Goal: Transaction & Acquisition: Book appointment/travel/reservation

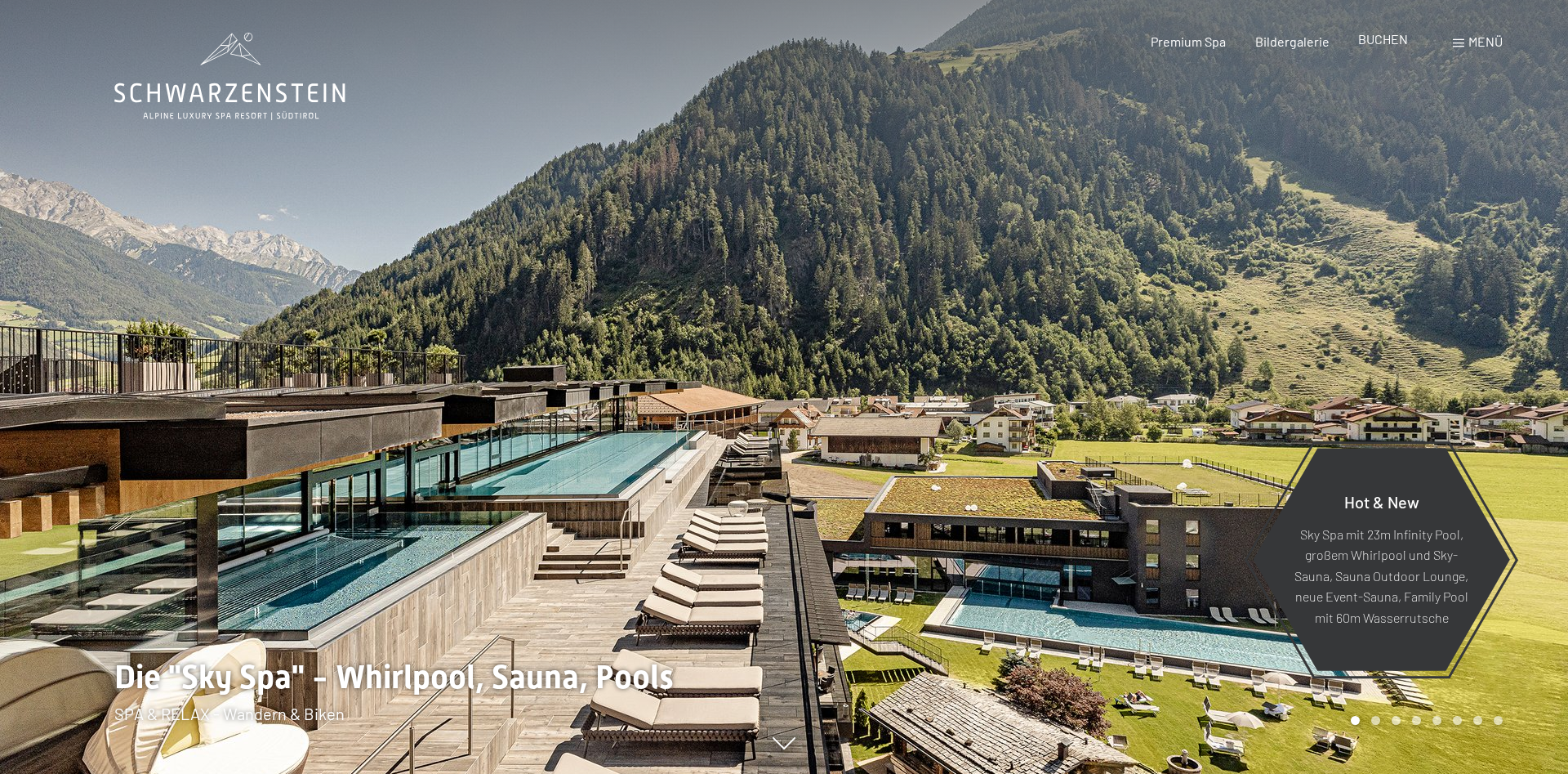
click at [1380, 44] on span "BUCHEN" at bounding box center [1382, 39] width 49 height 16
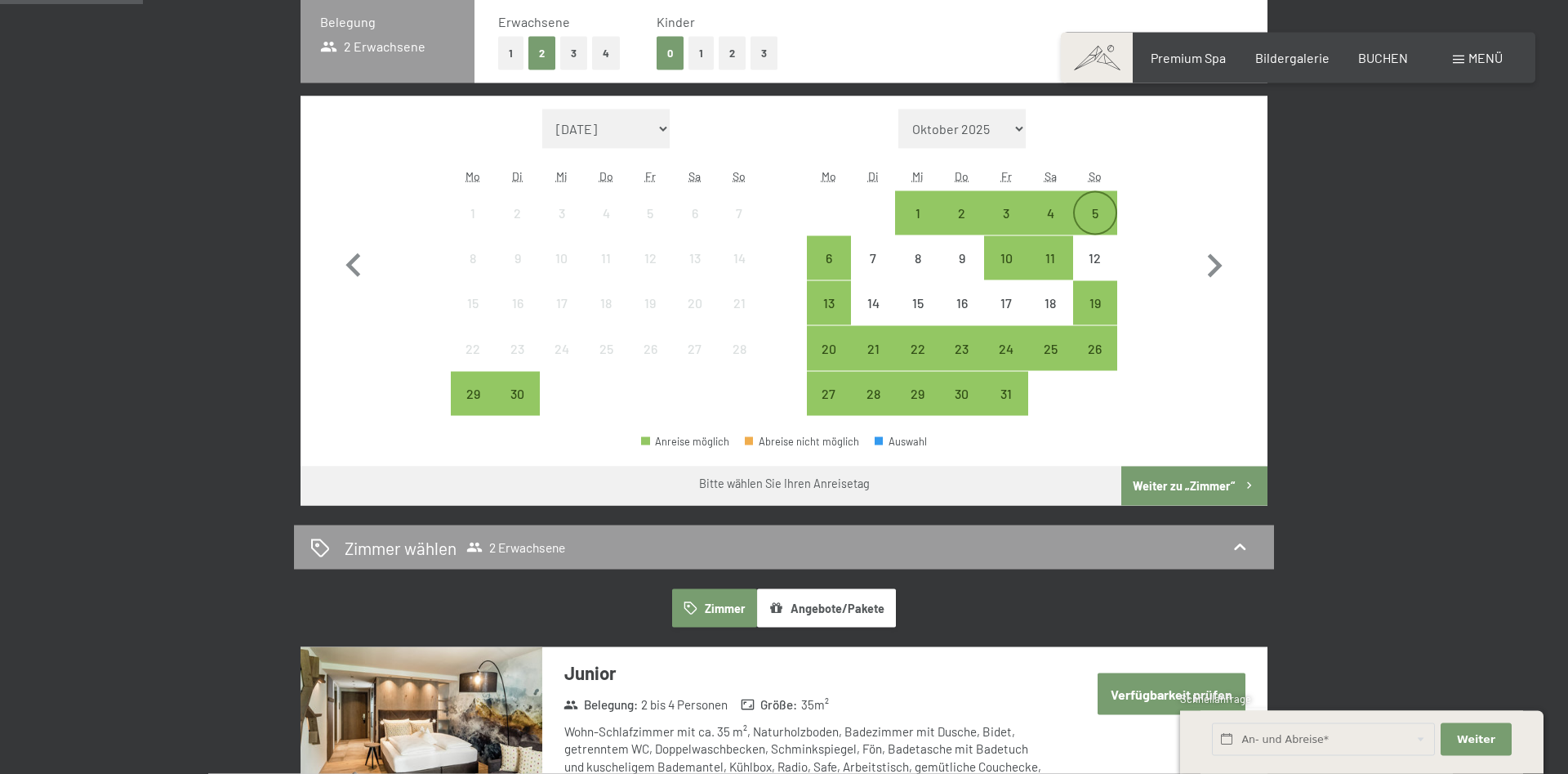
scroll to position [417, 0]
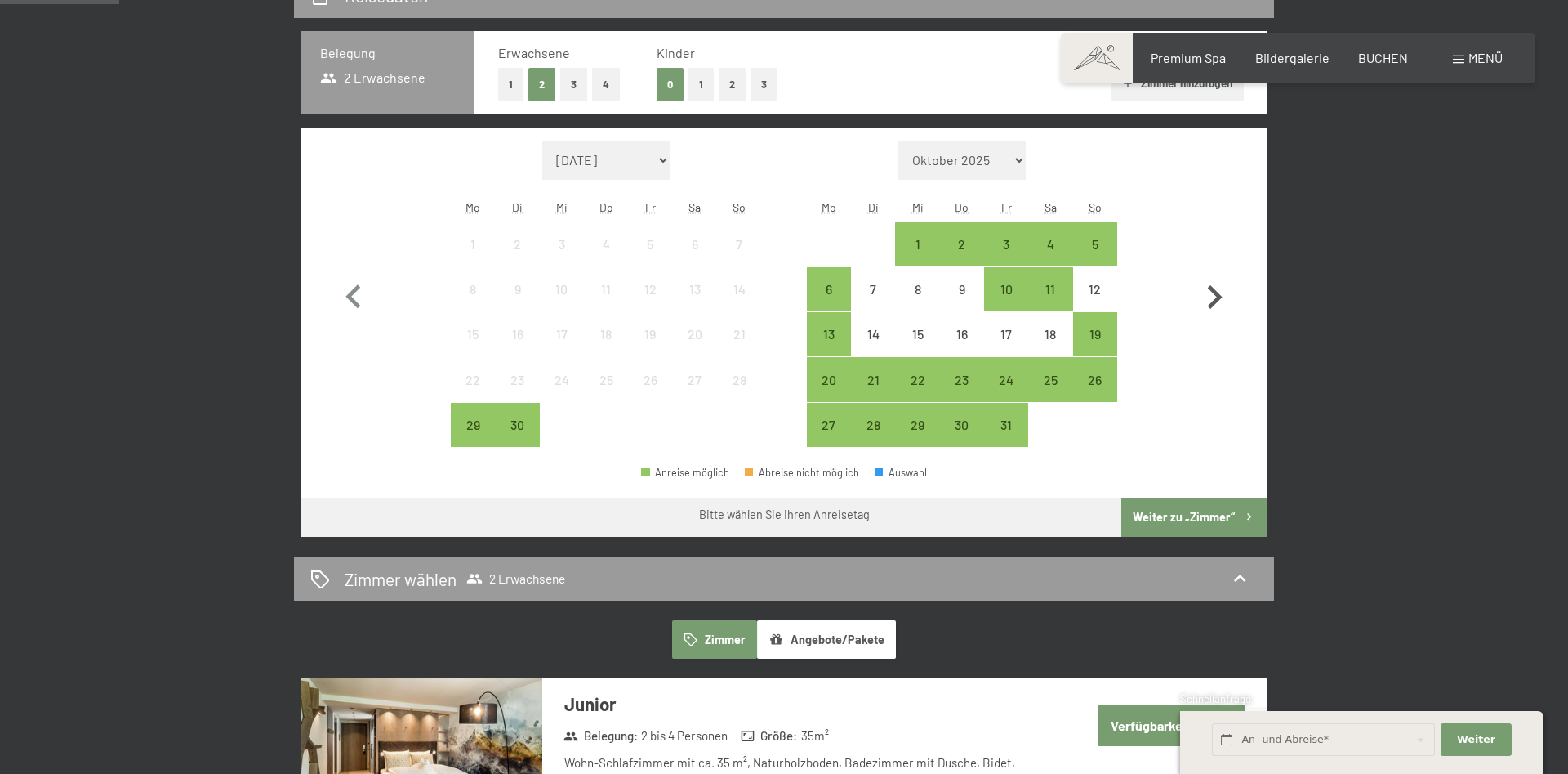
click at [1215, 303] on icon "button" at bounding box center [1215, 296] width 15 height 23
select select "2025-10-01"
select select "2025-11-01"
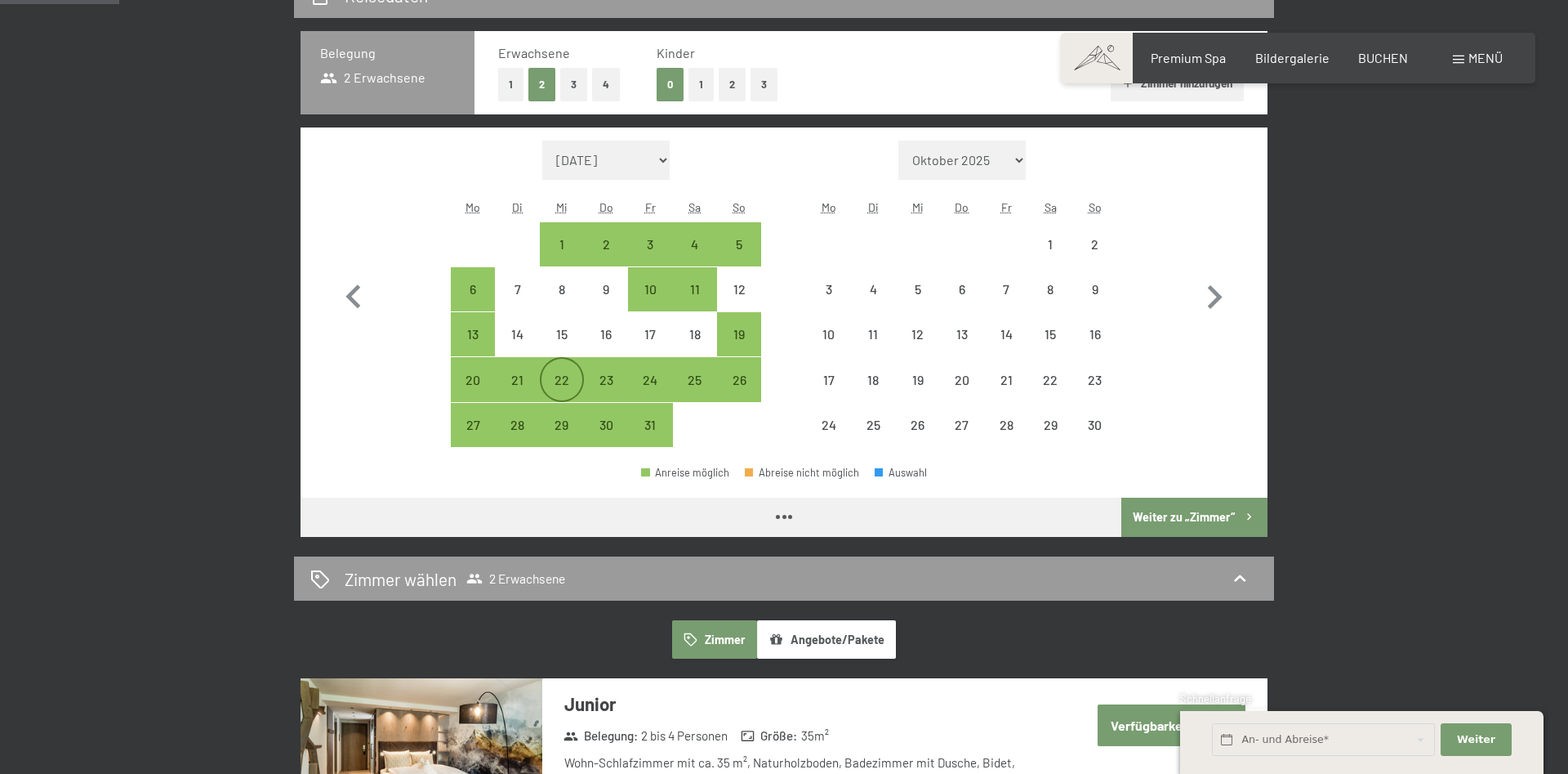
select select "2025-10-01"
select select "2025-11-01"
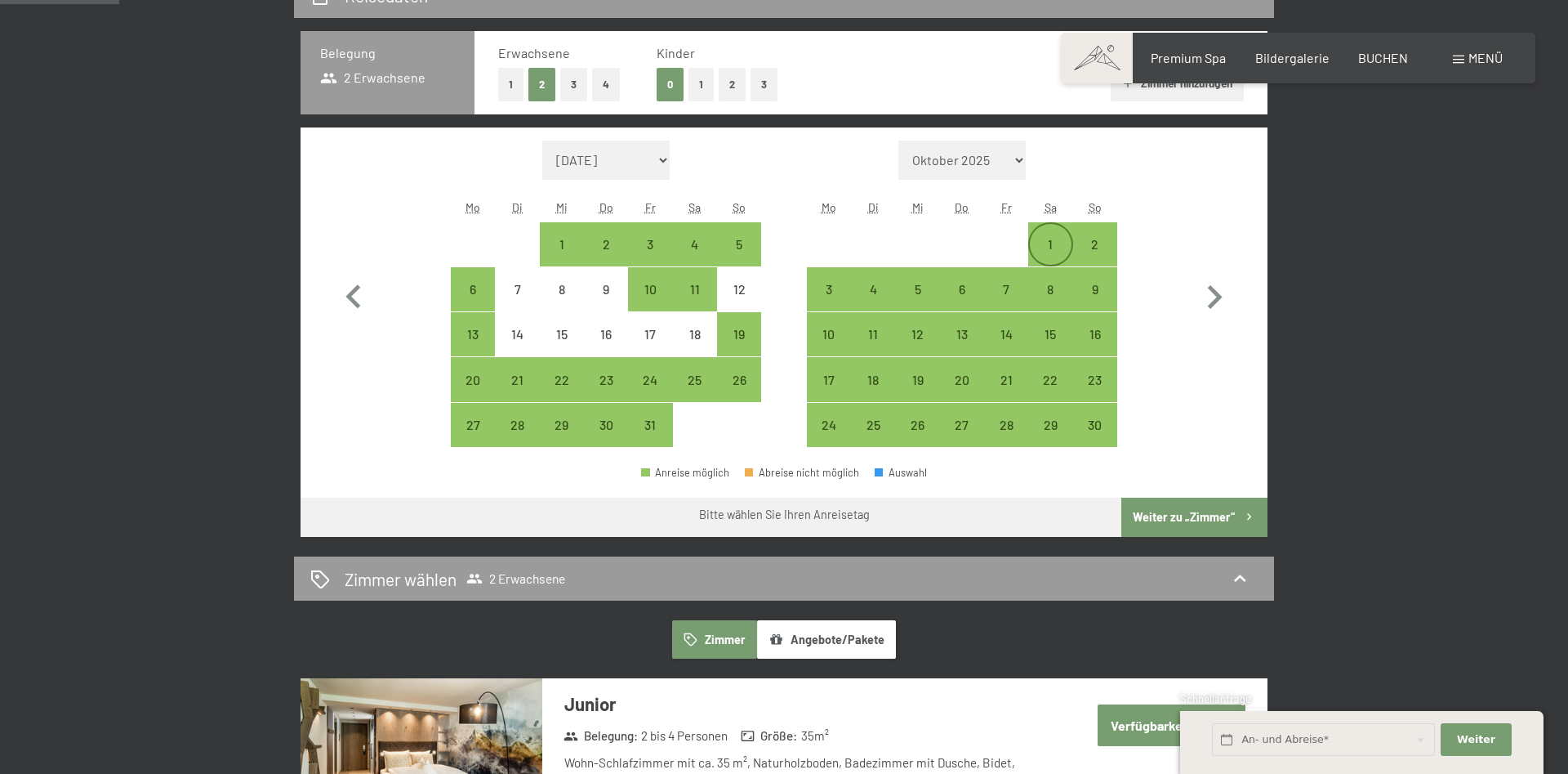
click at [1053, 248] on div "1" at bounding box center [1050, 258] width 41 height 41
select select "2025-10-01"
select select "2025-11-01"
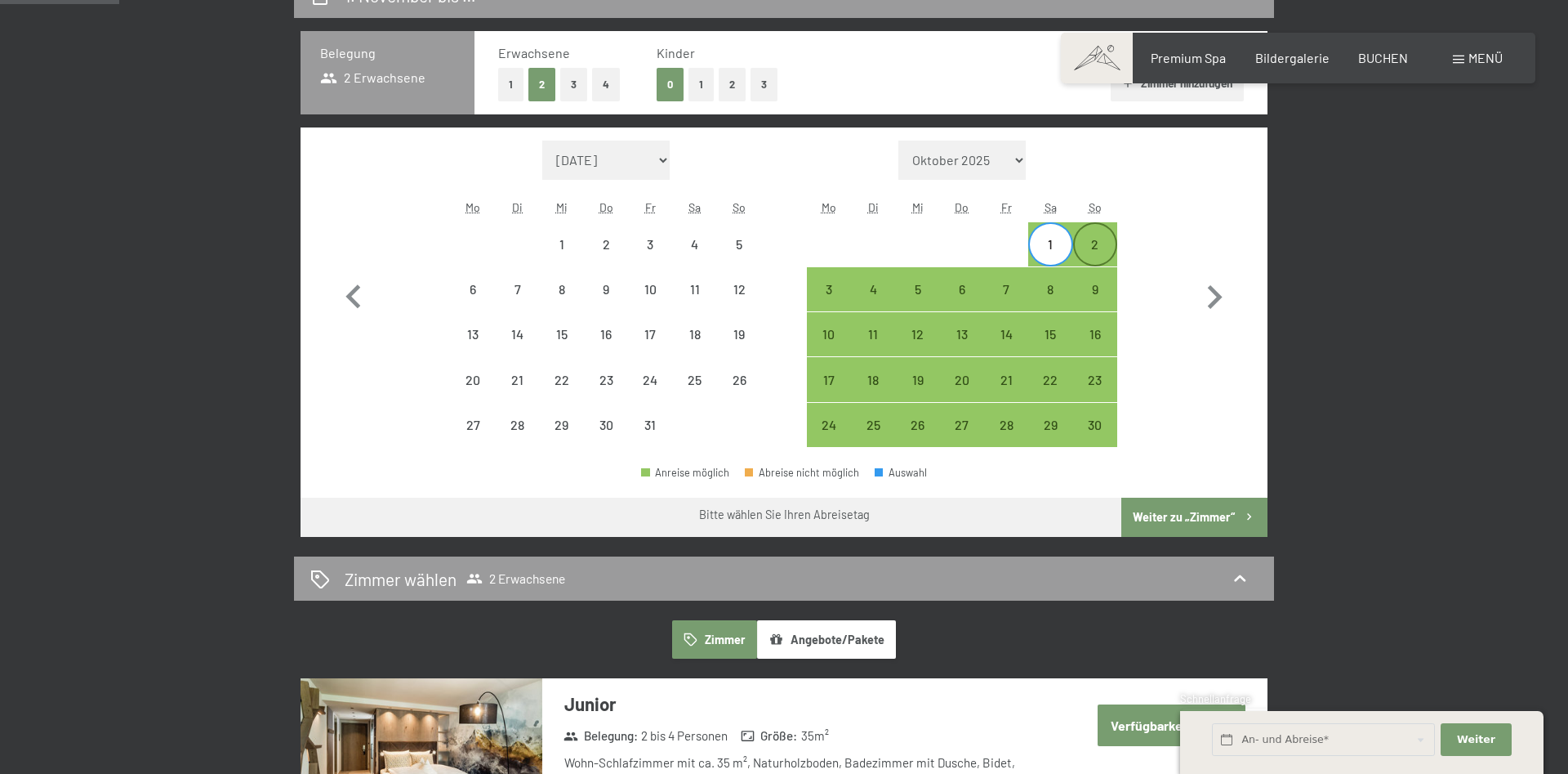
click at [1103, 250] on div "2" at bounding box center [1095, 258] width 41 height 41
select select "2025-10-01"
select select "2025-11-01"
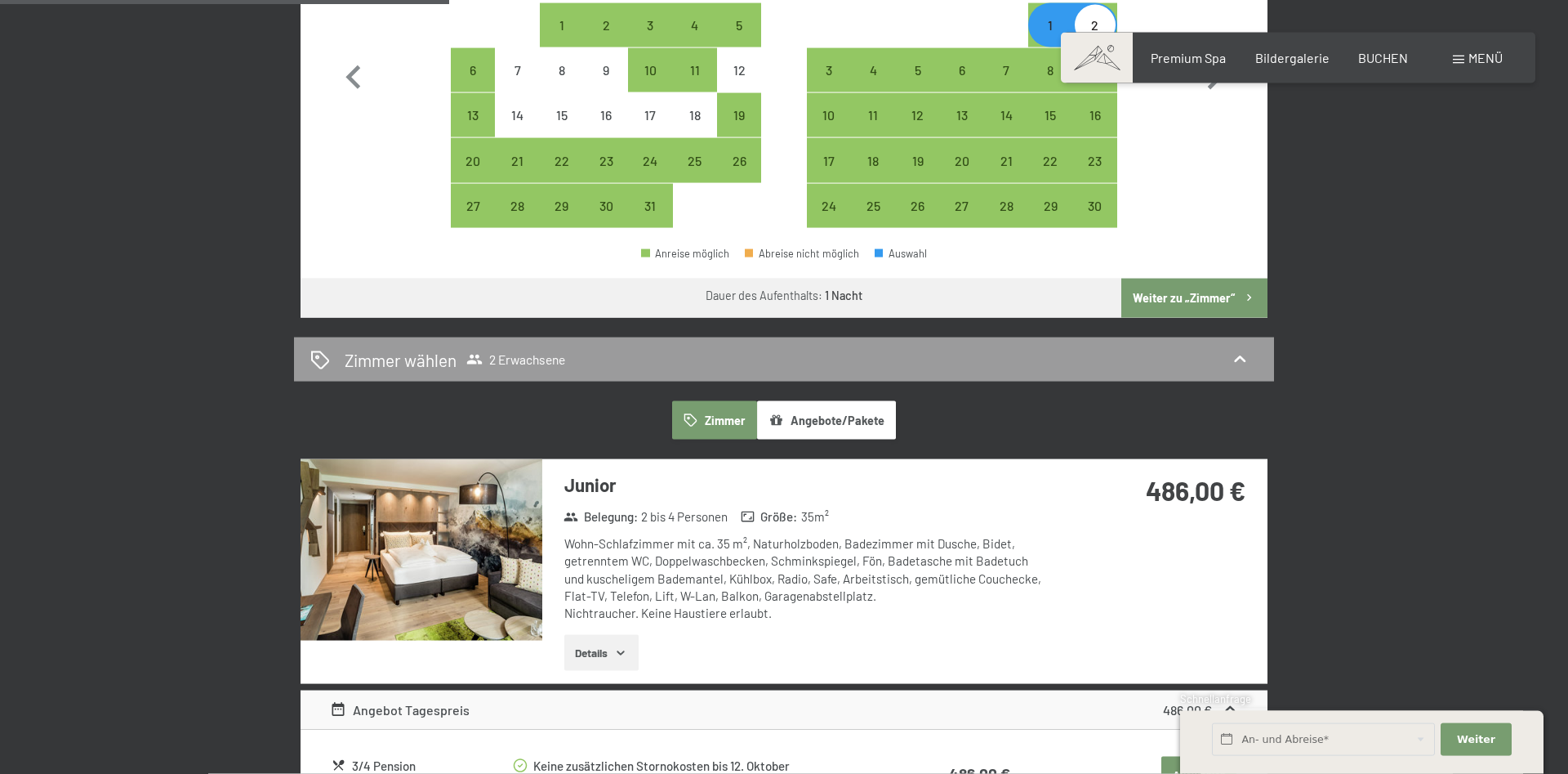
scroll to position [750, 0]
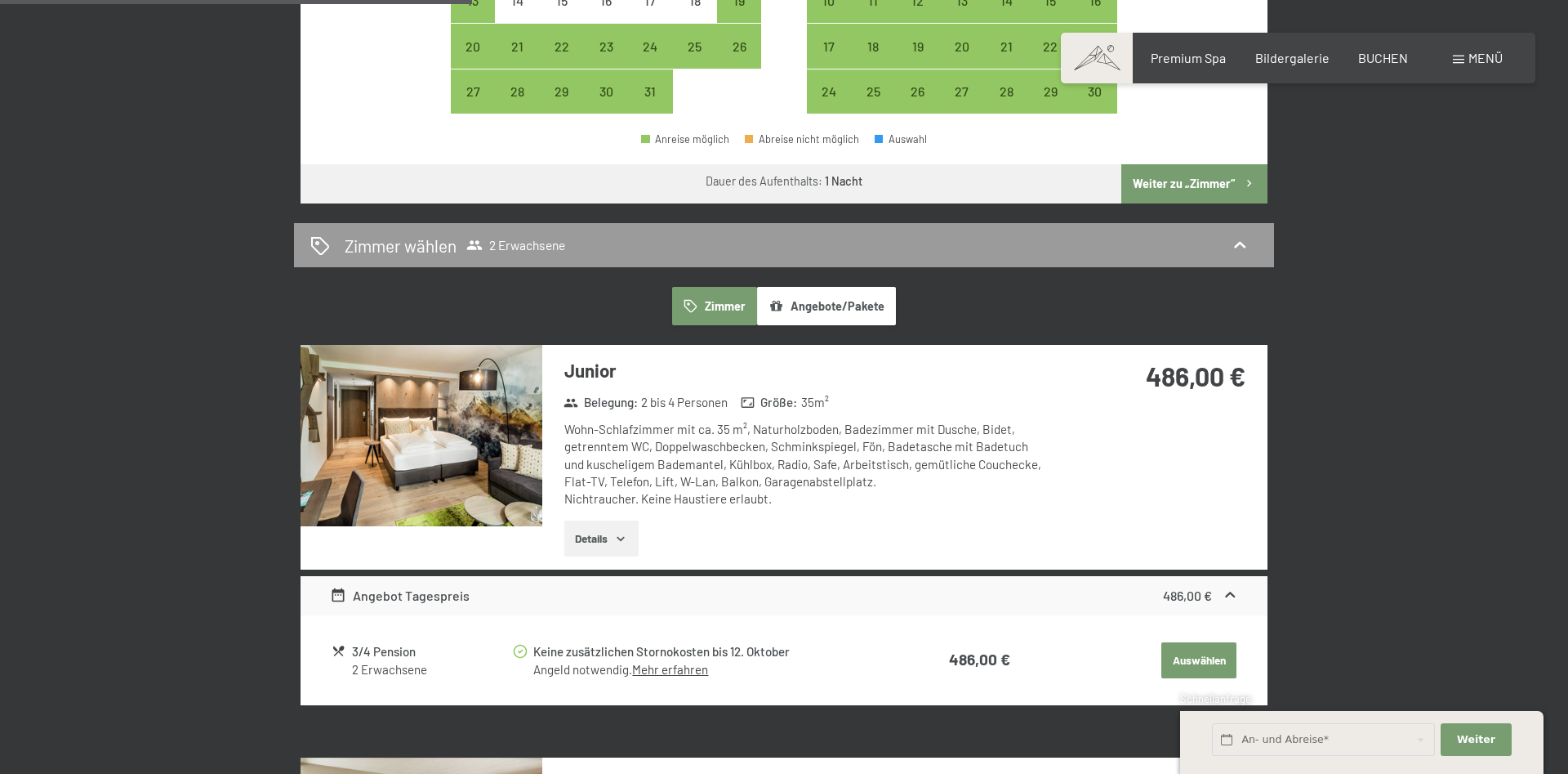
click at [598, 519] on div "Junior Belegung : 2 bis 4 Personen Größe : 35 m² Wohn-Schlafzimmer mit ca. 35 m…" at bounding box center [795, 457] width 508 height 225
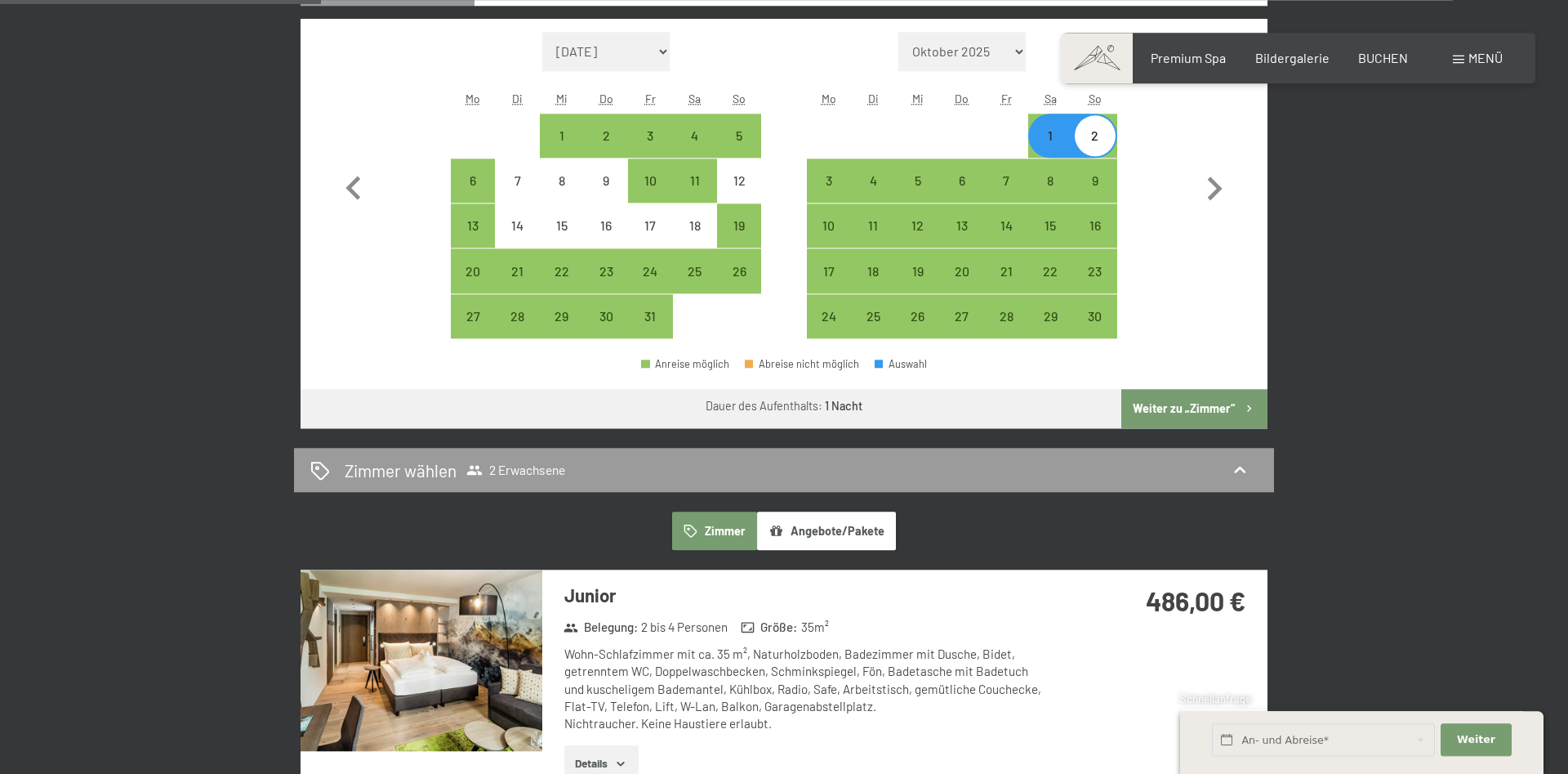
scroll to position [500, 0]
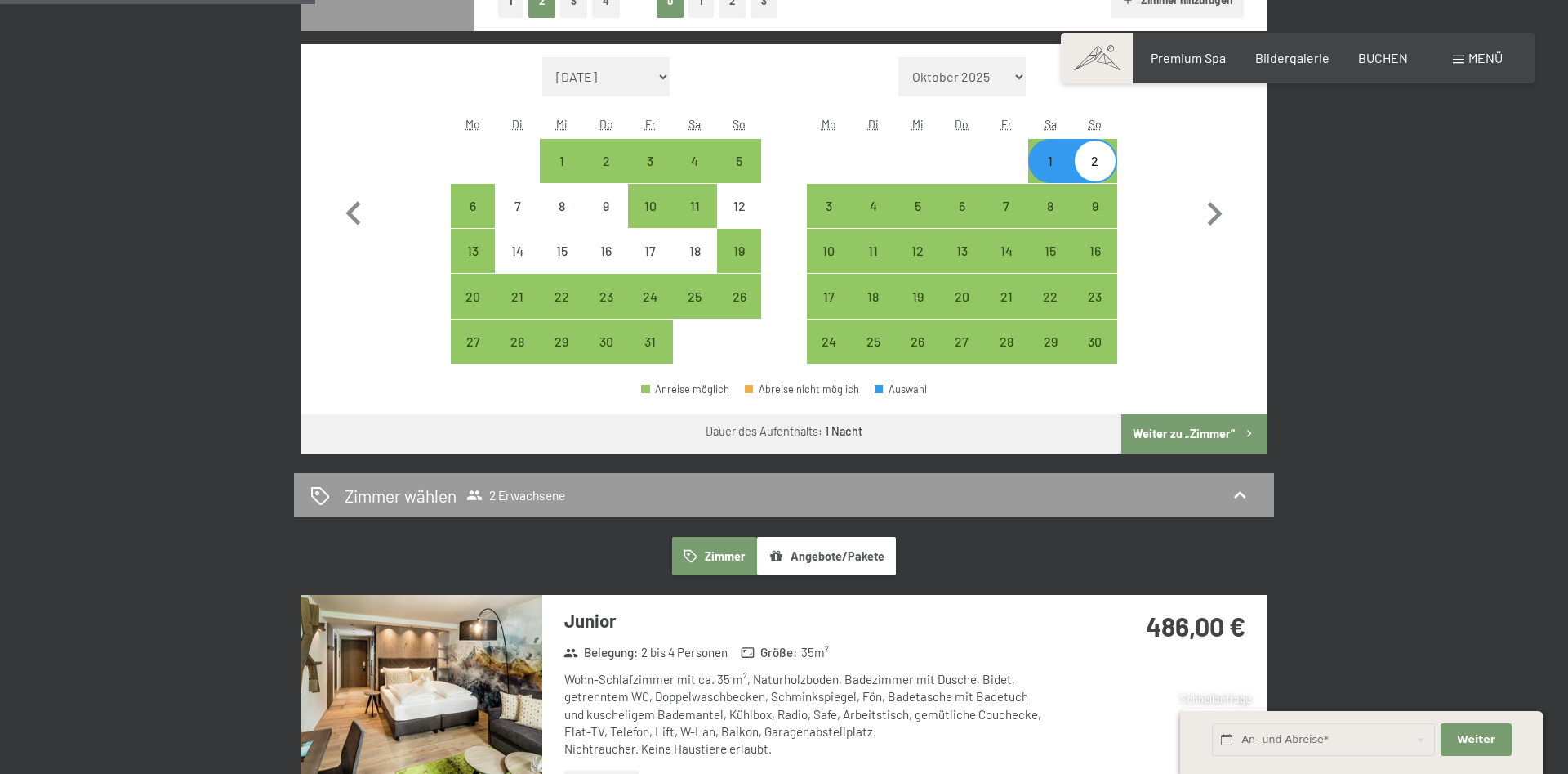
click at [1097, 165] on div "2" at bounding box center [1095, 175] width 41 height 41
select select "2025-10-01"
select select "2025-11-01"
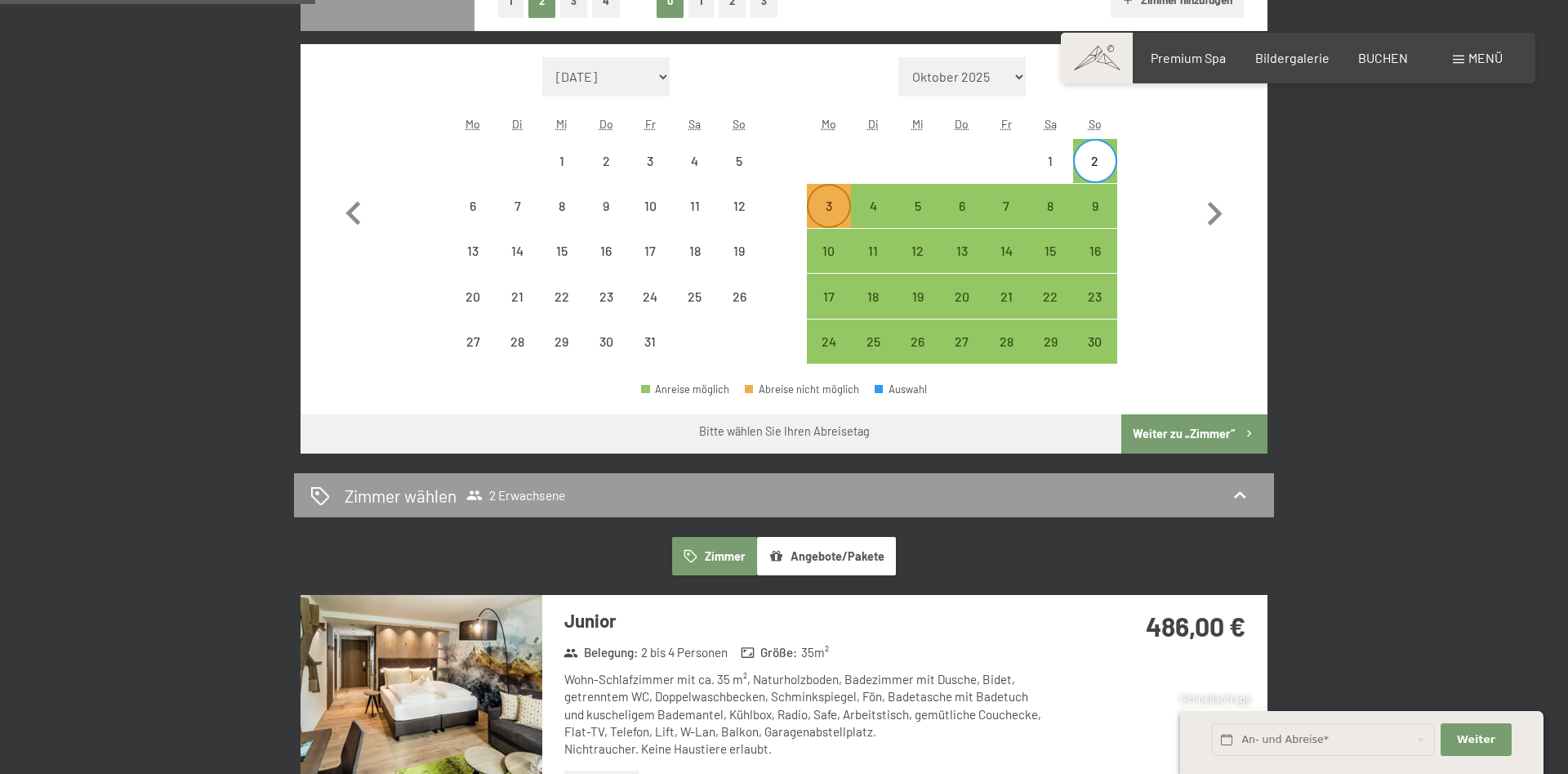
click at [821, 208] on div "3" at bounding box center [828, 219] width 41 height 41
select select "2025-10-01"
select select "2025-11-01"
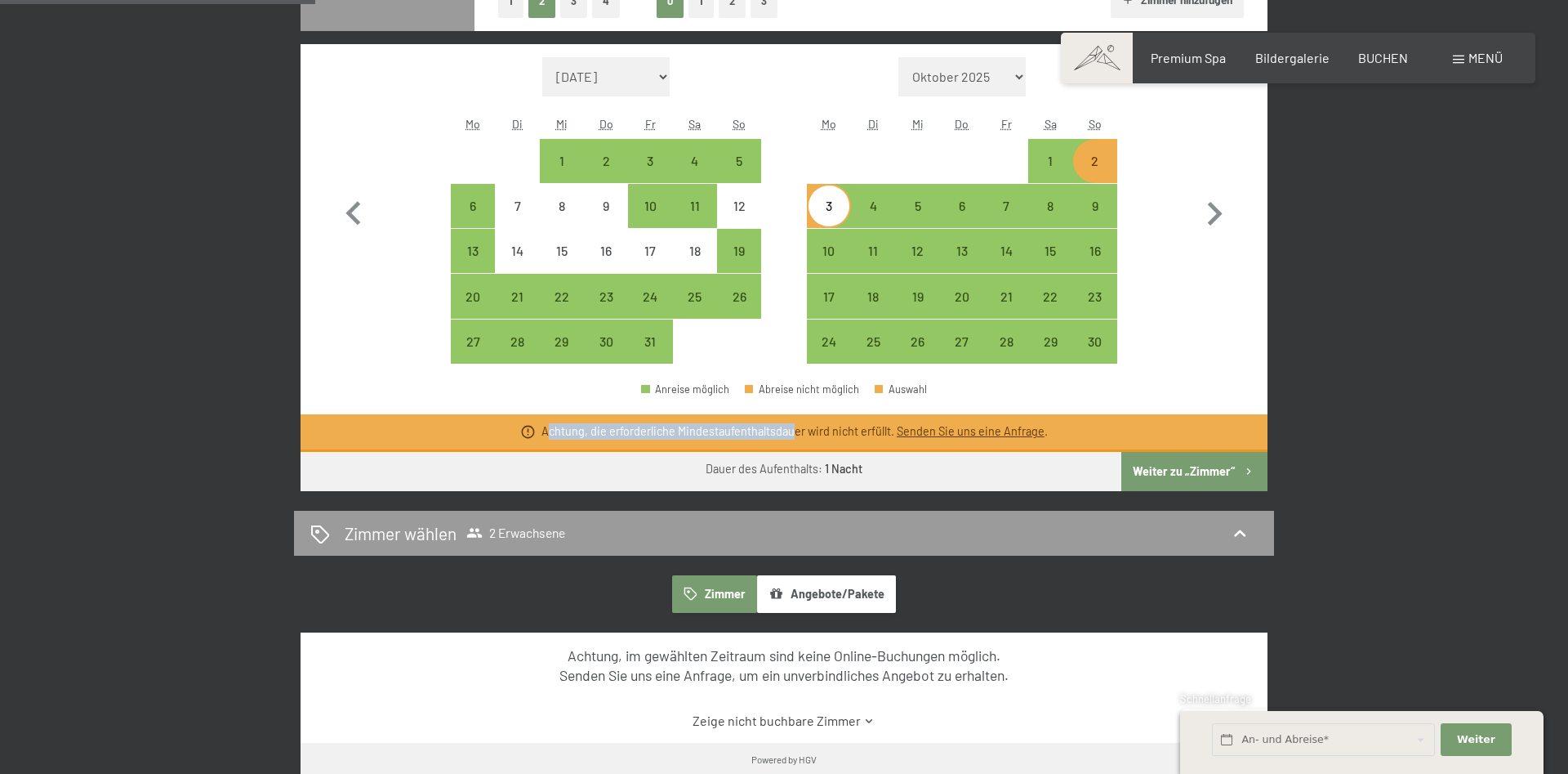
drag, startPoint x: 551, startPoint y: 437, endPoint x: 809, endPoint y: 412, distance: 259.2
click at [800, 429] on div "Achtung, die erforderliche Mindestaufenthaltsdauer wird nicht erfüllt. Senden S…" at bounding box center [794, 431] width 506 height 17
click at [1050, 163] on div "1" at bounding box center [1050, 175] width 41 height 41
select select "2025-10-01"
select select "2025-11-01"
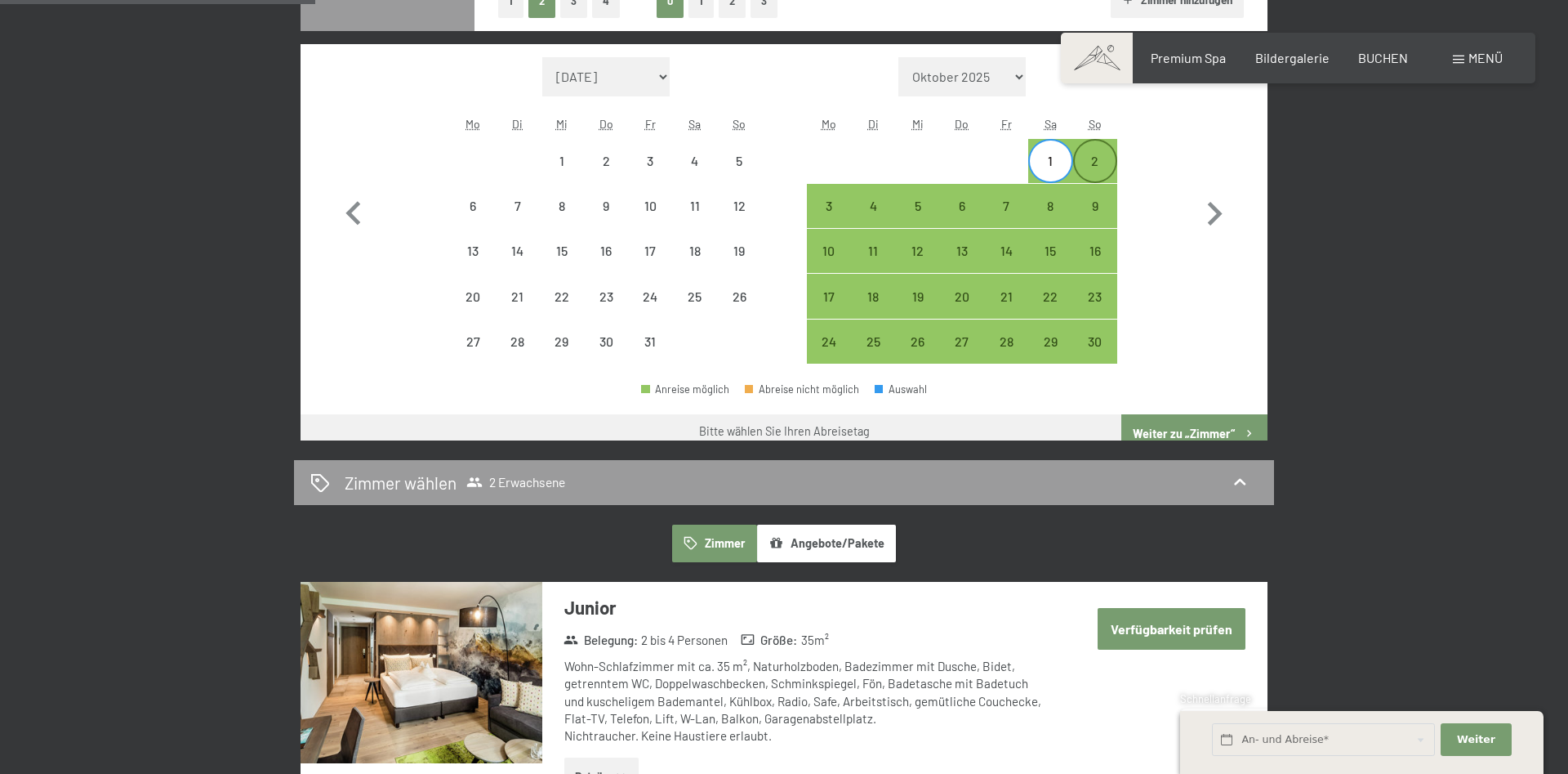
click at [1088, 166] on div "2" at bounding box center [1095, 175] width 41 height 41
select select "2025-10-01"
select select "2025-11-01"
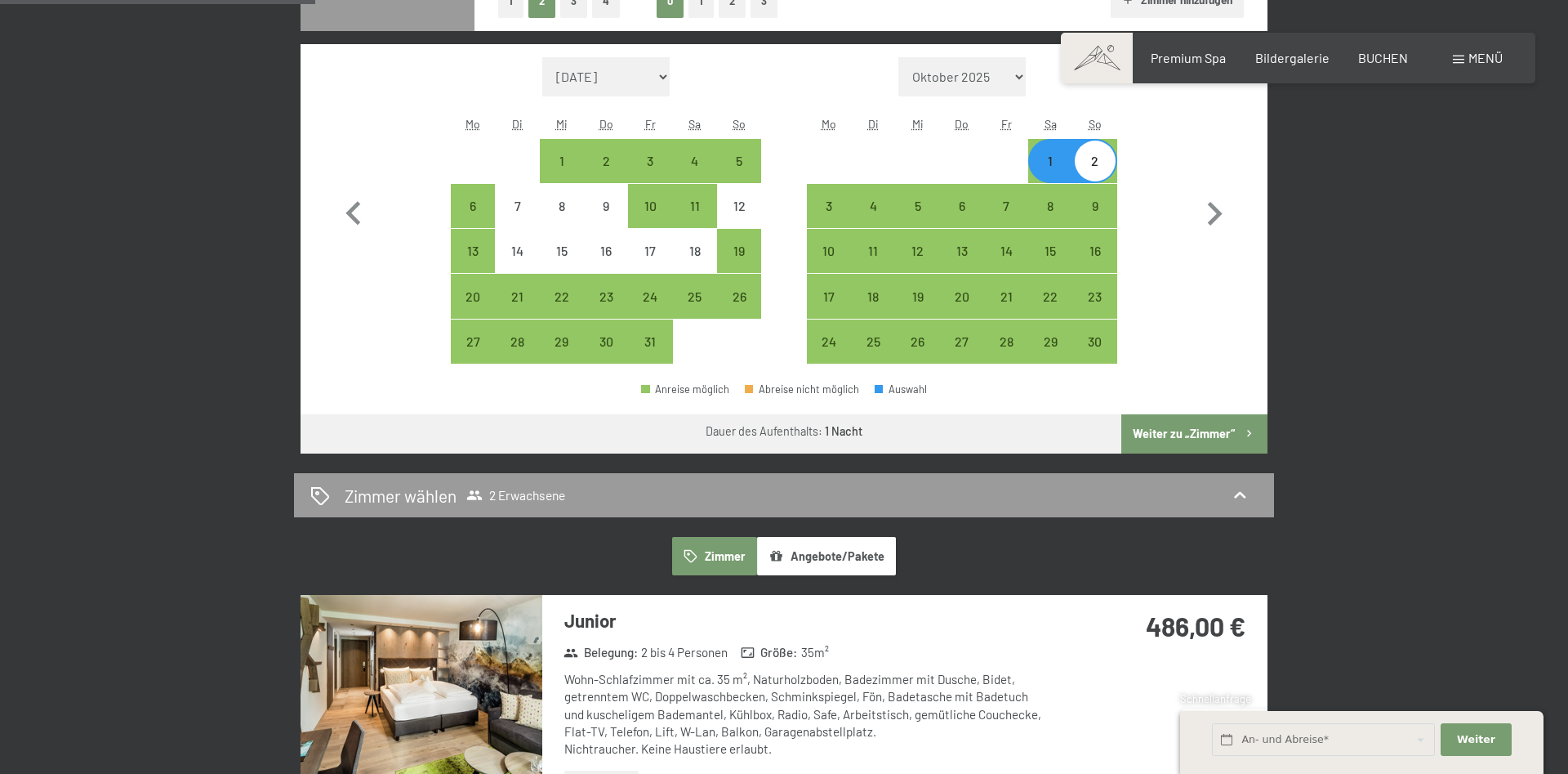
click at [1045, 155] on div "1" at bounding box center [1050, 175] width 41 height 41
select select "2025-10-01"
select select "2025-11-01"
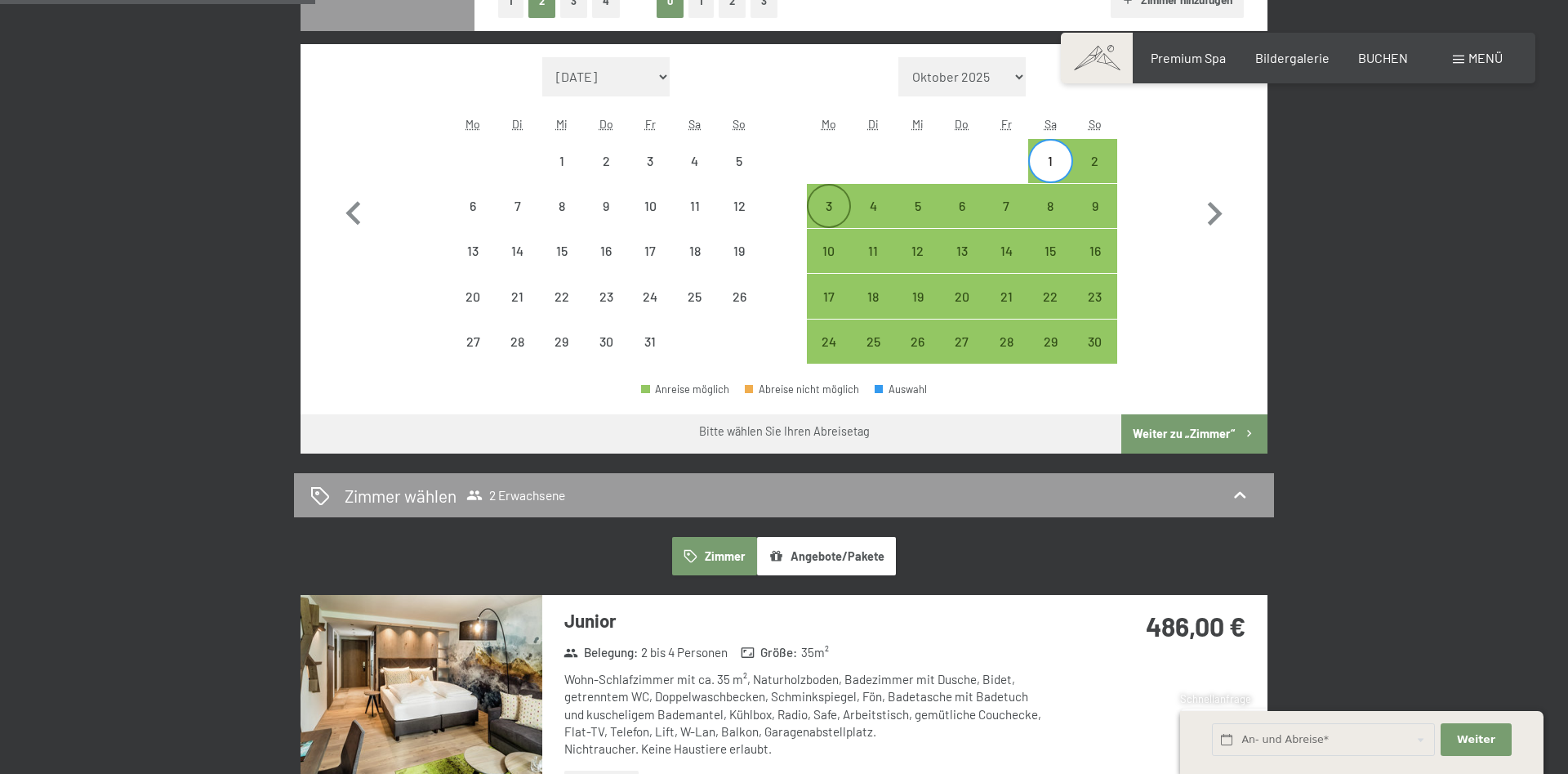
click at [821, 201] on div "3" at bounding box center [828, 219] width 41 height 41
select select "2025-10-01"
select select "2025-11-01"
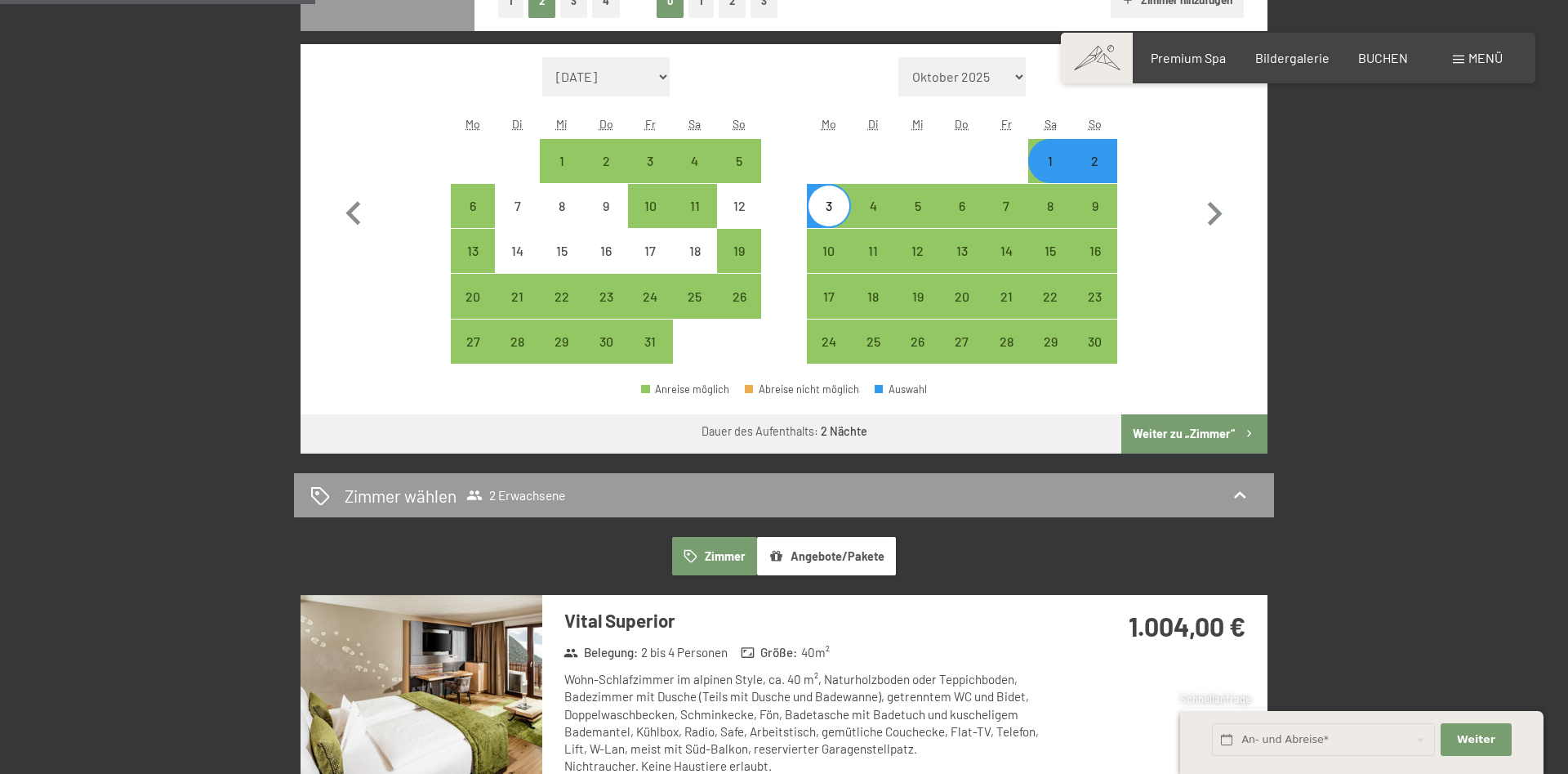
click at [1043, 159] on div "1" at bounding box center [1050, 175] width 41 height 41
select select "2025-10-01"
select select "2025-11-01"
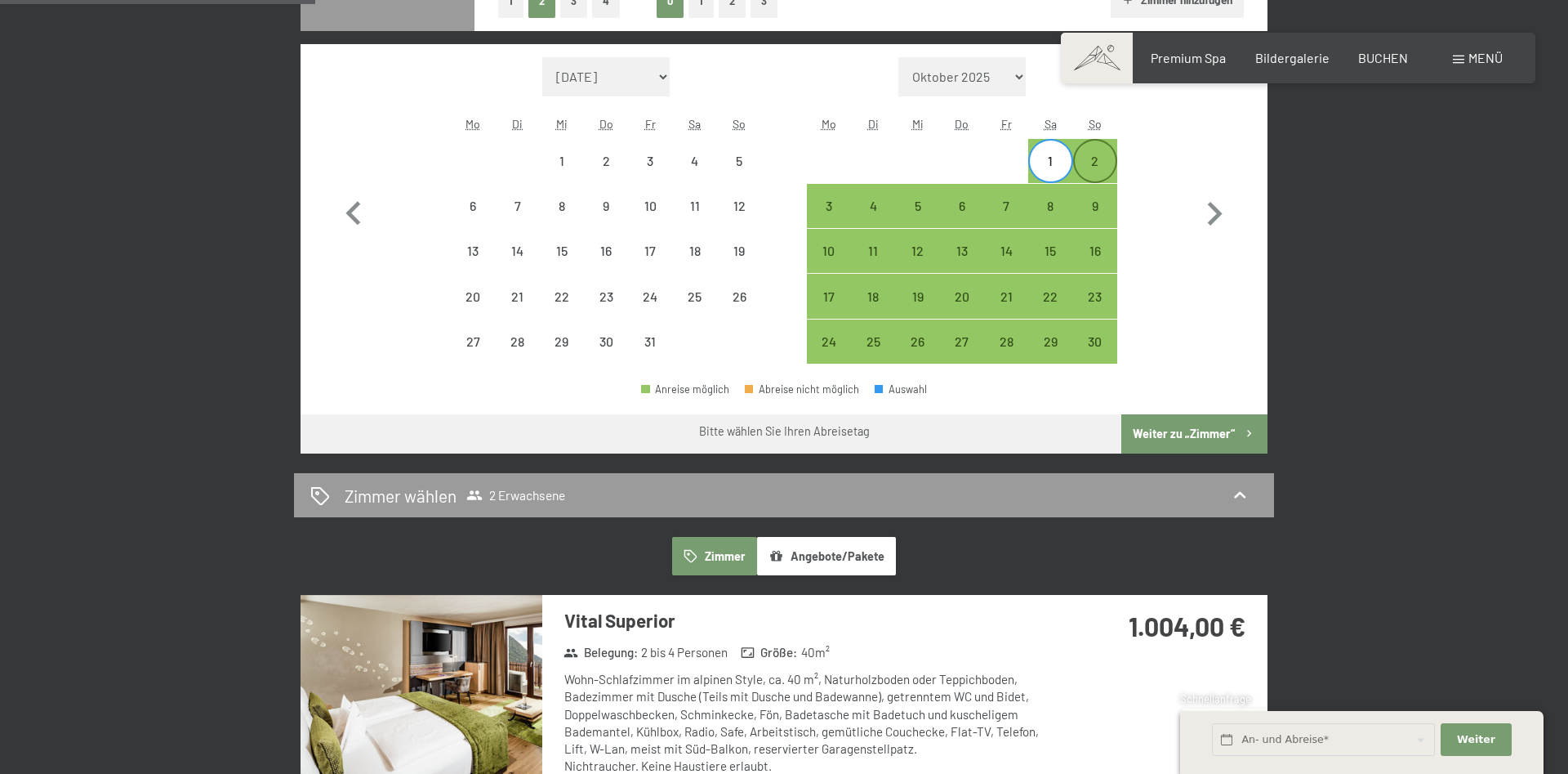
click at [1089, 163] on div "2" at bounding box center [1095, 175] width 41 height 41
select select "2025-10-01"
select select "2025-11-01"
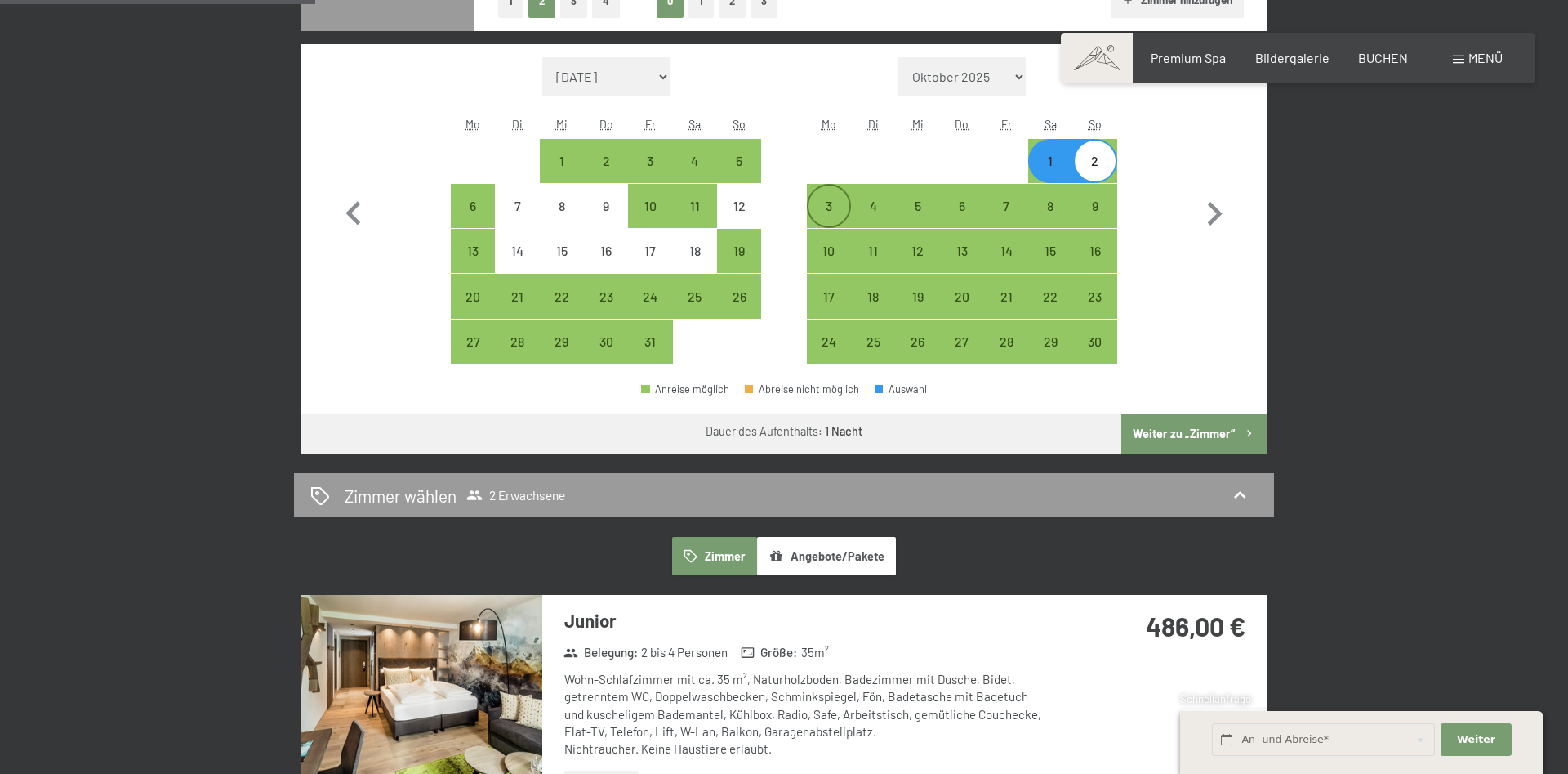
click at [826, 195] on div "3" at bounding box center [828, 205] width 41 height 41
select select "2025-10-01"
select select "2025-11-01"
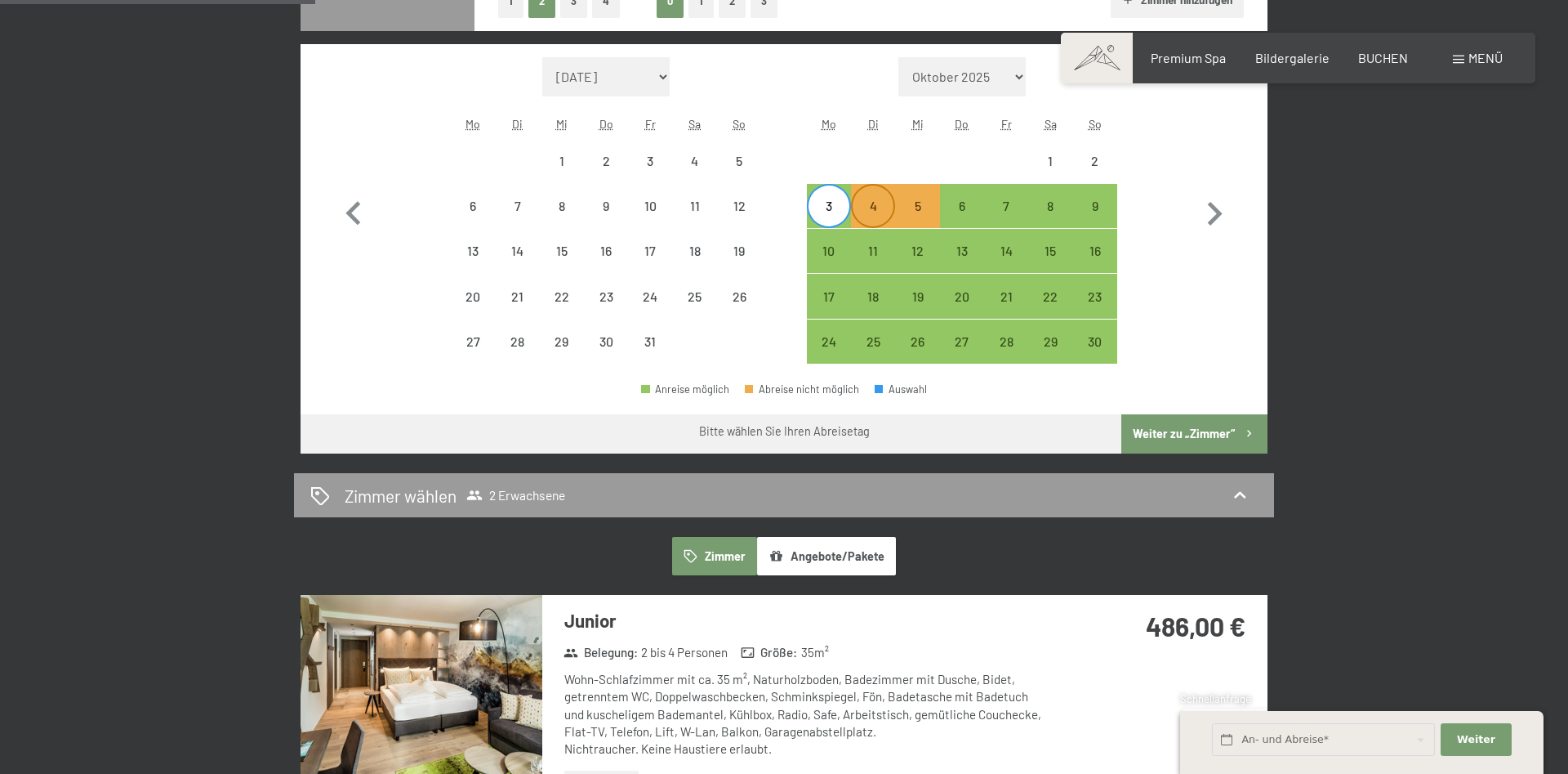
click at [861, 200] on div "4" at bounding box center [873, 219] width 41 height 41
select select "2025-10-01"
select select "2025-11-01"
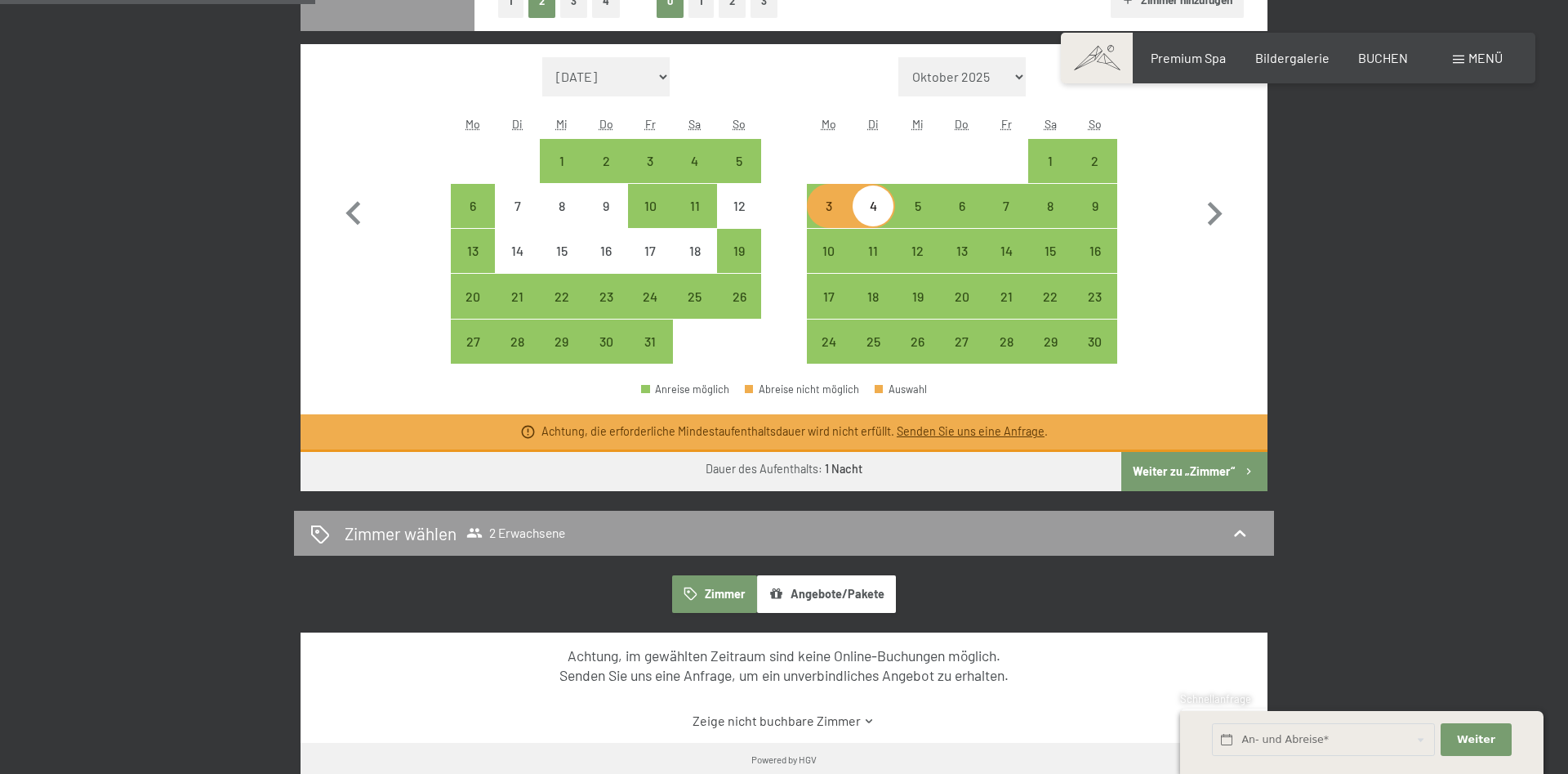
click at [829, 206] on div "3" at bounding box center [828, 219] width 41 height 41
select select "2025-10-01"
select select "2025-11-01"
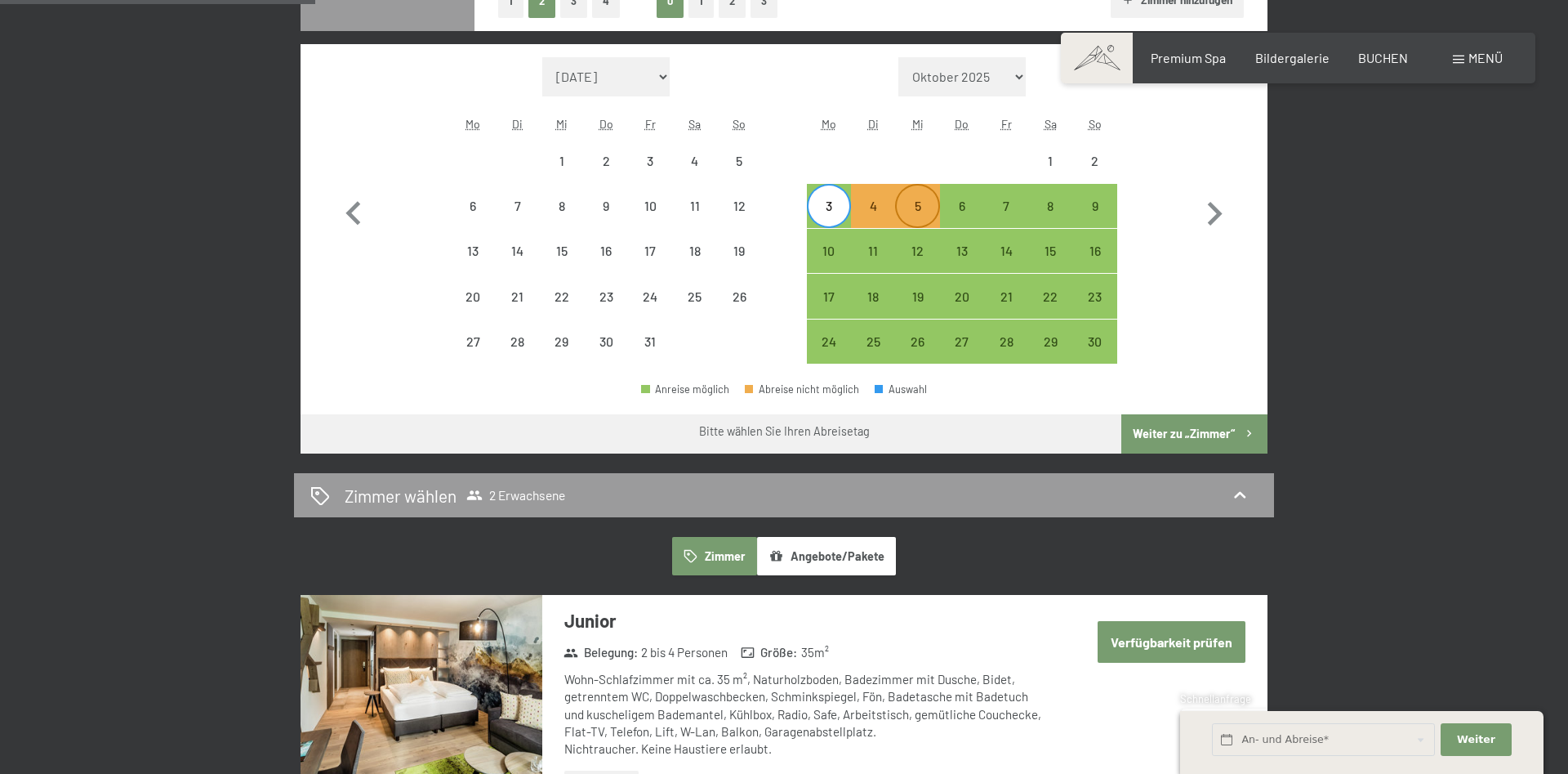
click at [901, 208] on div "5" at bounding box center [917, 219] width 41 height 41
select select "2025-10-01"
select select "2025-11-01"
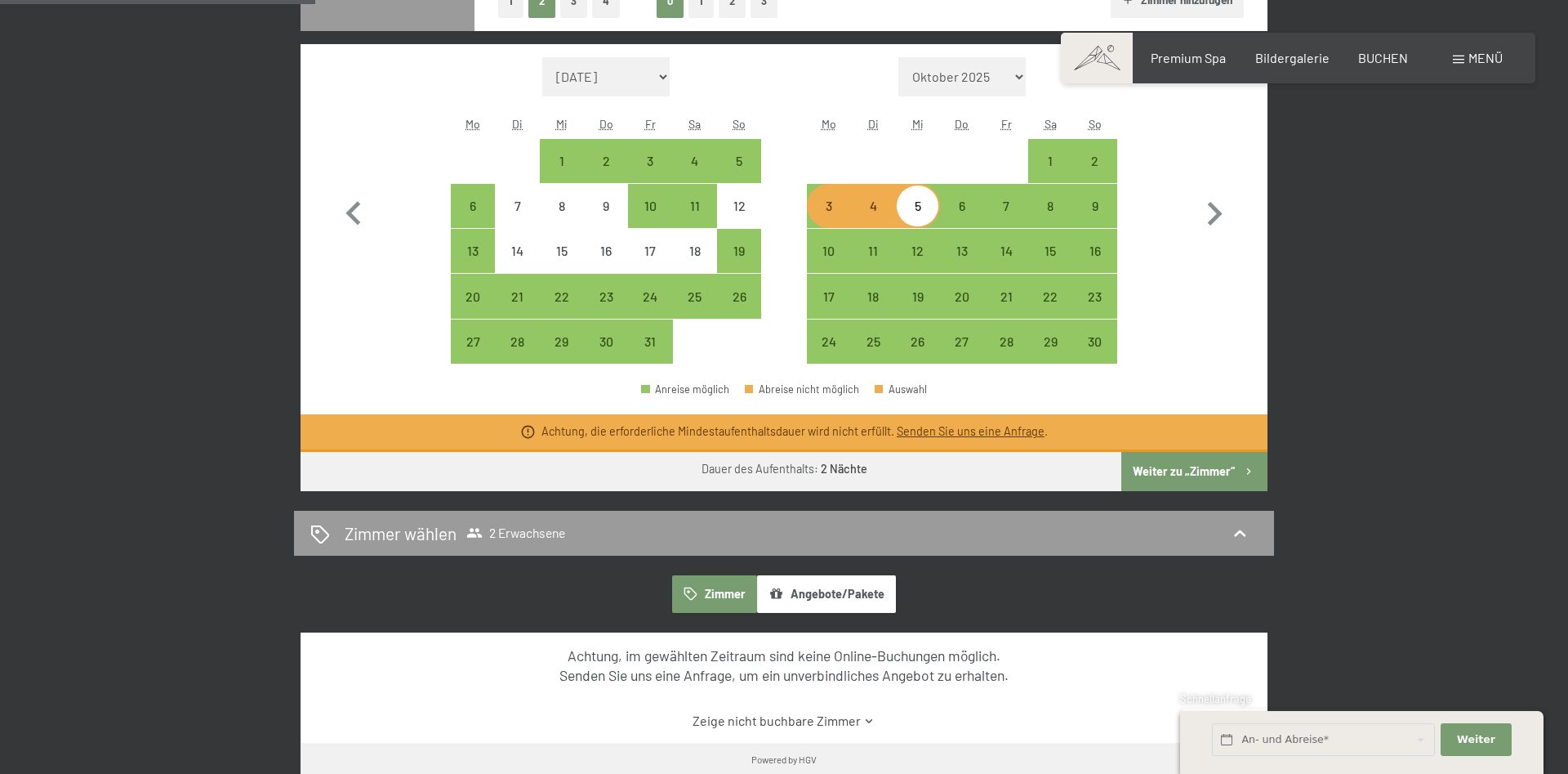
click at [826, 212] on div "3" at bounding box center [828, 219] width 41 height 41
select select "2025-10-01"
select select "2025-11-01"
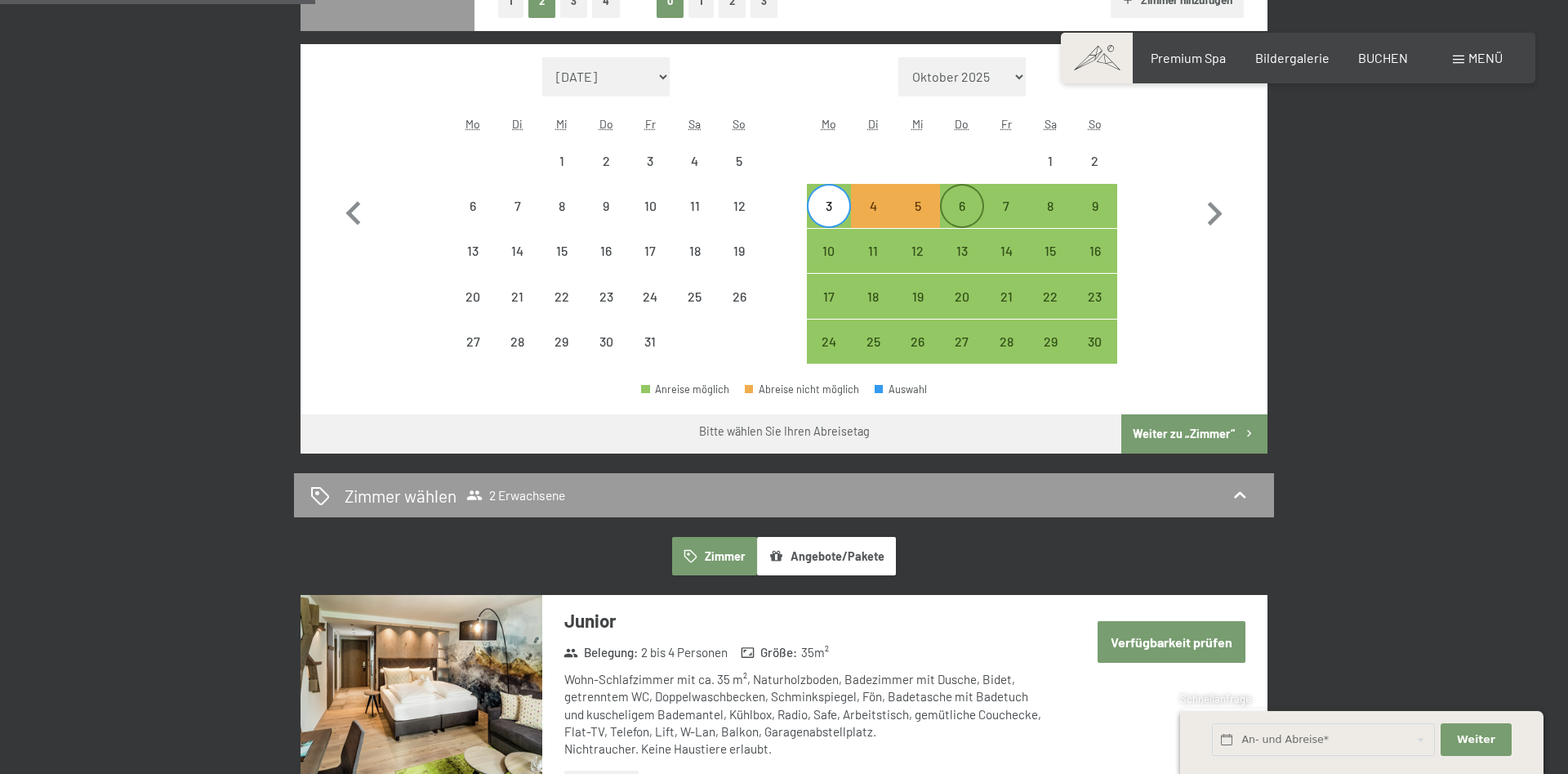
click at [954, 211] on div "6" at bounding box center [961, 219] width 41 height 41
select select "2025-10-01"
select select "2025-11-01"
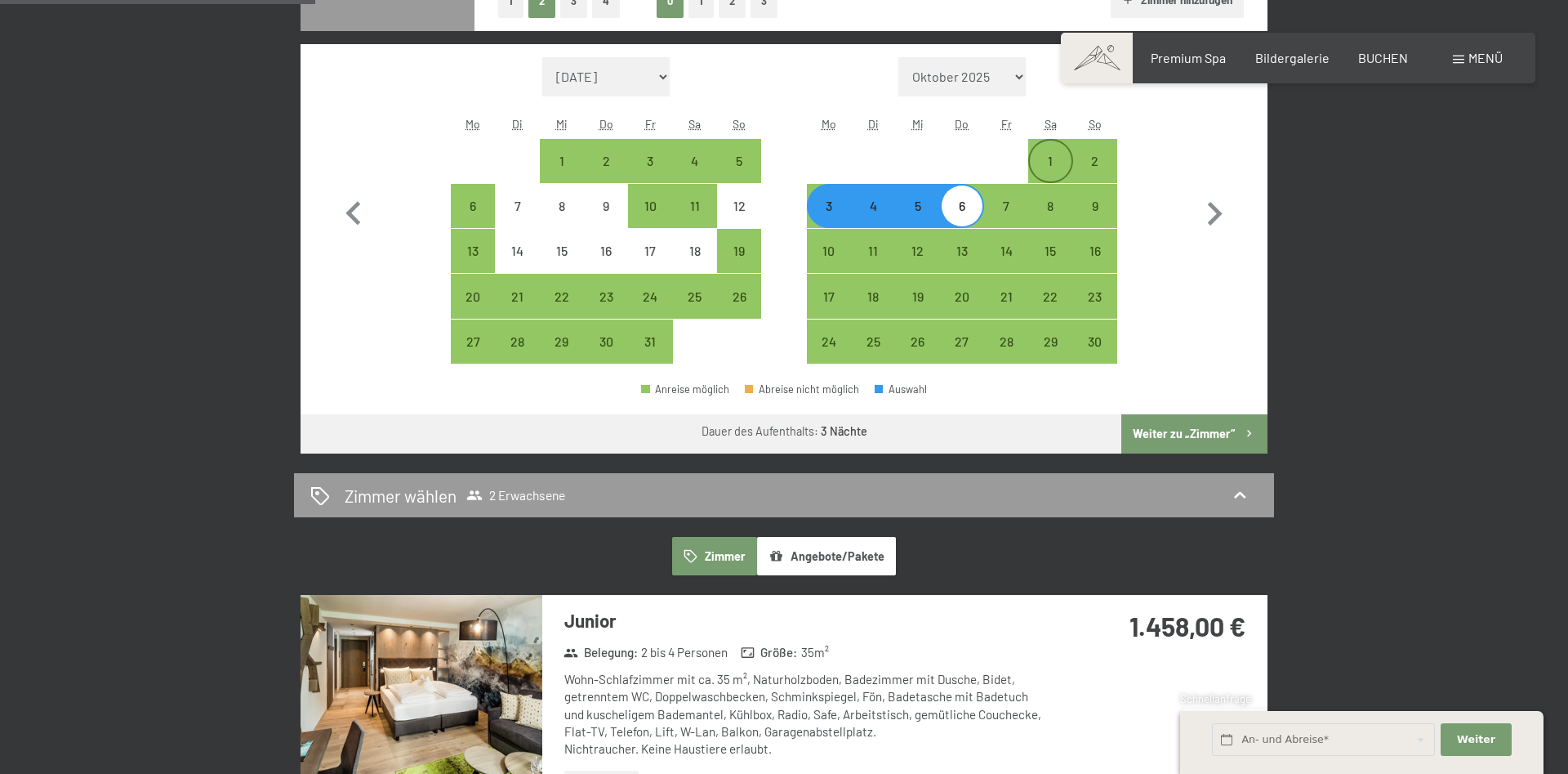
click at [1040, 168] on div "1" at bounding box center [1050, 175] width 41 height 41
select select "2025-10-01"
select select "2025-11-01"
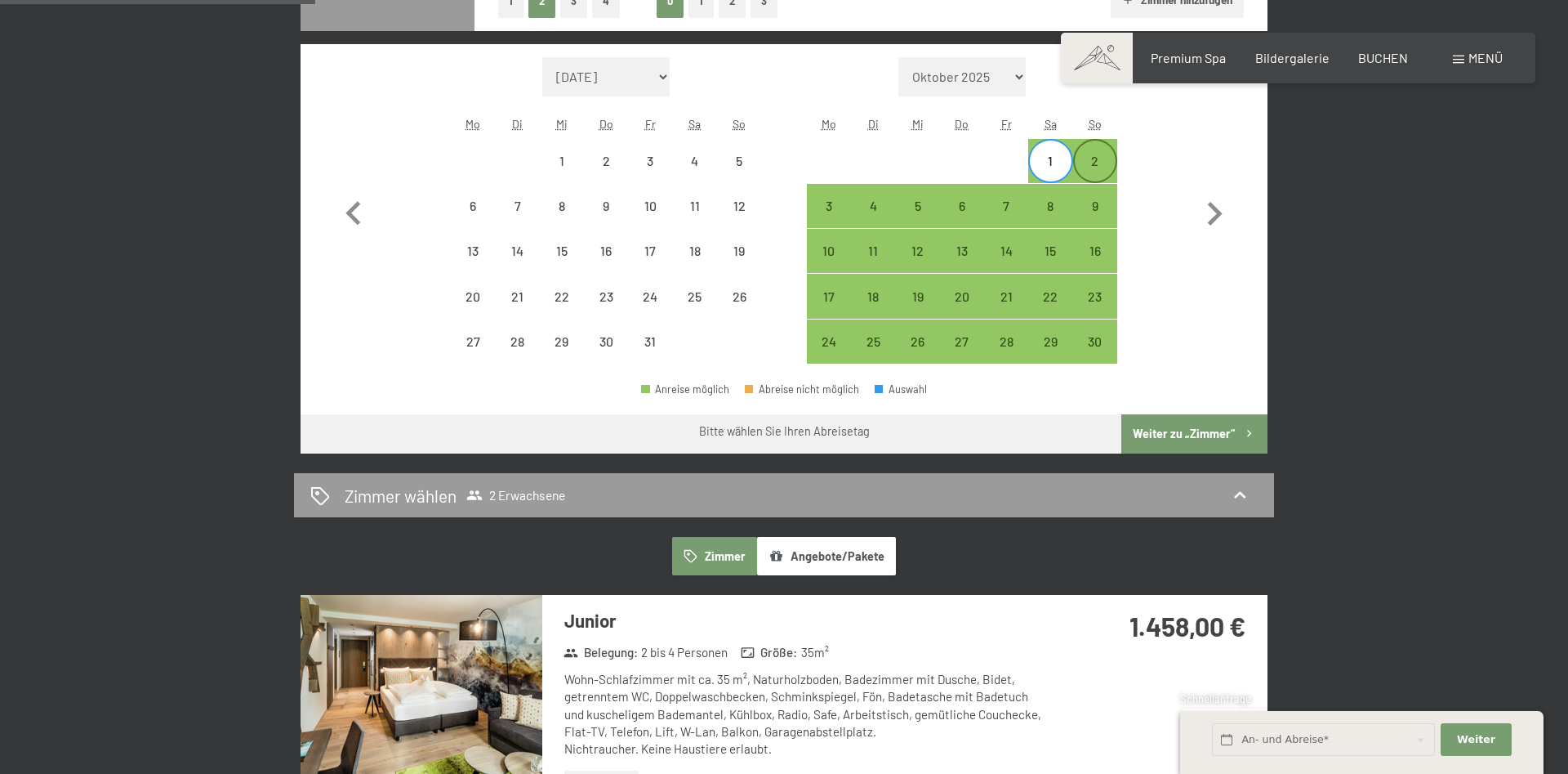
click at [1102, 167] on div "2" at bounding box center [1095, 175] width 41 height 41
select select "2025-10-01"
select select "2025-11-01"
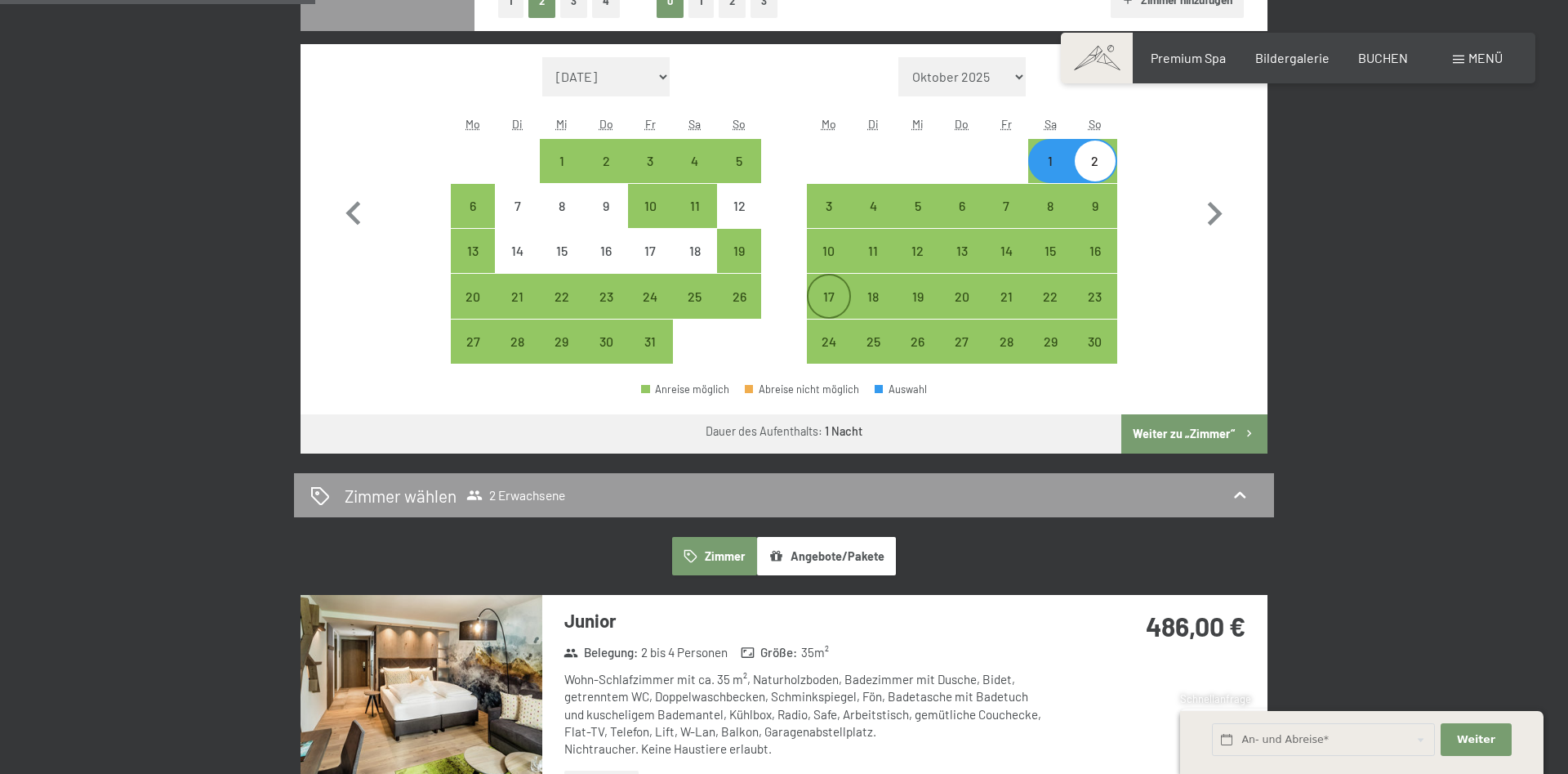
click at [824, 301] on div "17" at bounding box center [828, 310] width 41 height 41
select select "2025-10-01"
select select "2025-11-01"
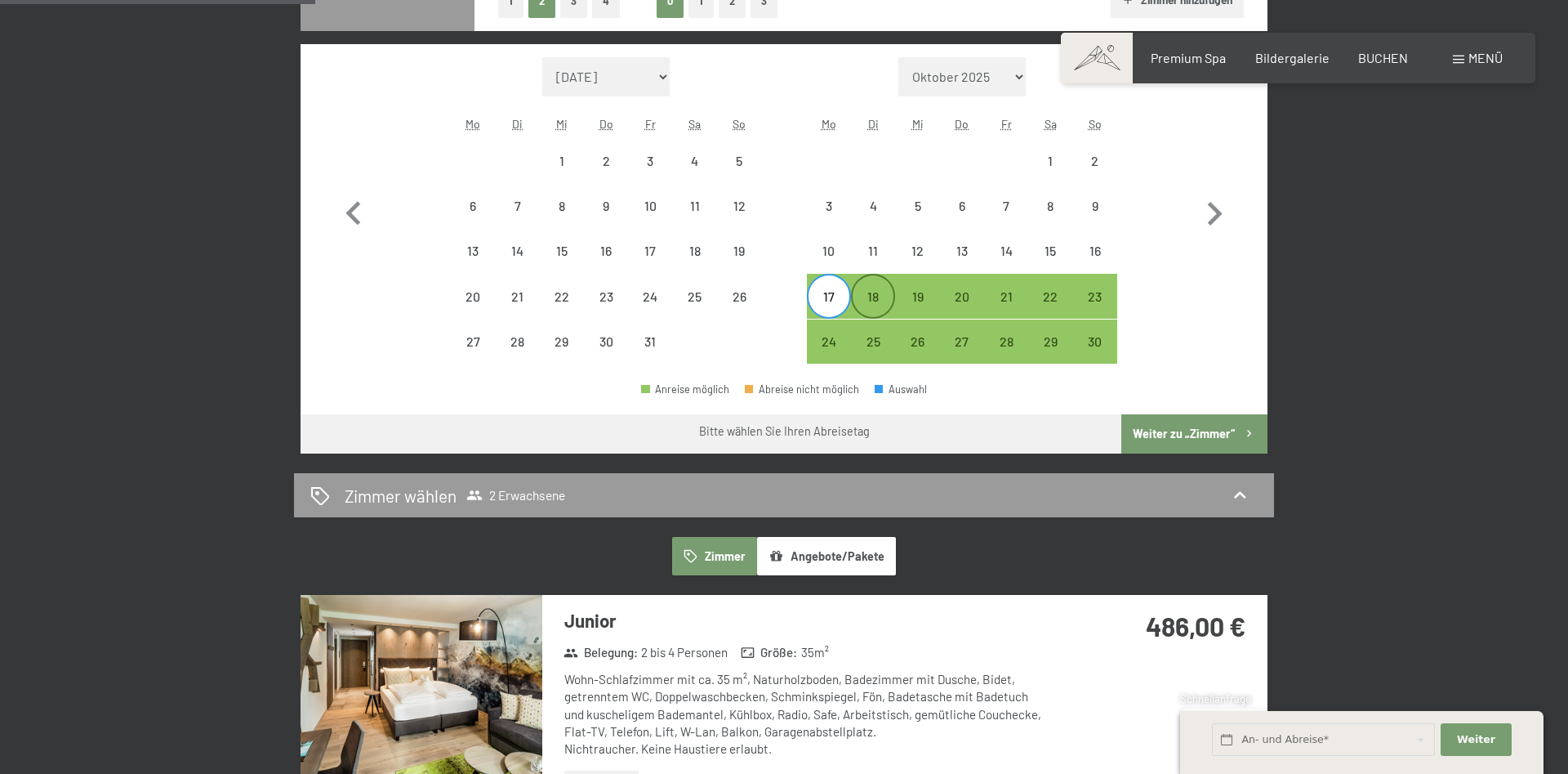
click at [884, 300] on div "18" at bounding box center [873, 310] width 41 height 41
select select "2025-10-01"
select select "2025-11-01"
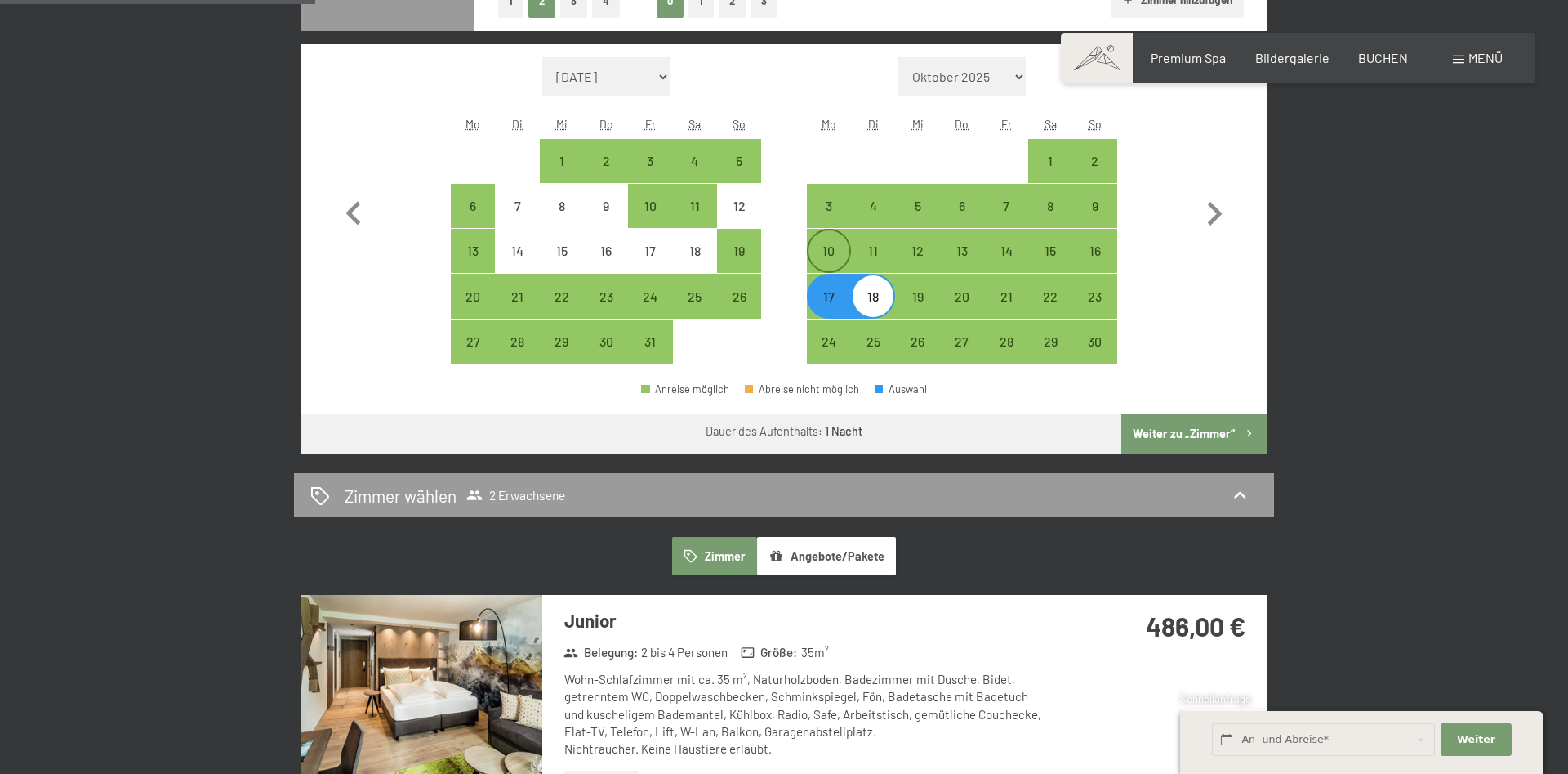
click at [830, 263] on div "10" at bounding box center [828, 264] width 41 height 41
select select "2025-10-01"
select select "2025-11-01"
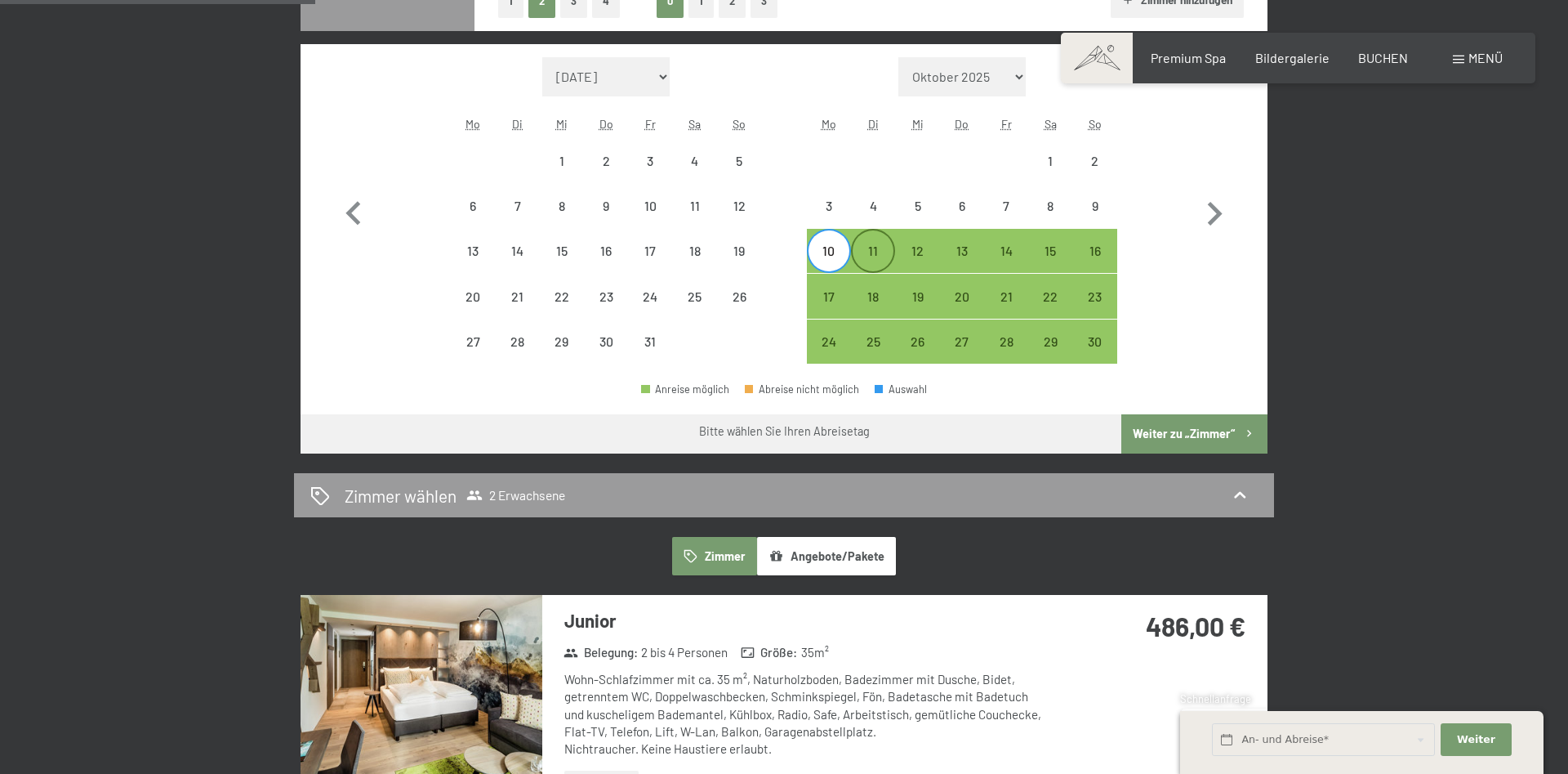
click at [873, 256] on div "11" at bounding box center [873, 264] width 41 height 41
select select "2025-10-01"
select select "2025-11-01"
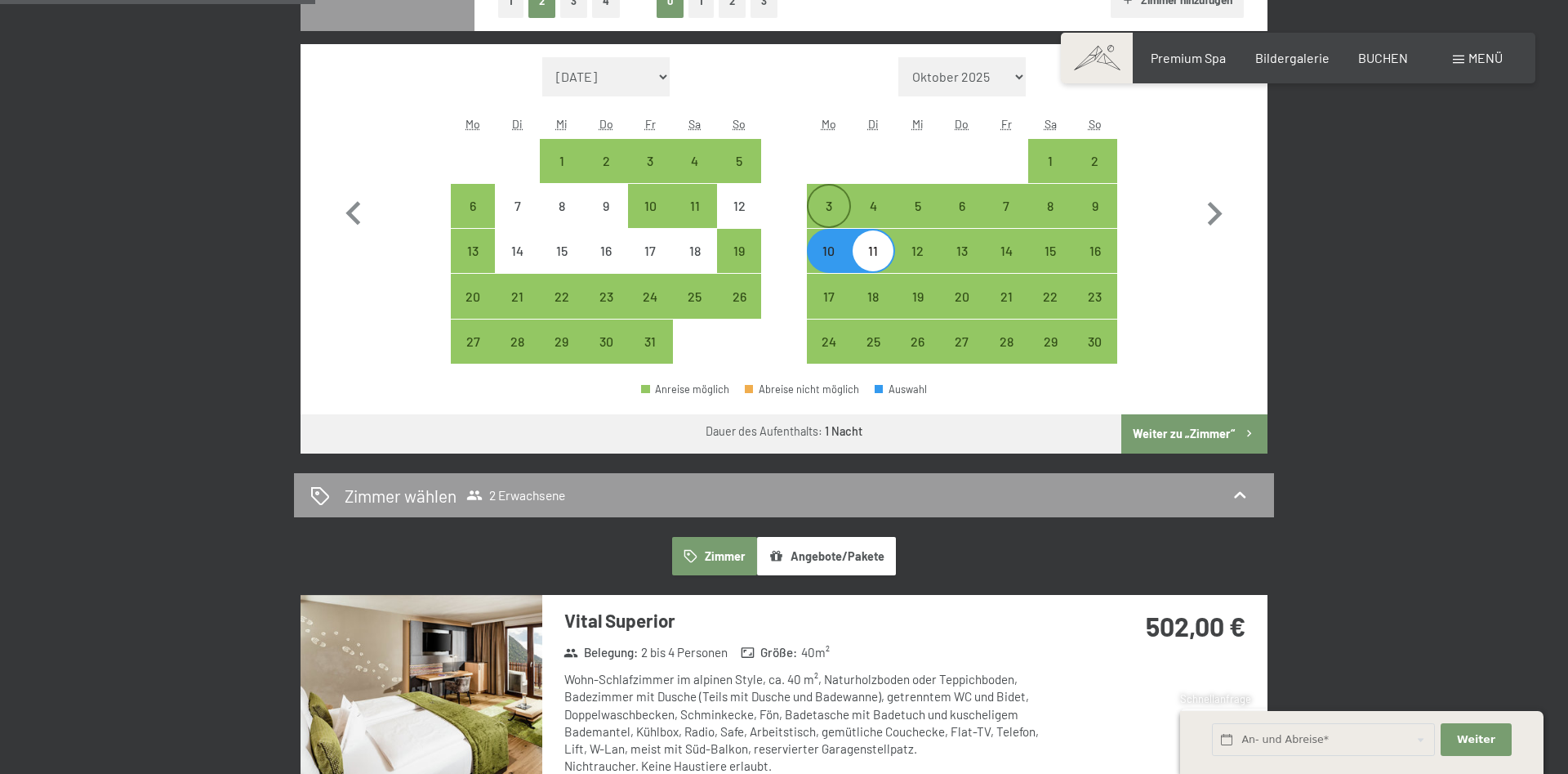
click at [822, 209] on div "3" at bounding box center [828, 219] width 41 height 41
select select "2025-10-01"
select select "2025-11-01"
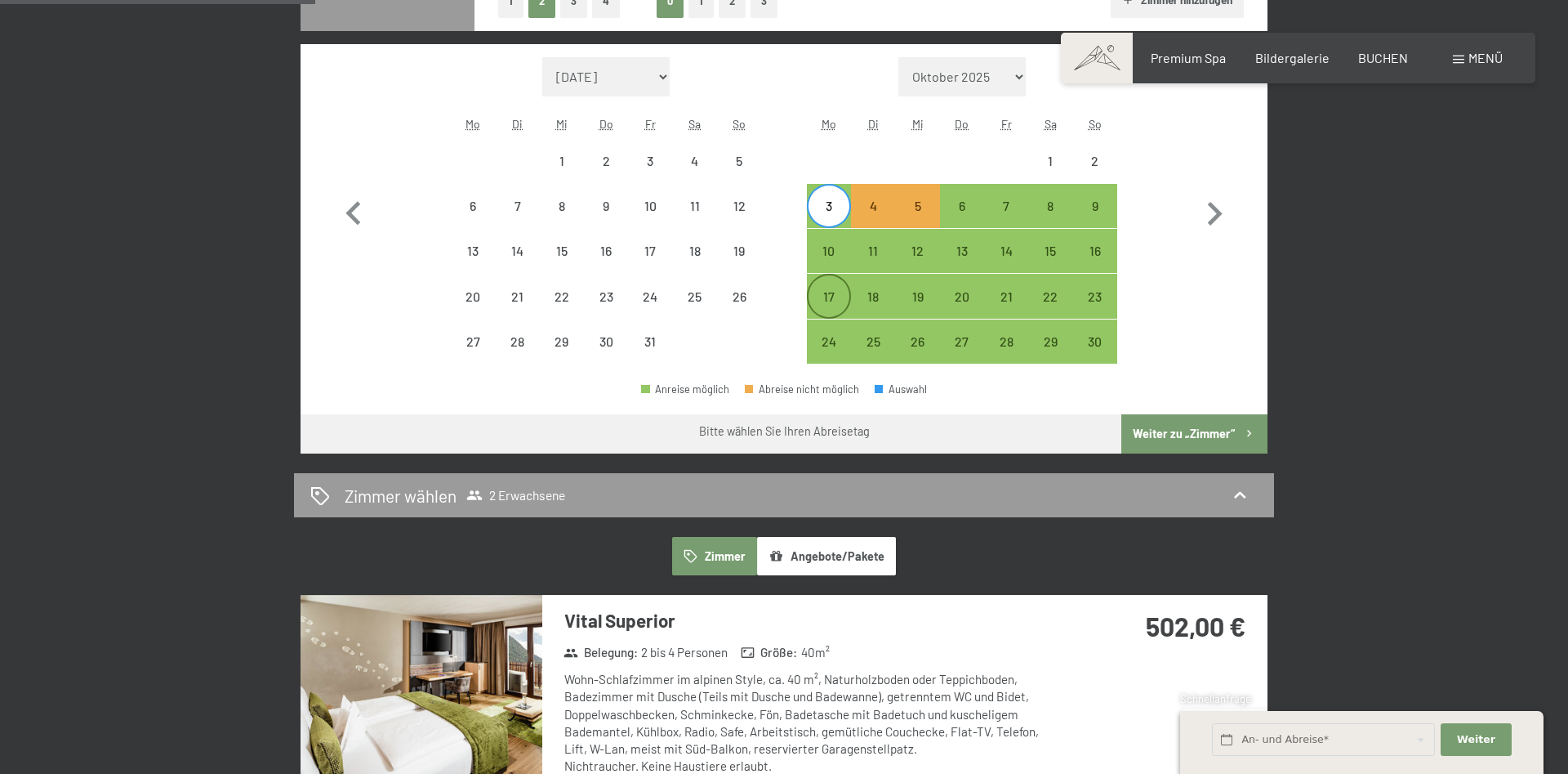
click at [833, 307] on div "17" at bounding box center [828, 310] width 41 height 41
select select "2025-10-01"
select select "2025-11-01"
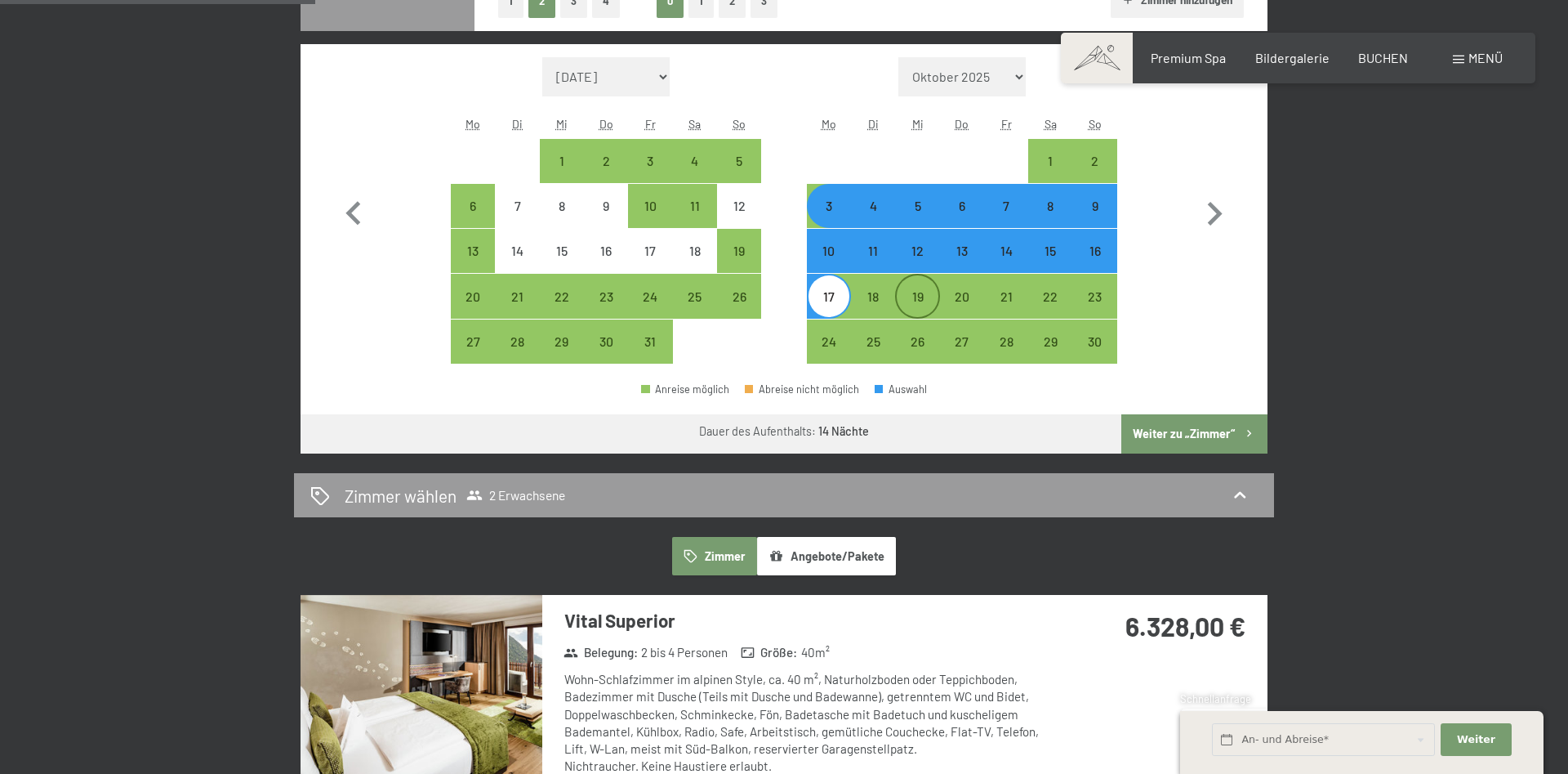
click at [909, 291] on div "19" at bounding box center [917, 310] width 41 height 41
select select "2025-10-01"
select select "2025-11-01"
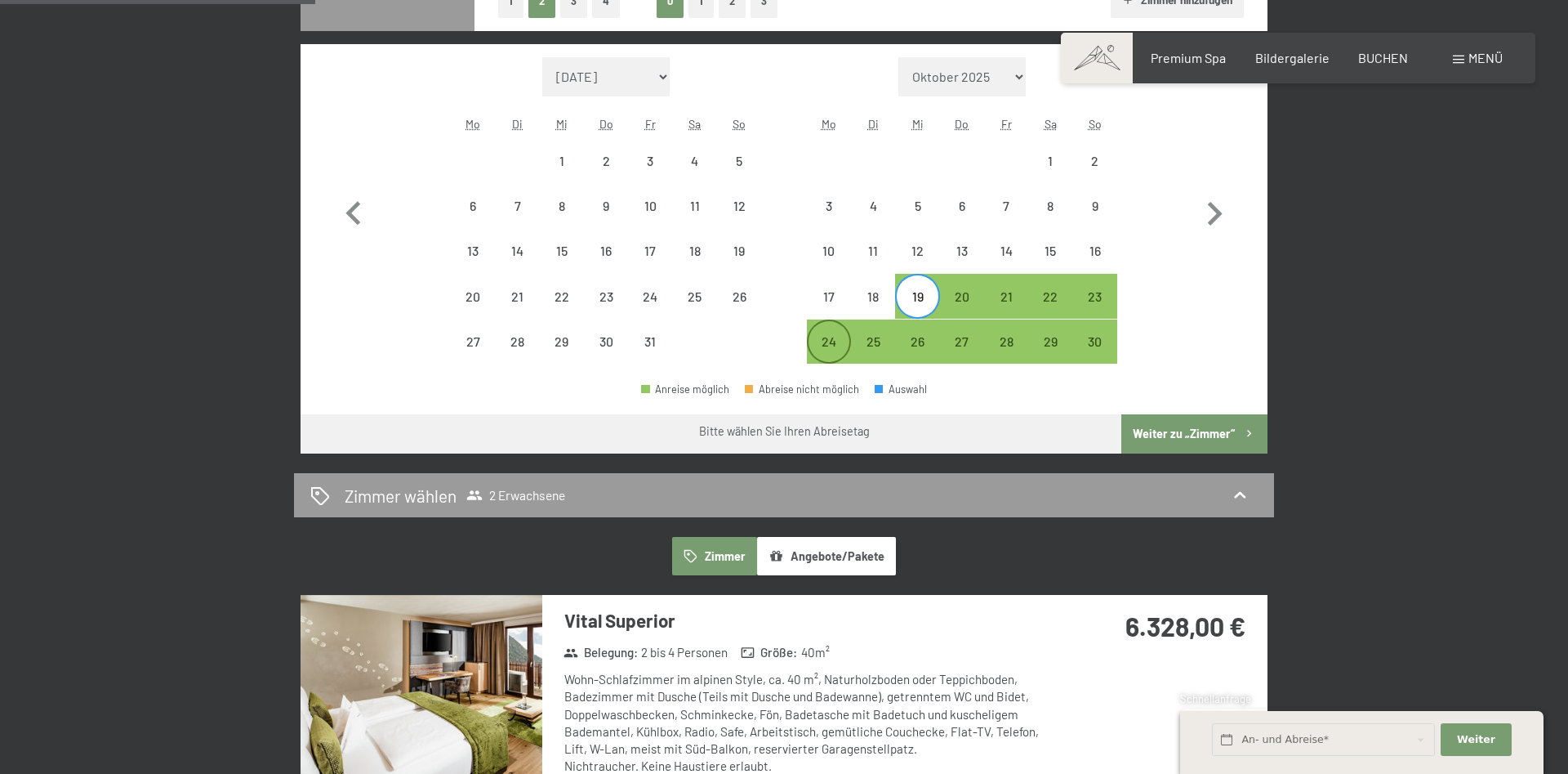
click at [834, 339] on div "24" at bounding box center [828, 355] width 41 height 41
select select "2025-10-01"
select select "2025-11-01"
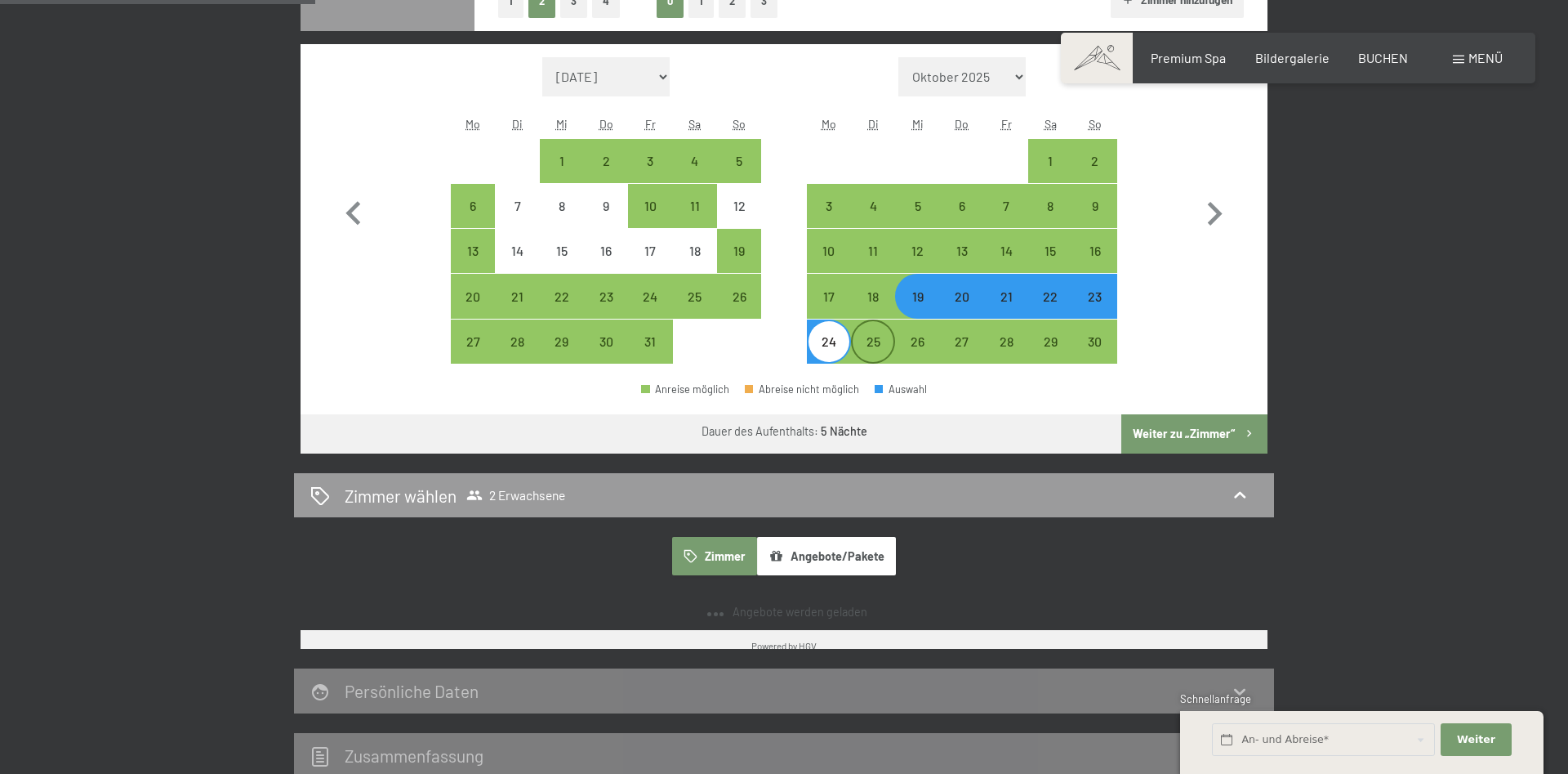
click at [865, 336] on div "25" at bounding box center [873, 355] width 41 height 41
select select "2025-10-01"
select select "2025-11-01"
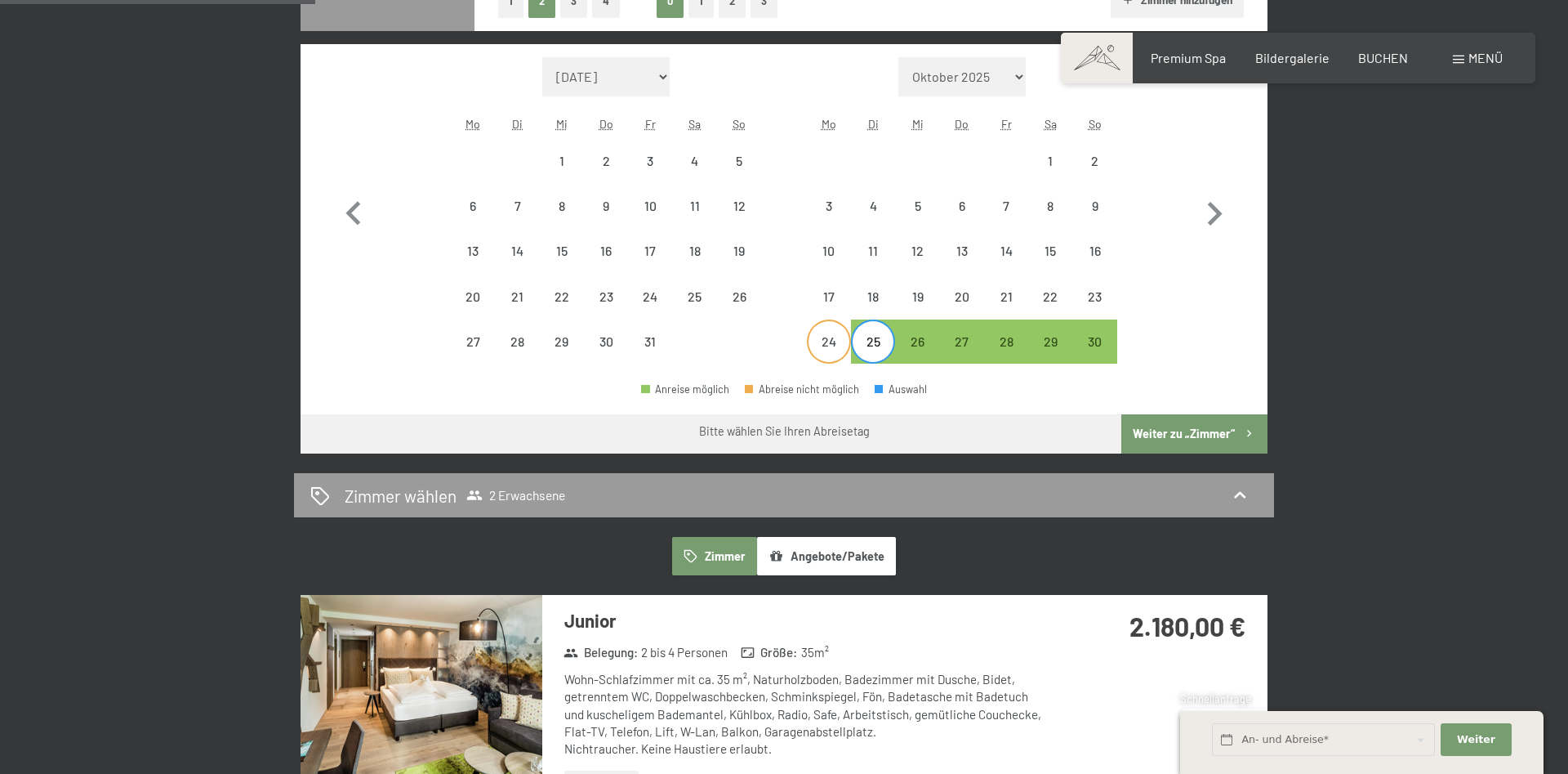
click at [824, 345] on div "24" at bounding box center [828, 355] width 41 height 41
select select "2025-10-01"
select select "2025-11-01"
click at [881, 345] on div "25" at bounding box center [873, 355] width 41 height 41
select select "2025-10-01"
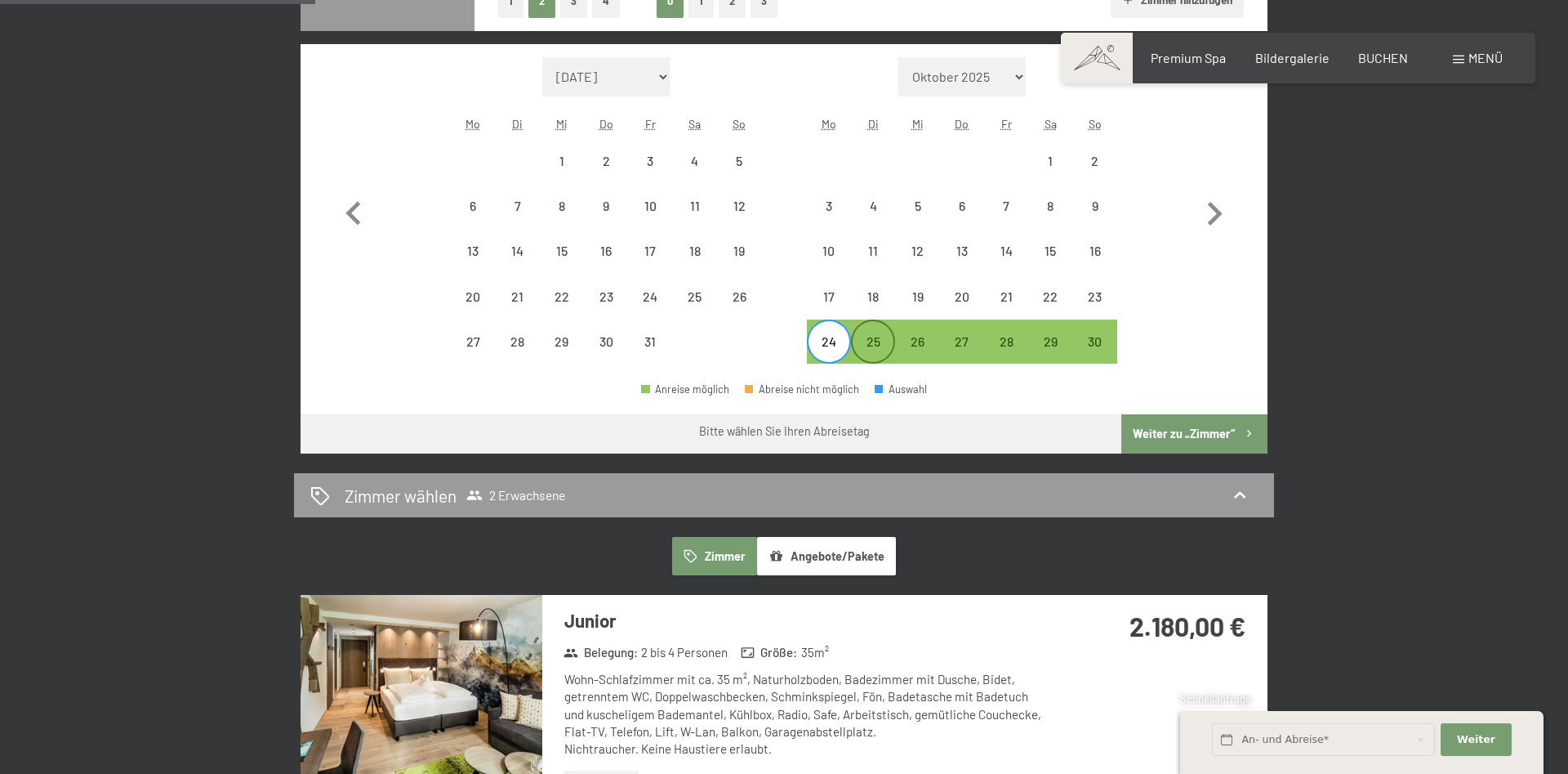
select select "2025-11-01"
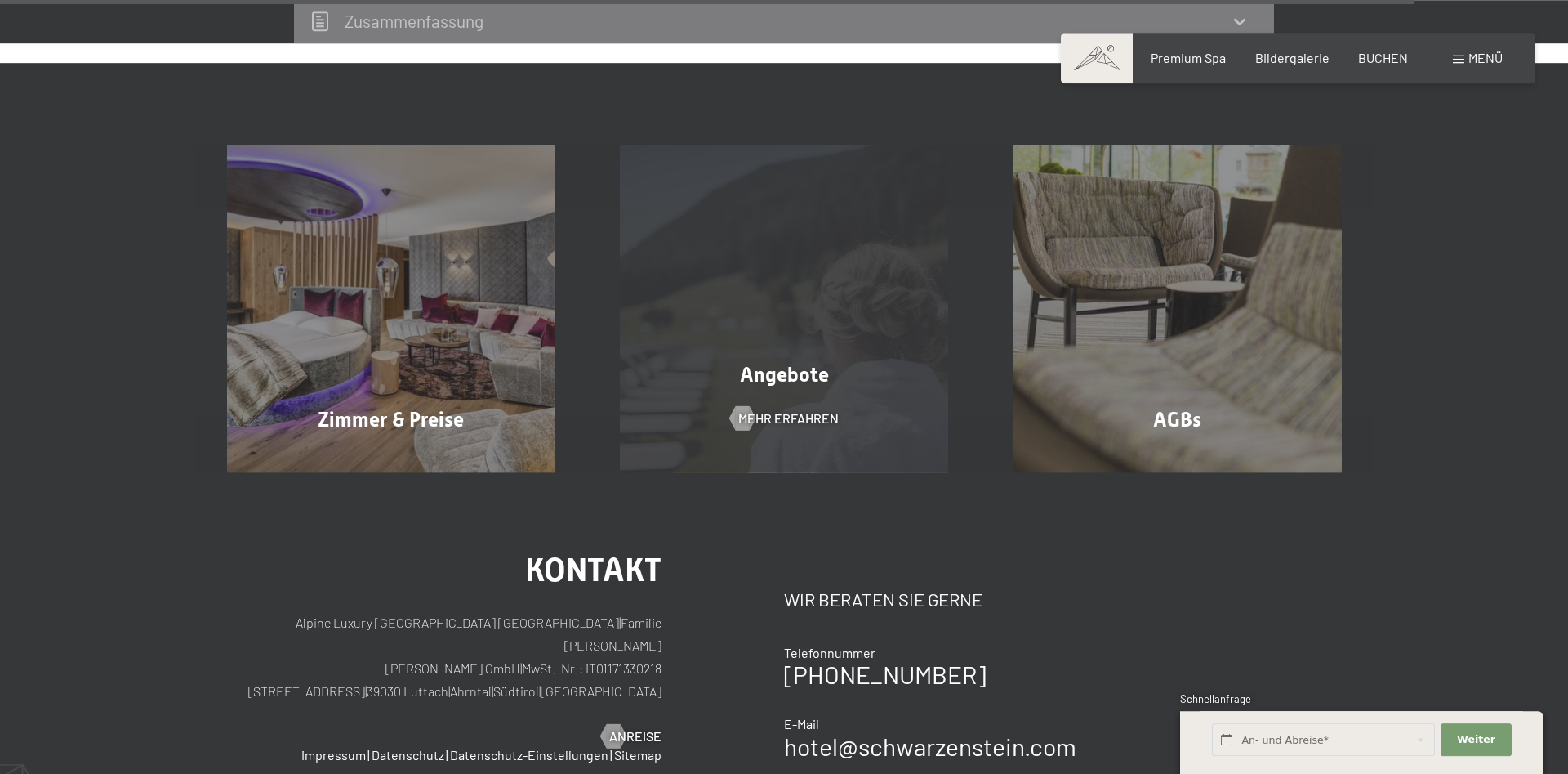
scroll to position [4416, 0]
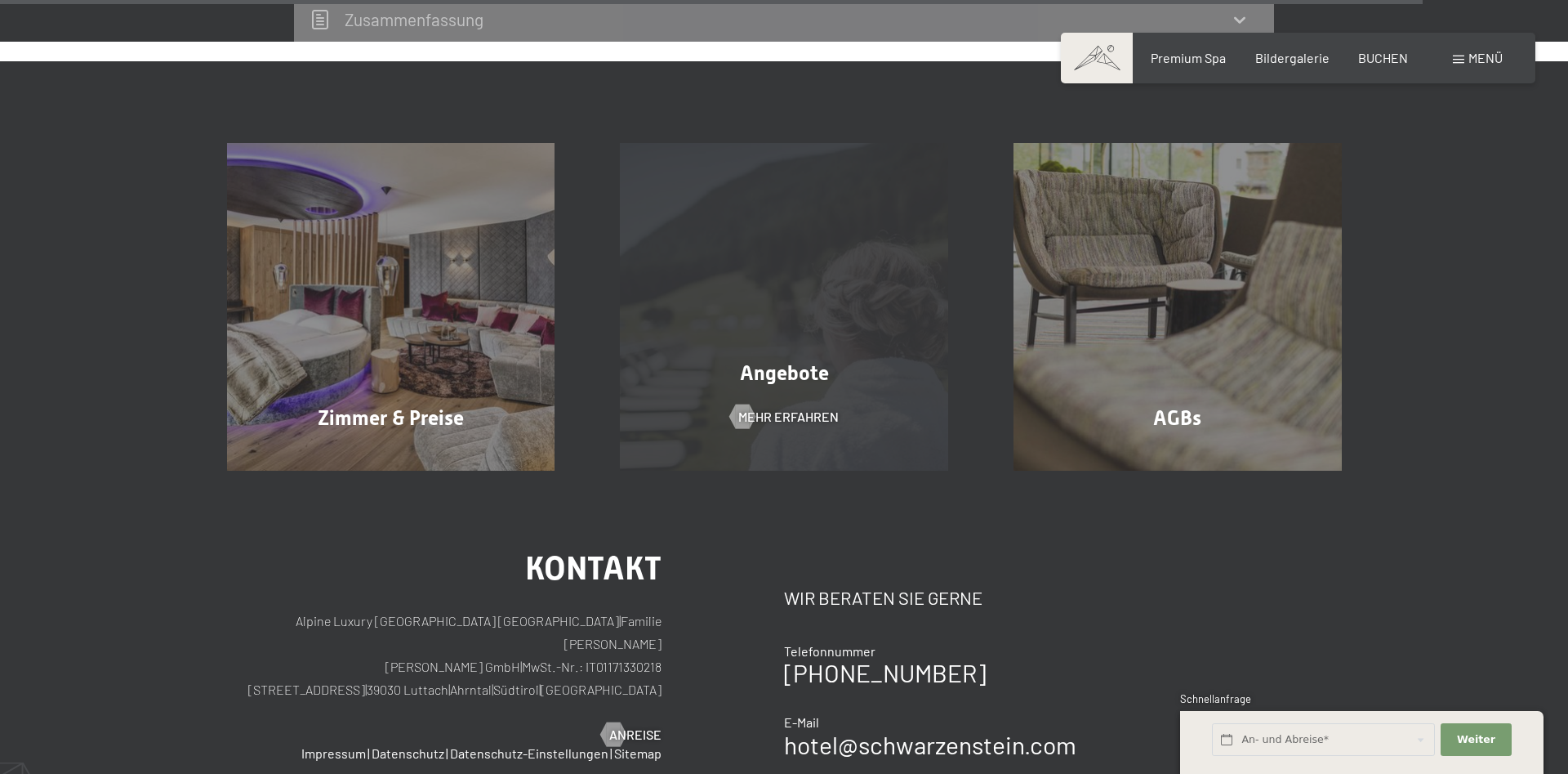
click at [734, 355] on div "Angebote Mehr erfahren" at bounding box center [783, 308] width 393 height 328
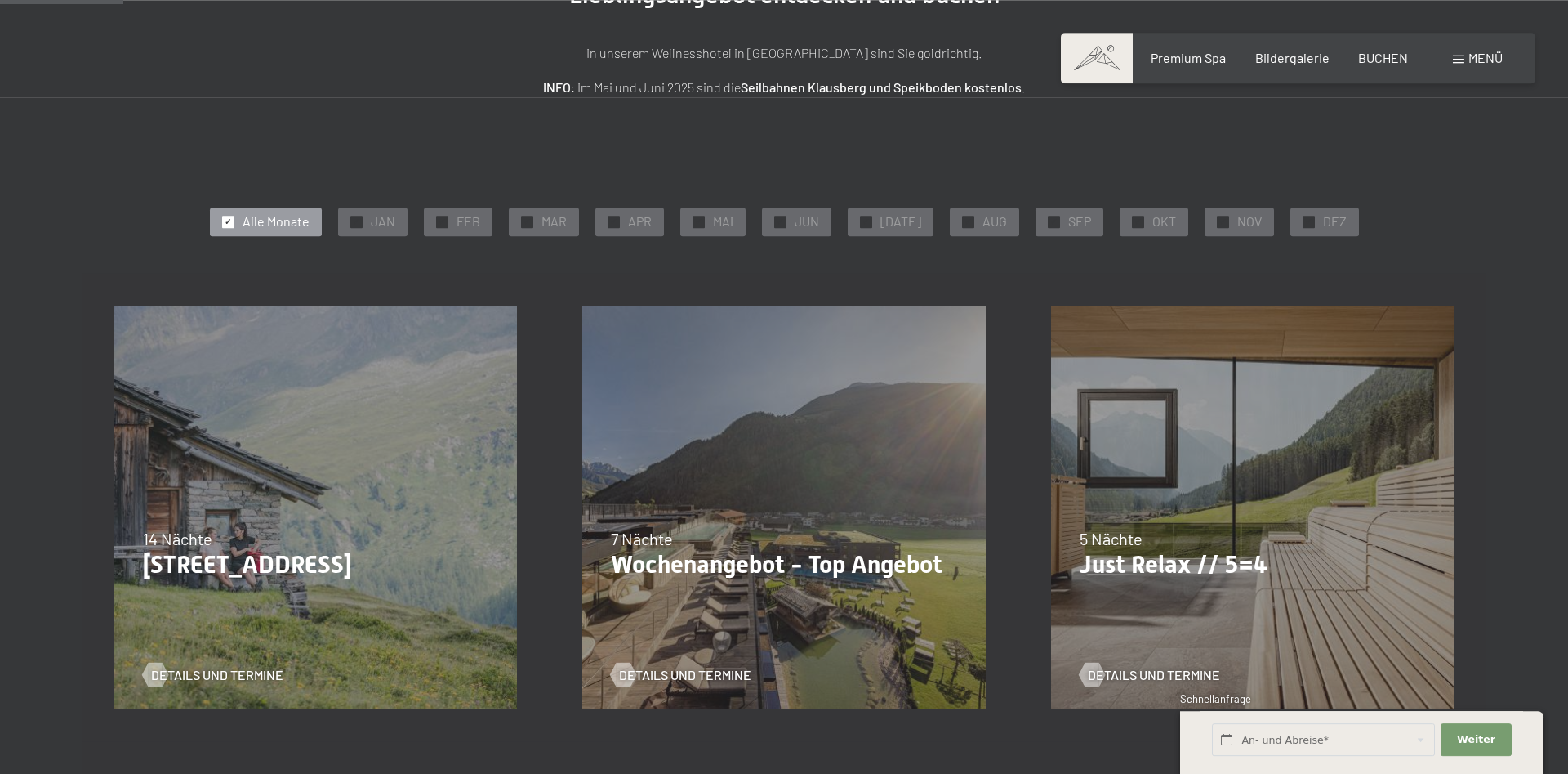
scroll to position [334, 0]
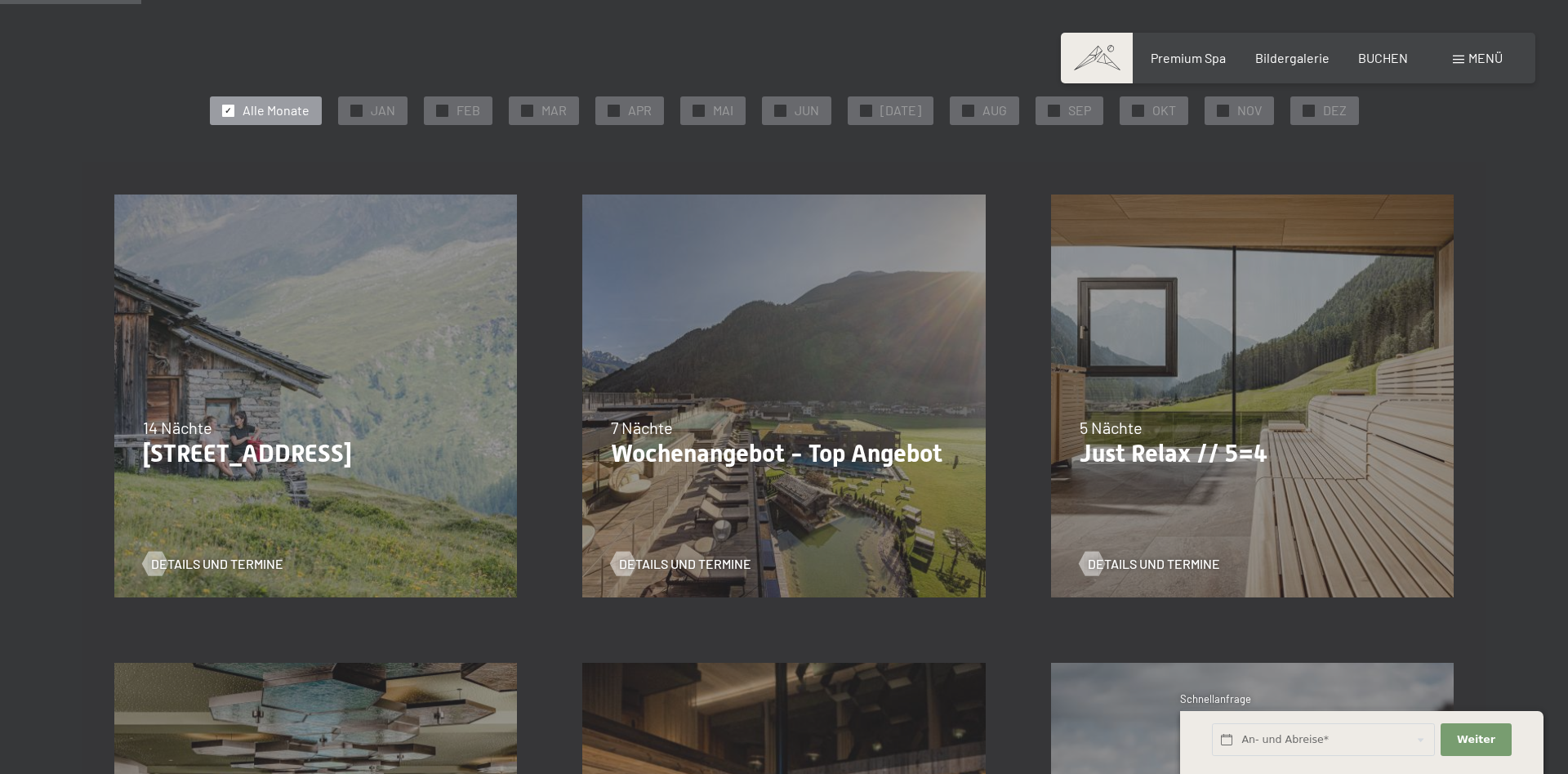
click at [1105, 107] on div "✓ Alle Monate ✓ JAN ✓ FEB ✓ MAR ✓ APR ✓ MAI ✓ JUN ✓ JUL ✓ AUG ✓ SEP ✓ OKT ✓ NOV…" at bounding box center [784, 109] width 1339 height 36
click at [1119, 109] on div "✓ OKT" at bounding box center [1153, 110] width 69 height 28
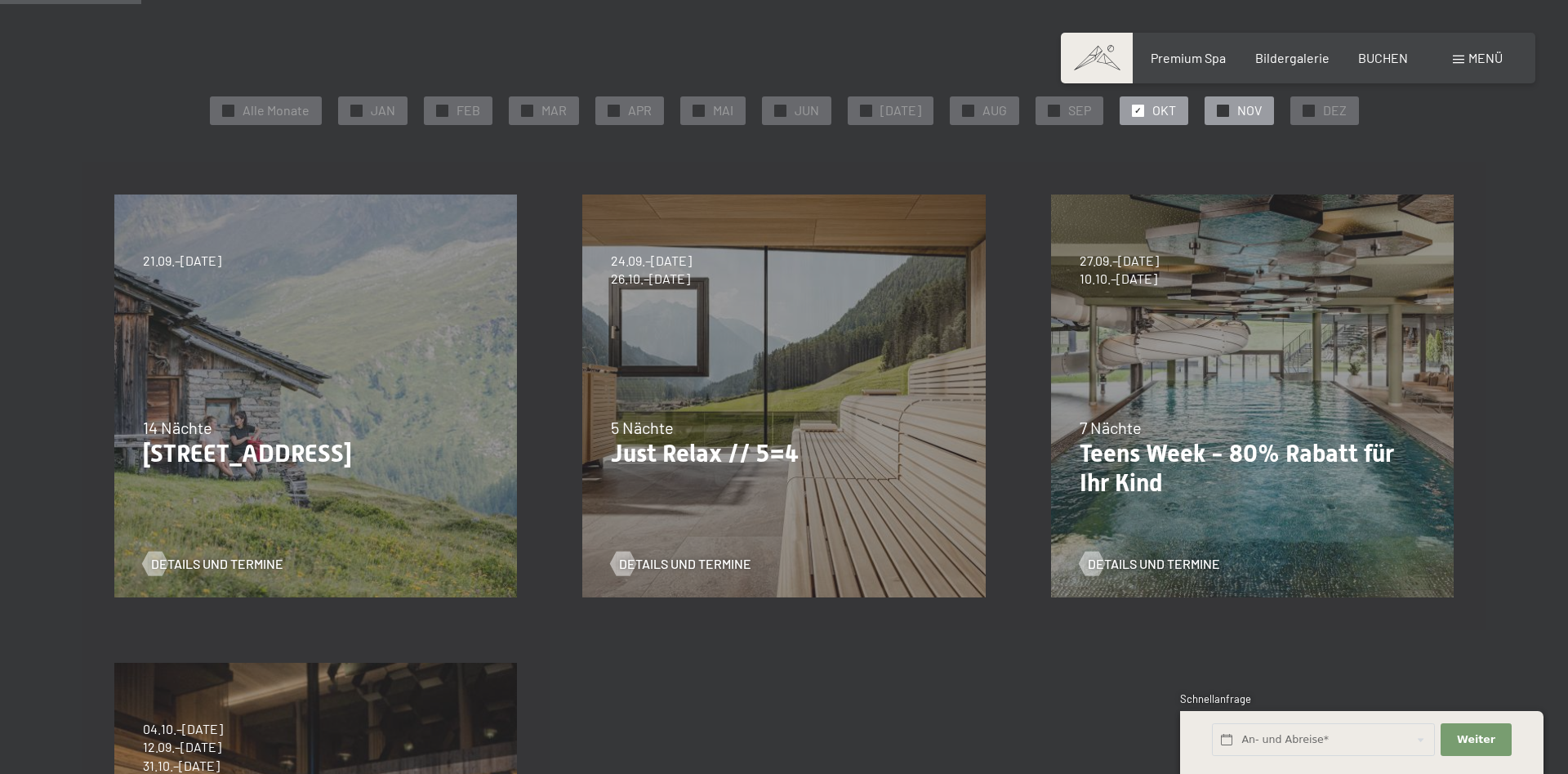
click at [1216, 109] on div "✓" at bounding box center [1222, 110] width 12 height 12
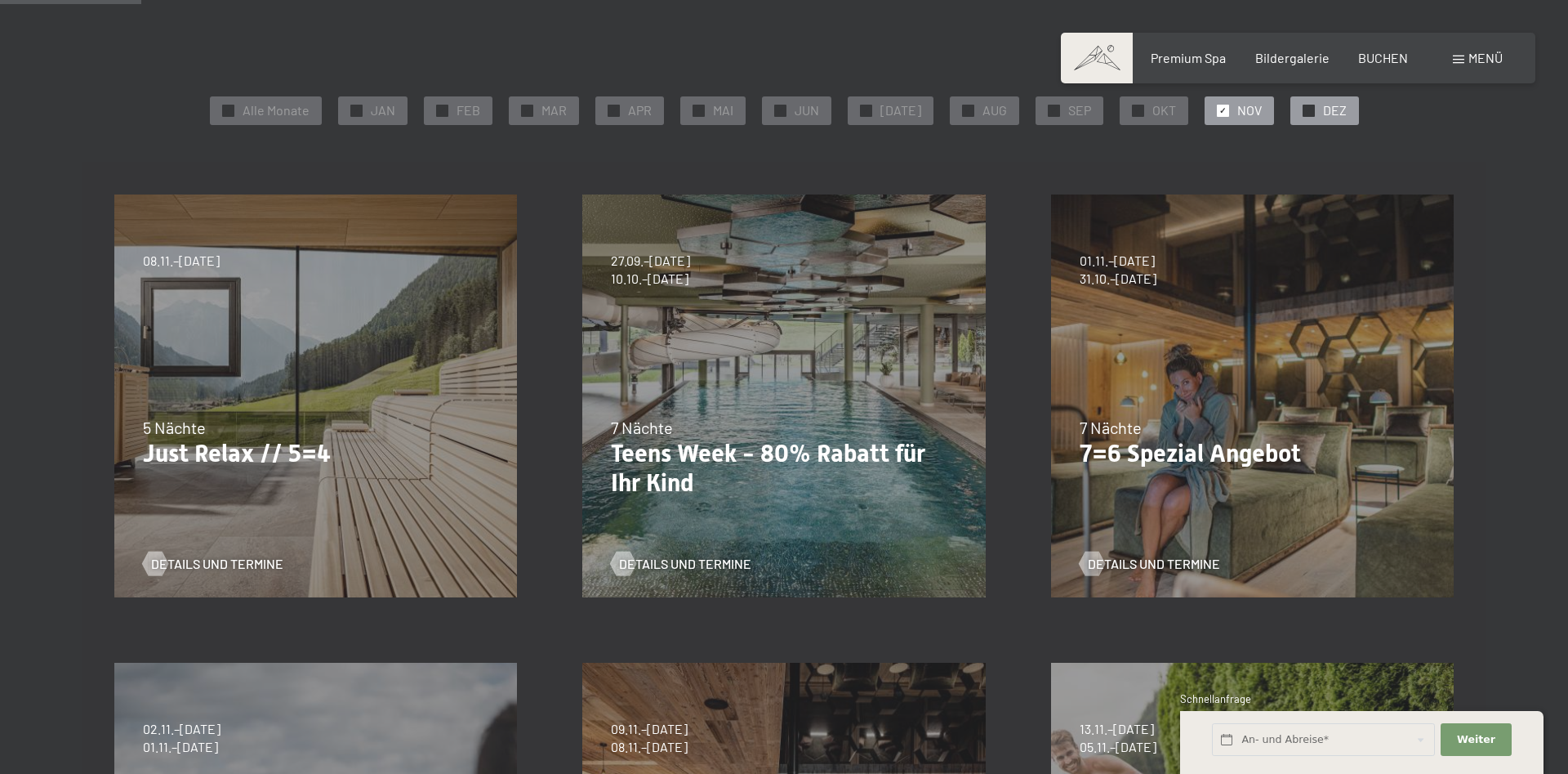
click at [1293, 113] on div "✓ DEZ" at bounding box center [1324, 110] width 69 height 28
click at [1152, 109] on span "OKT" at bounding box center [1163, 110] width 23 height 18
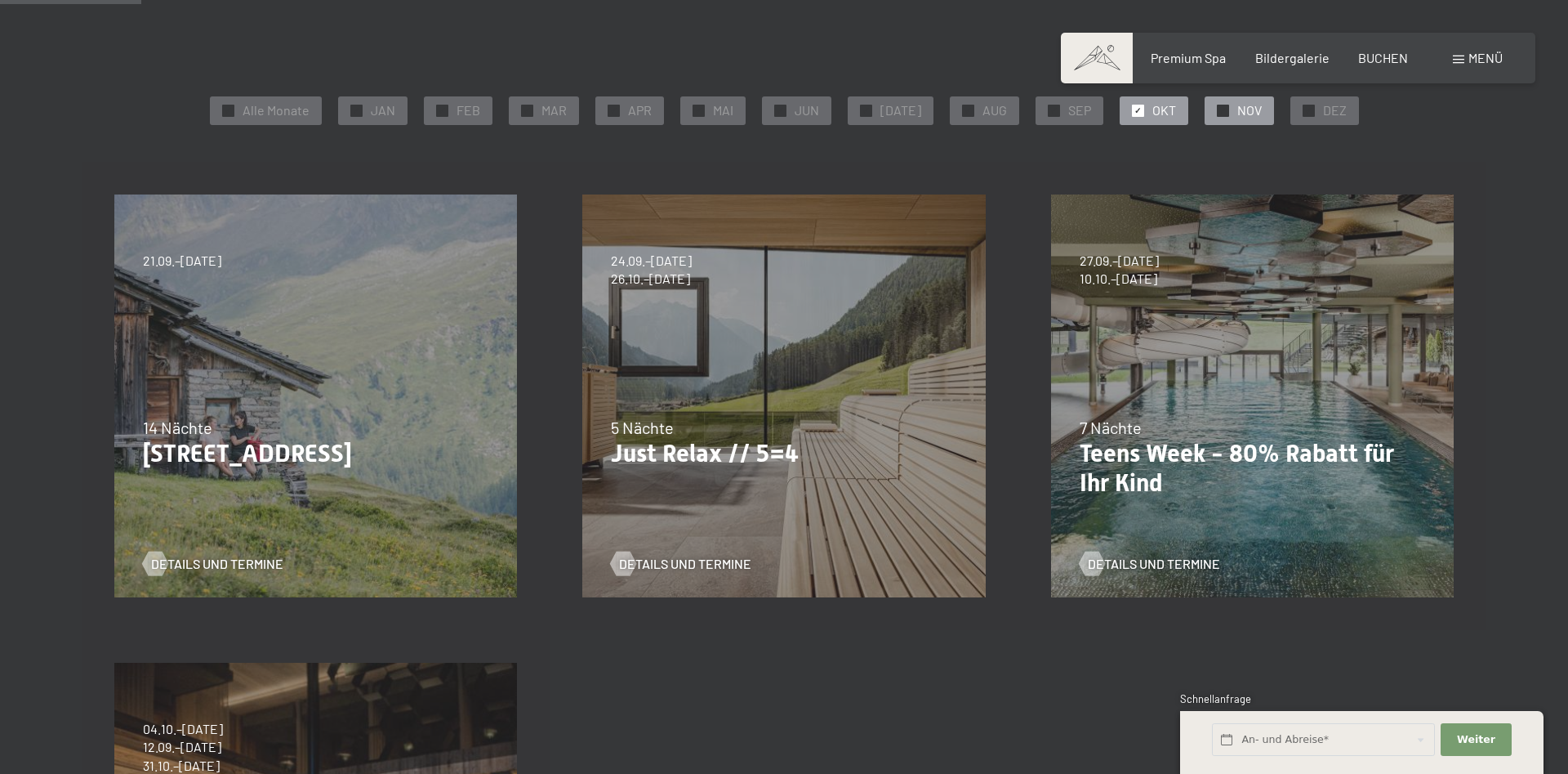
click at [1216, 111] on div at bounding box center [1222, 110] width 12 height 12
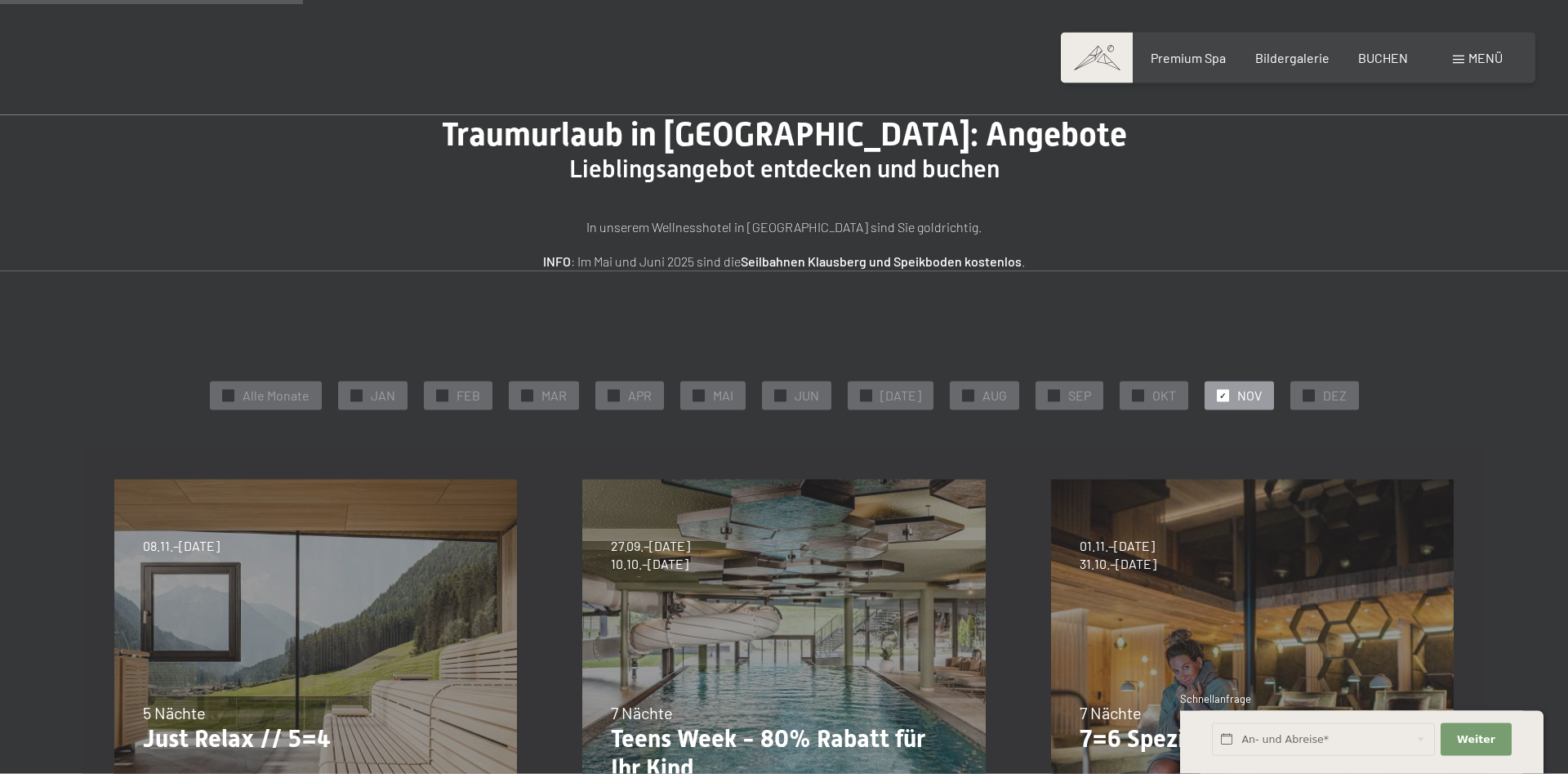
scroll to position [0, 0]
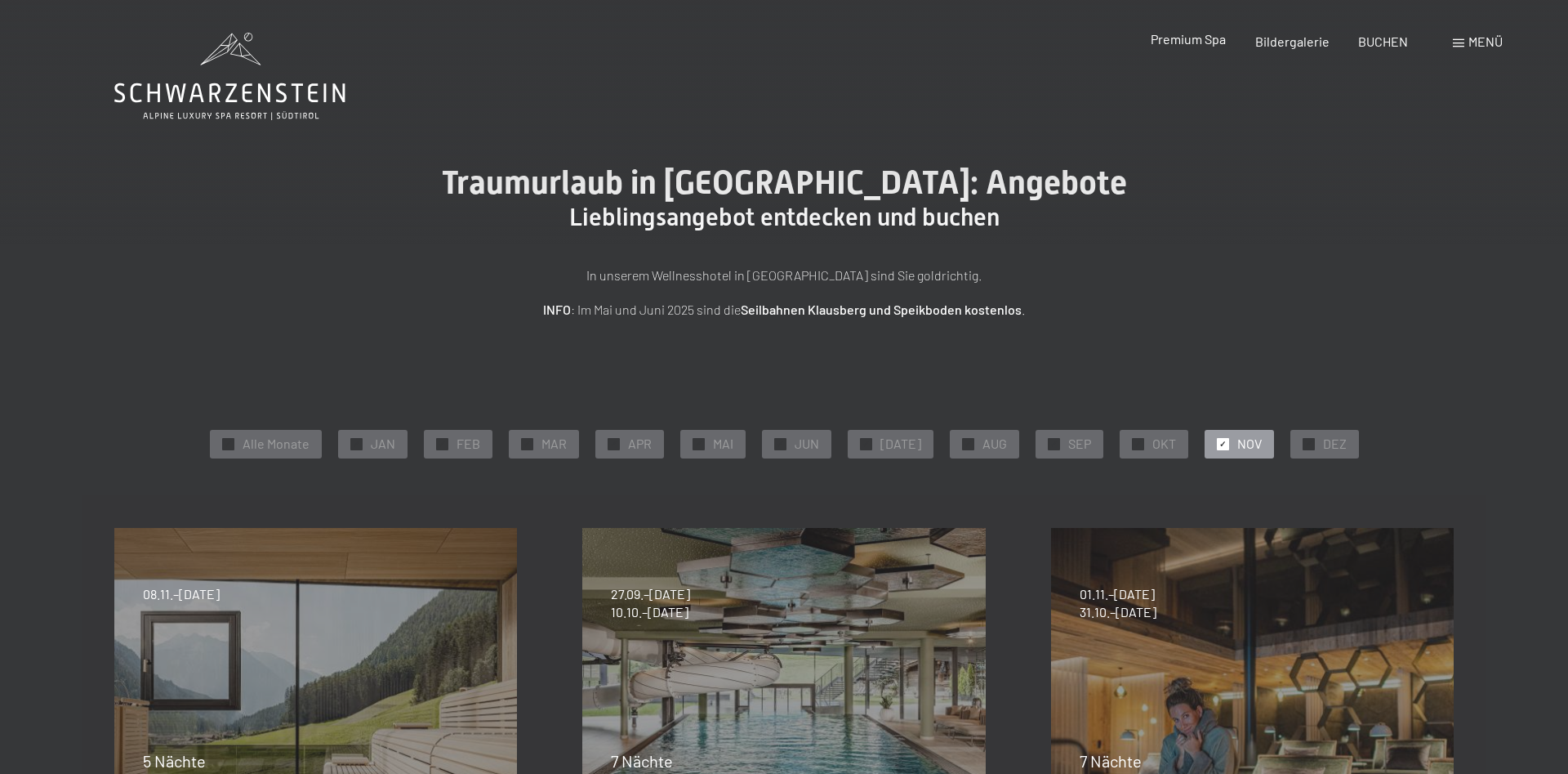
click at [1187, 37] on span "Premium Spa" at bounding box center [1188, 39] width 76 height 16
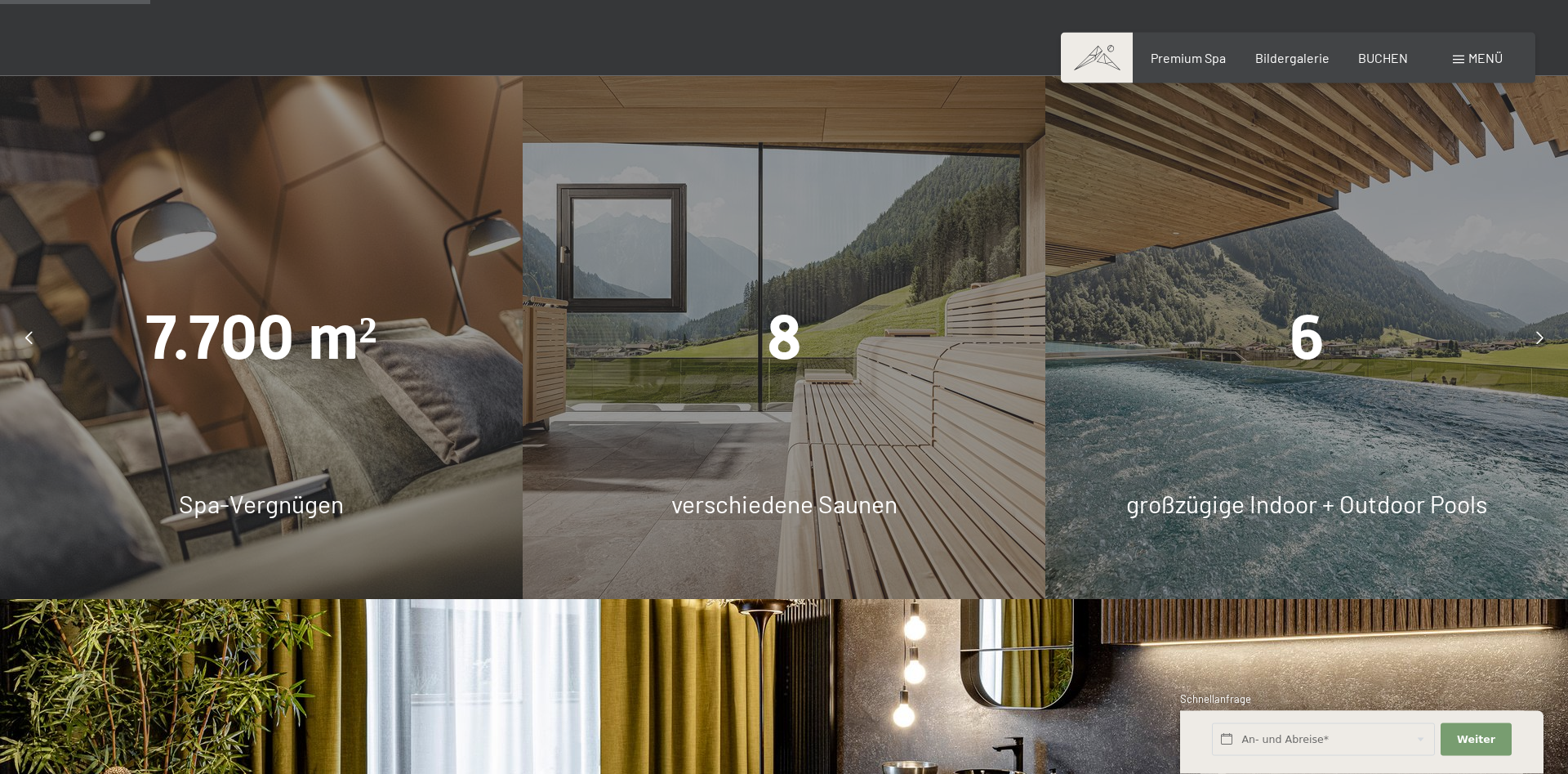
scroll to position [1167, 0]
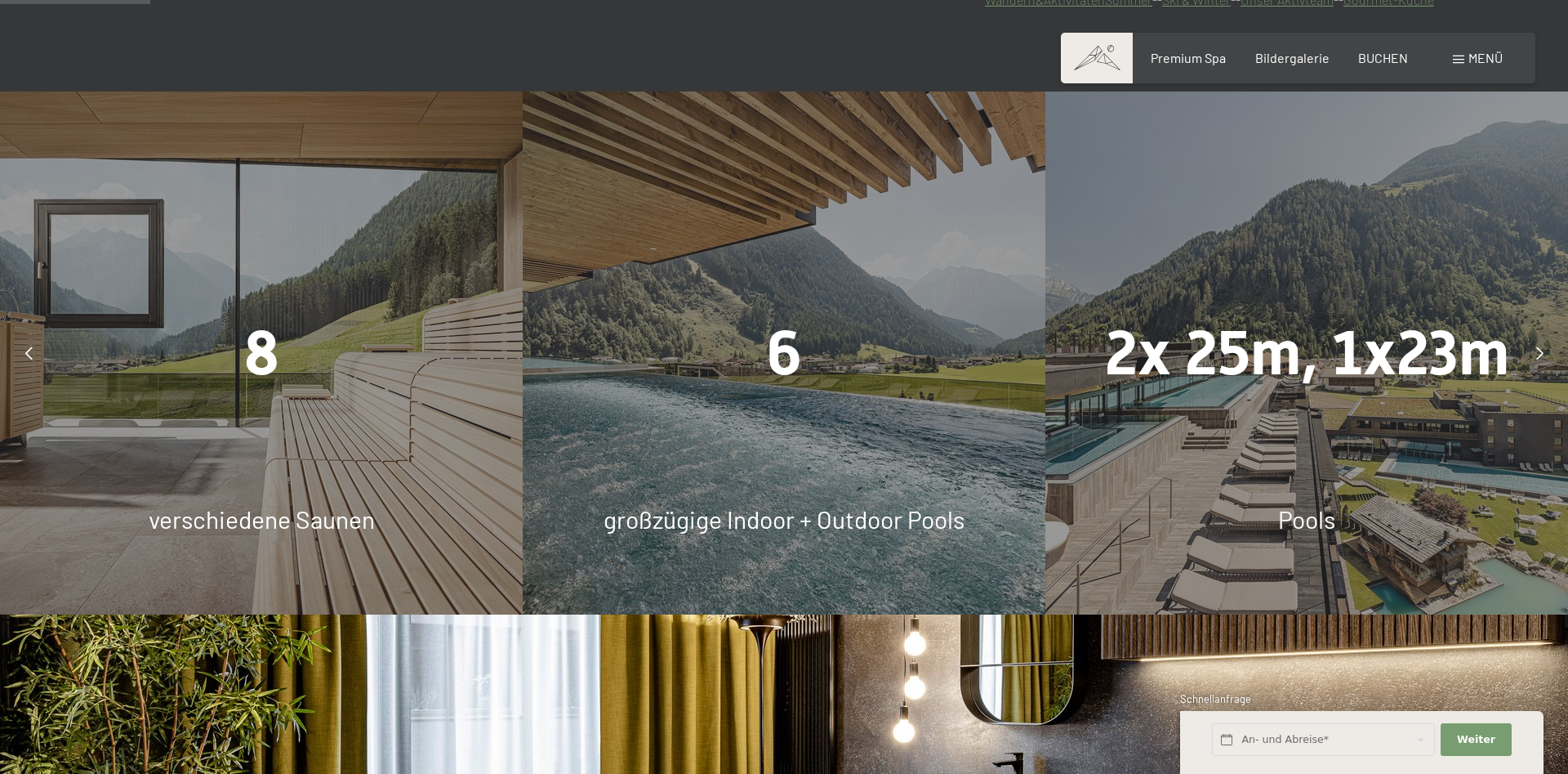
click at [1545, 355] on div at bounding box center [1538, 353] width 41 height 41
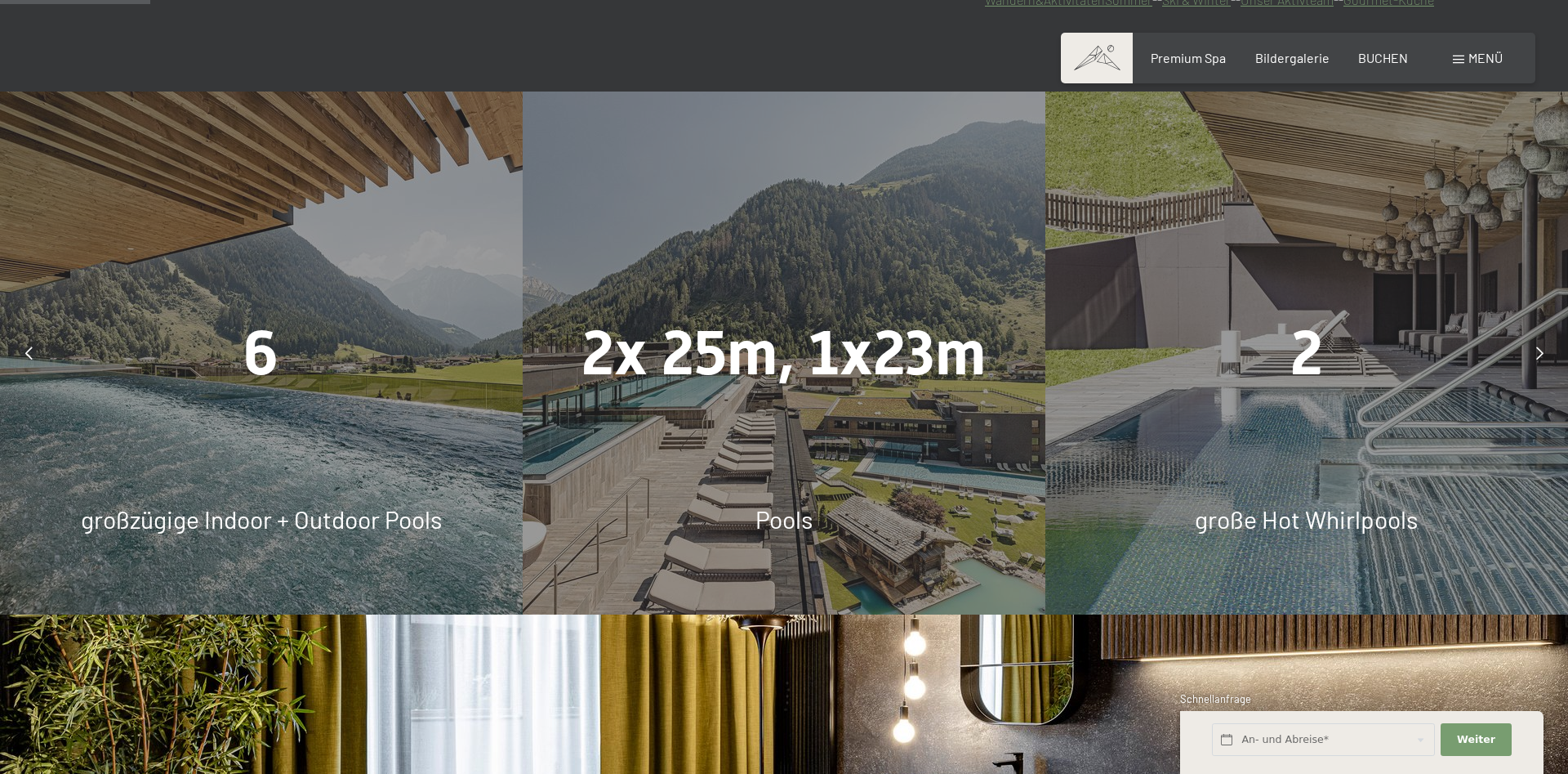
click at [1540, 354] on icon at bounding box center [1539, 353] width 7 height 13
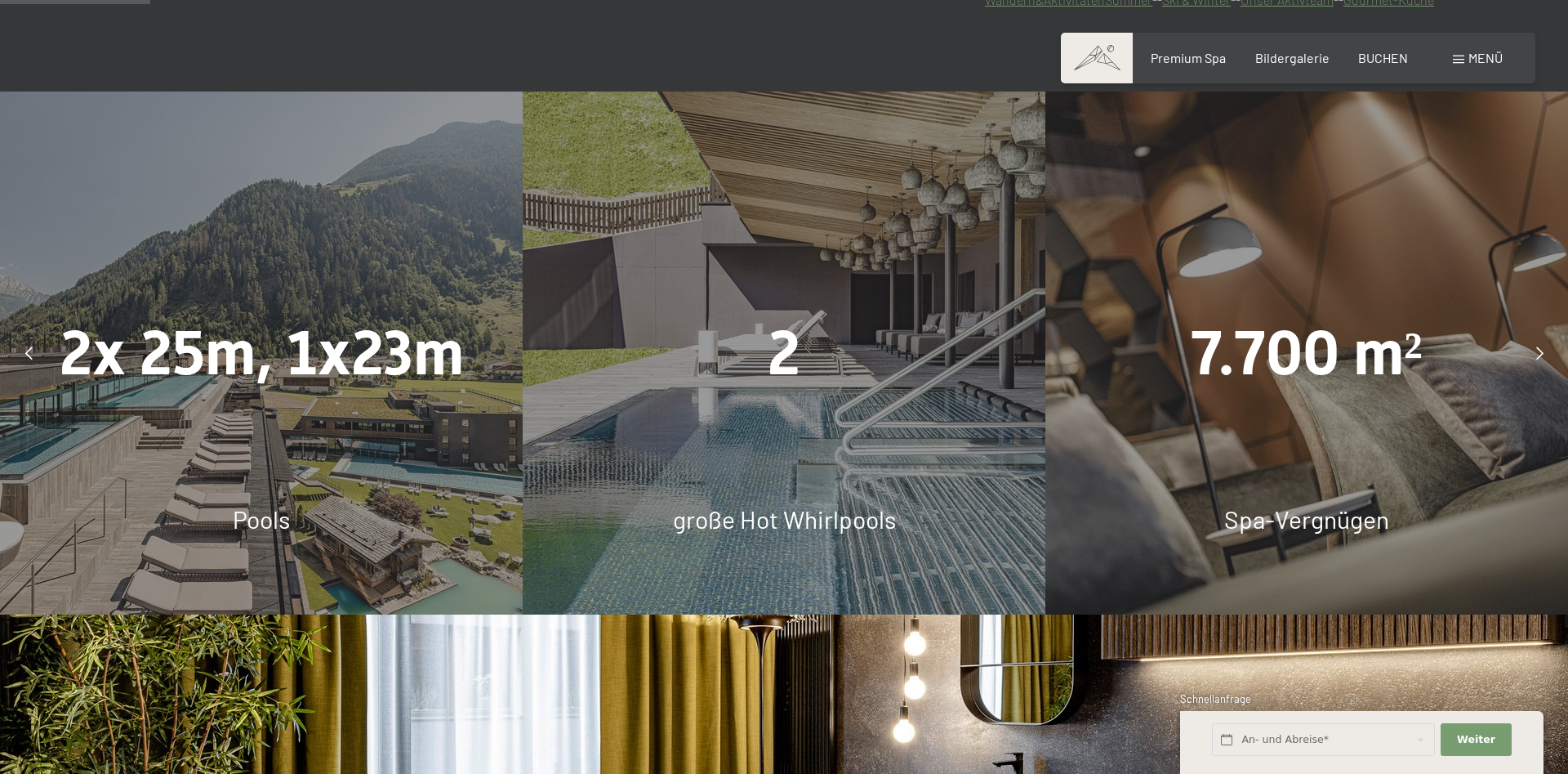
click at [1540, 354] on icon at bounding box center [1539, 353] width 7 height 13
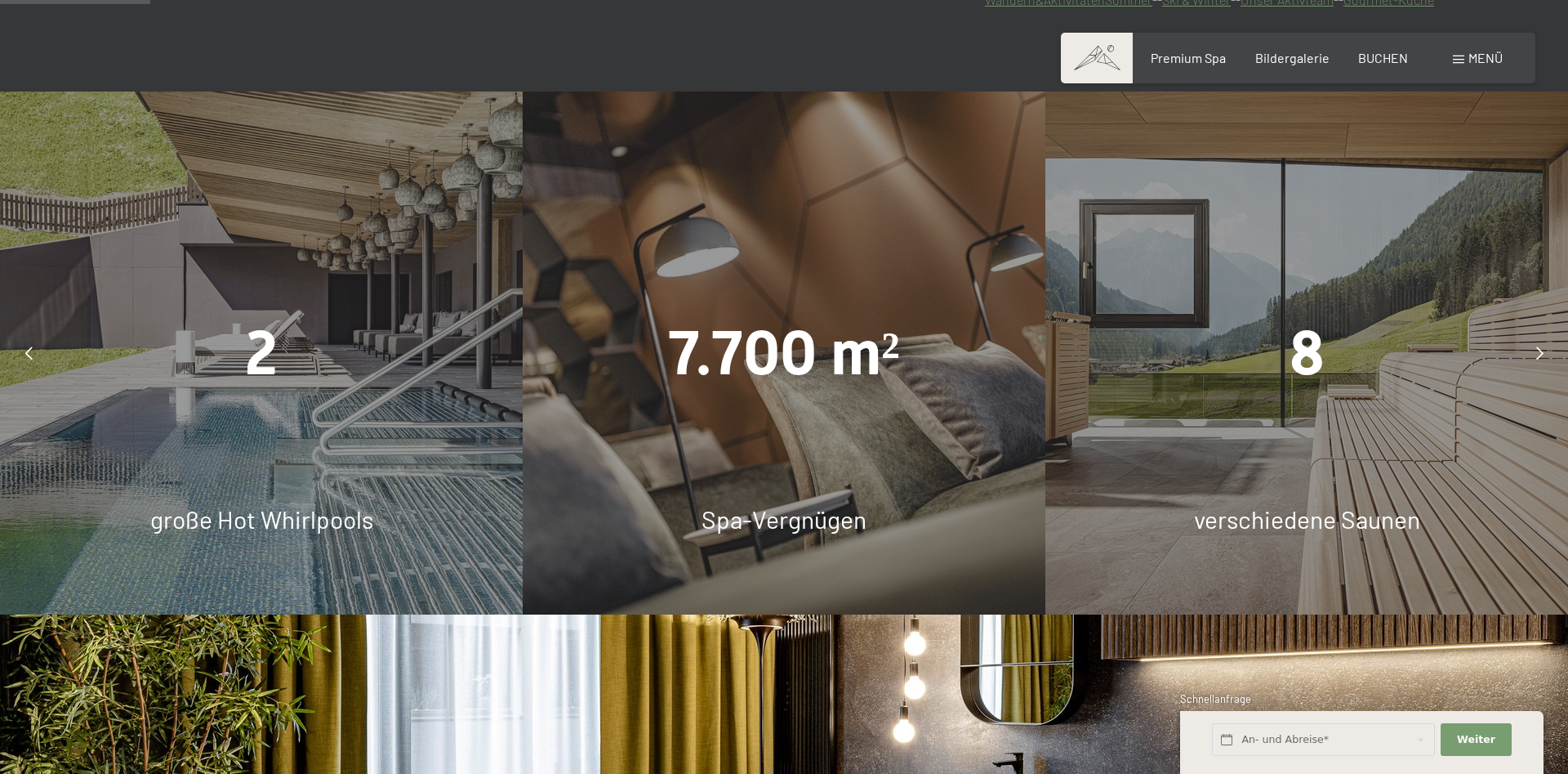
click at [1540, 354] on icon at bounding box center [1539, 353] width 7 height 13
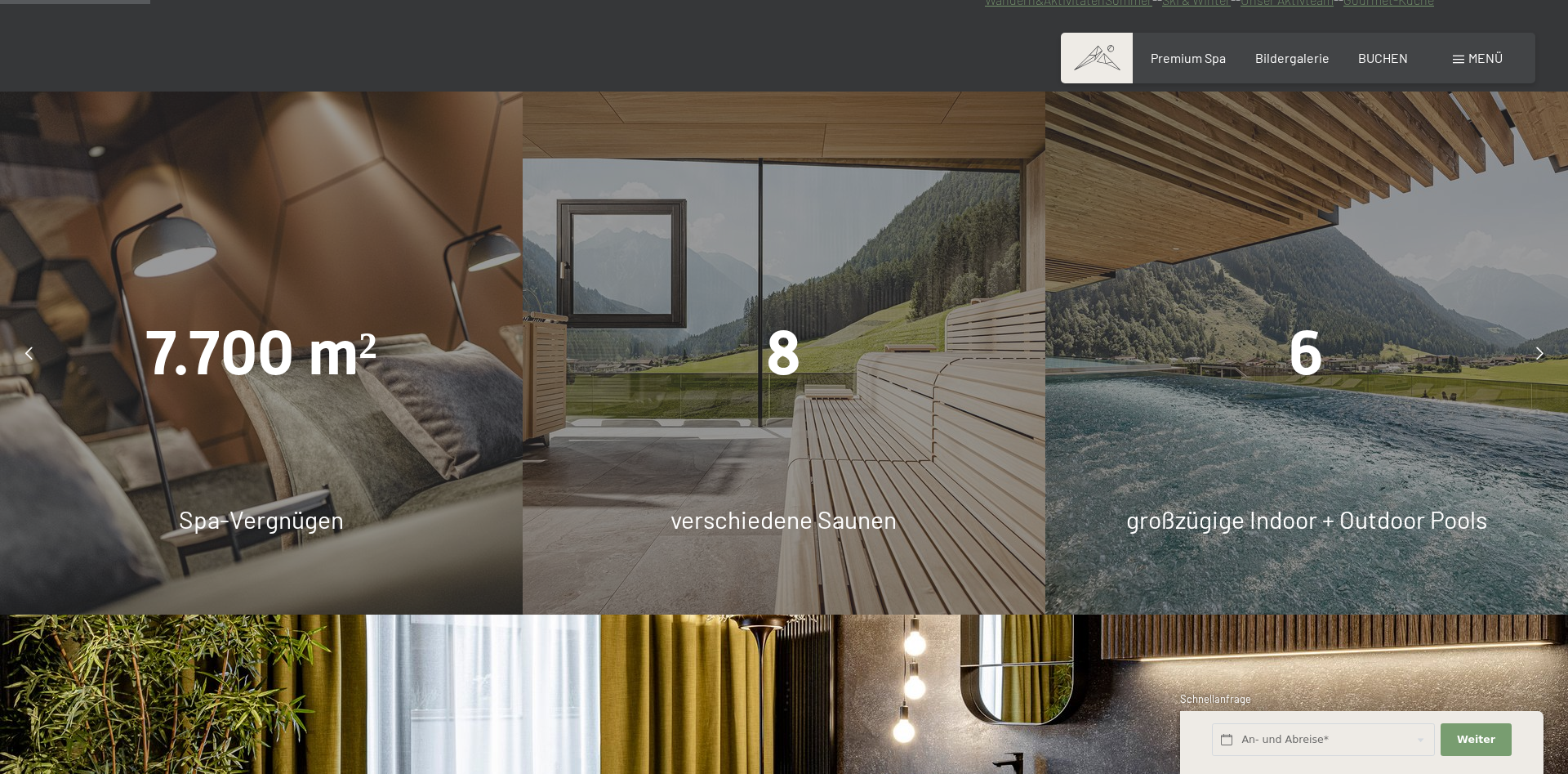
click at [870, 377] on div "8" at bounding box center [784, 353] width 523 height 87
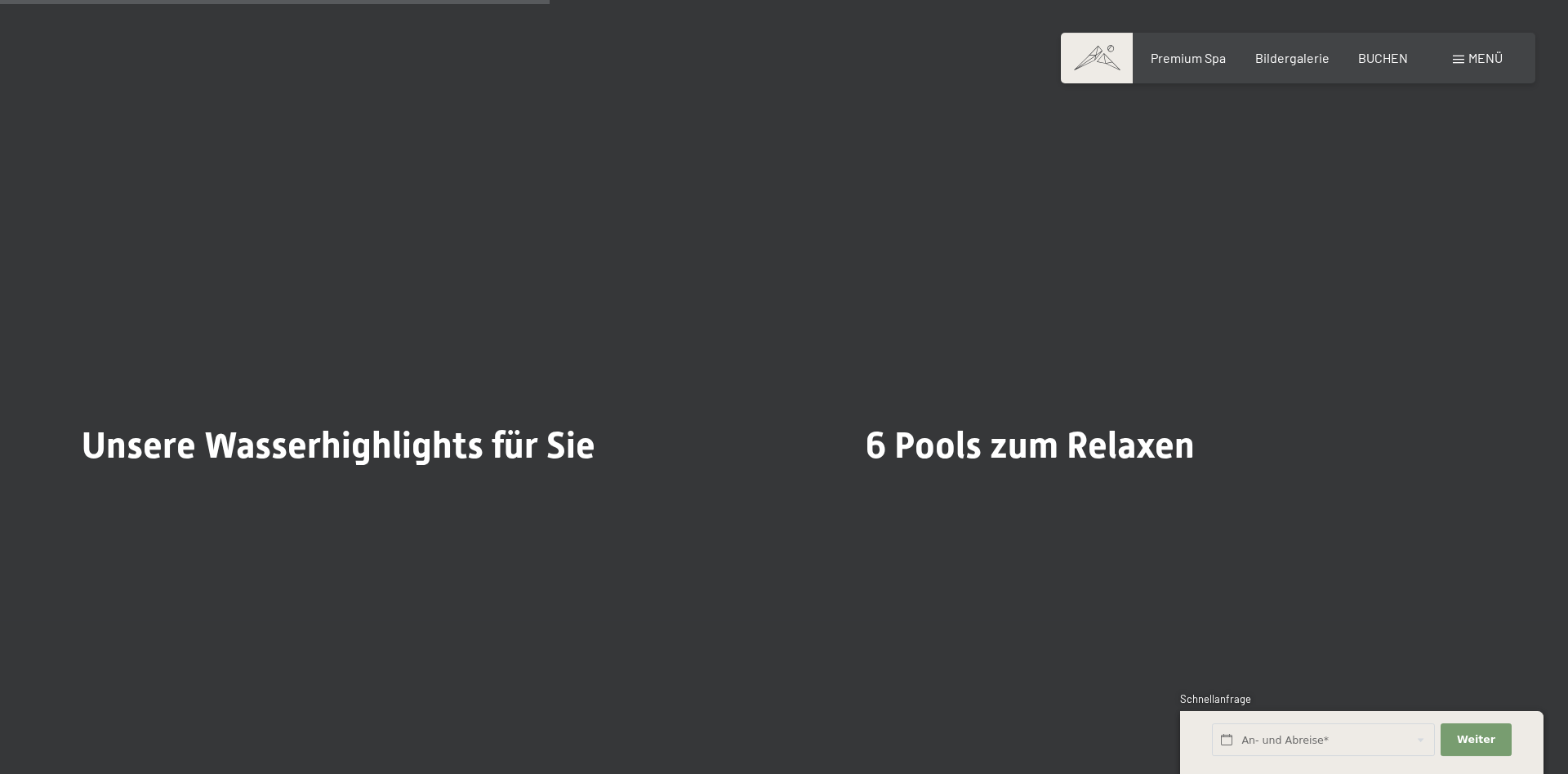
scroll to position [4250, 0]
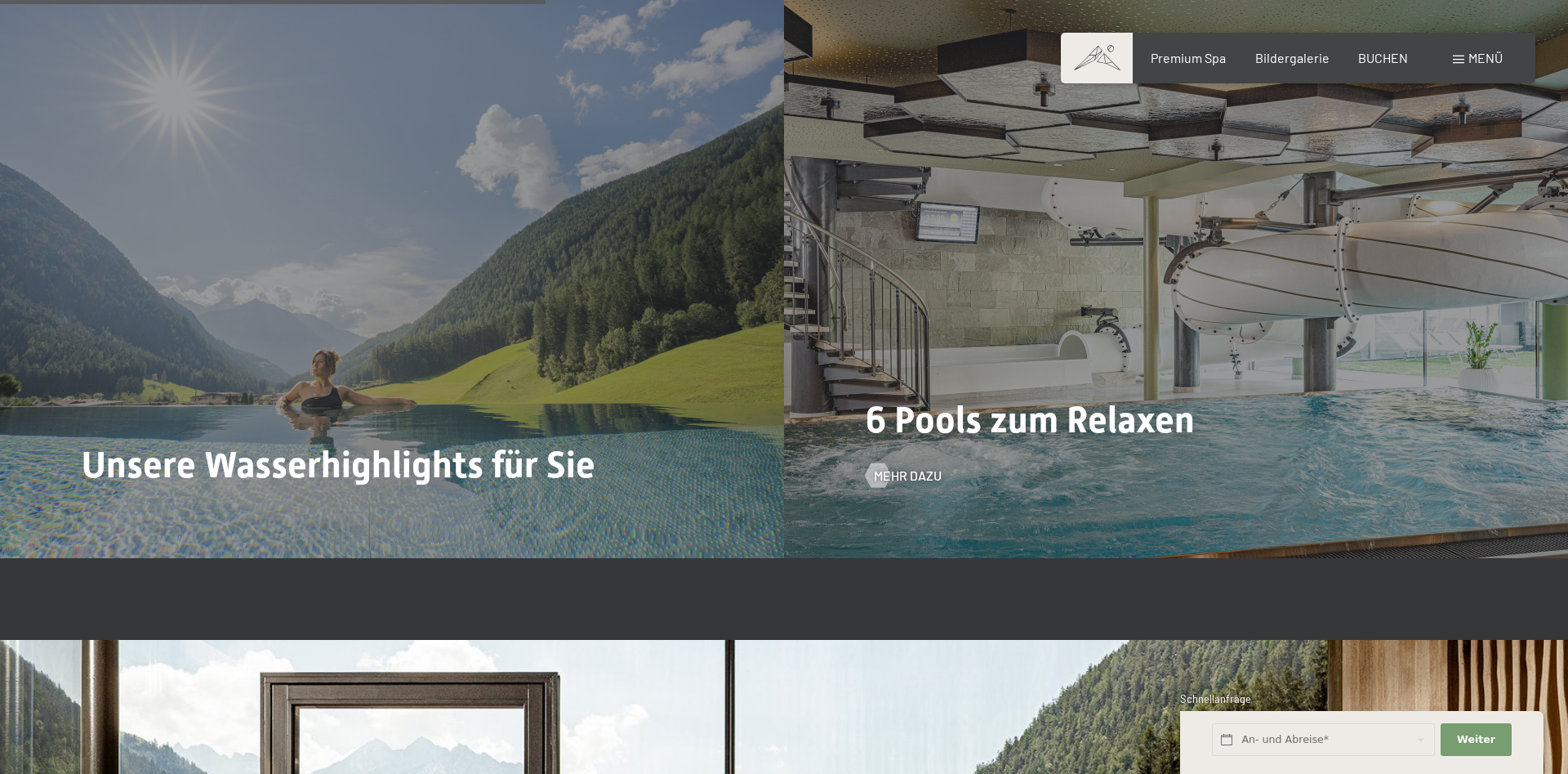
click at [965, 401] on span "6 Pools zum Relaxen" at bounding box center [1030, 420] width 329 height 43
click at [919, 473] on span "Mehr dazu" at bounding box center [924, 475] width 68 height 18
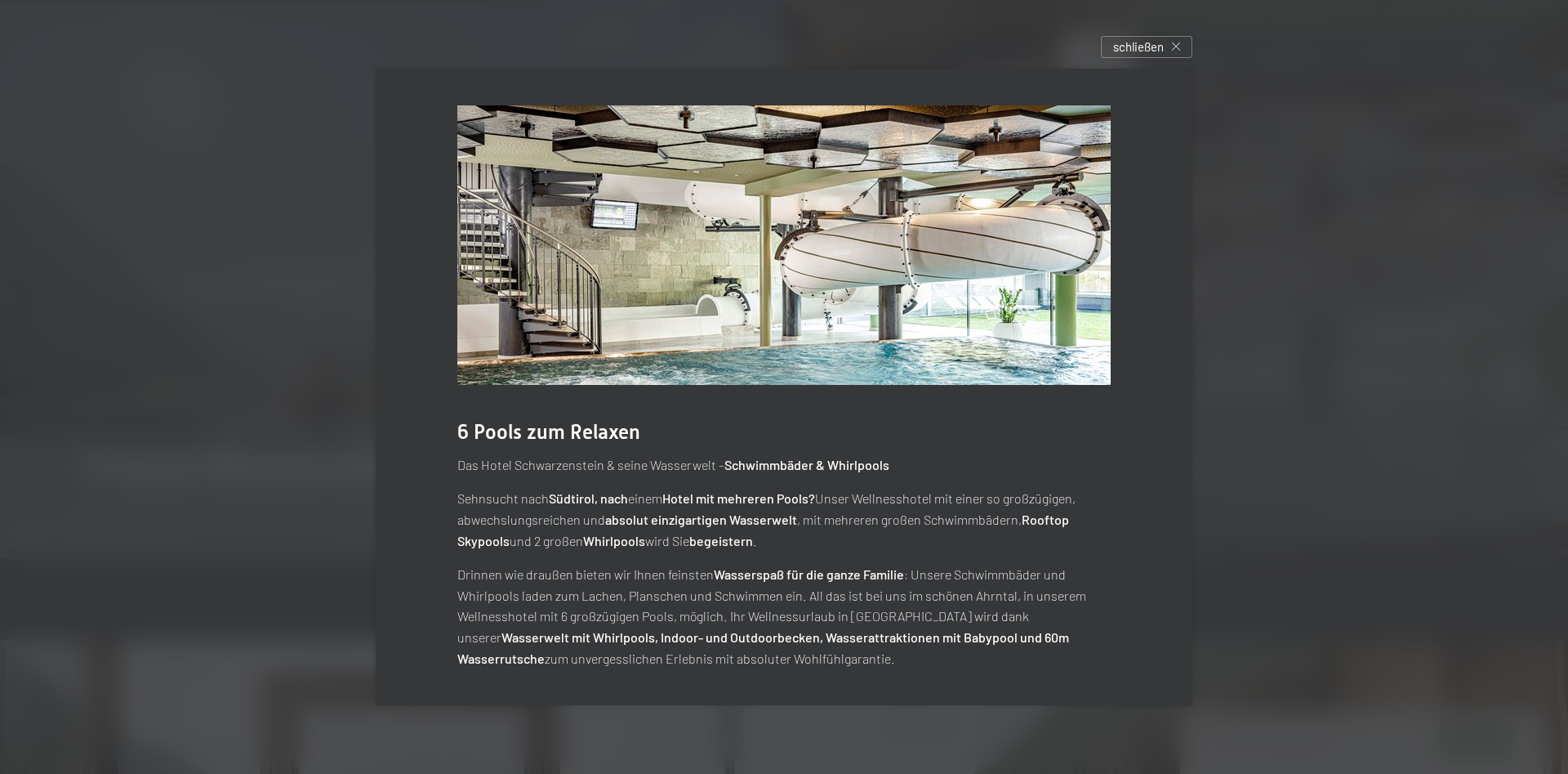
click at [1234, 468] on div at bounding box center [784, 387] width 1568 height 774
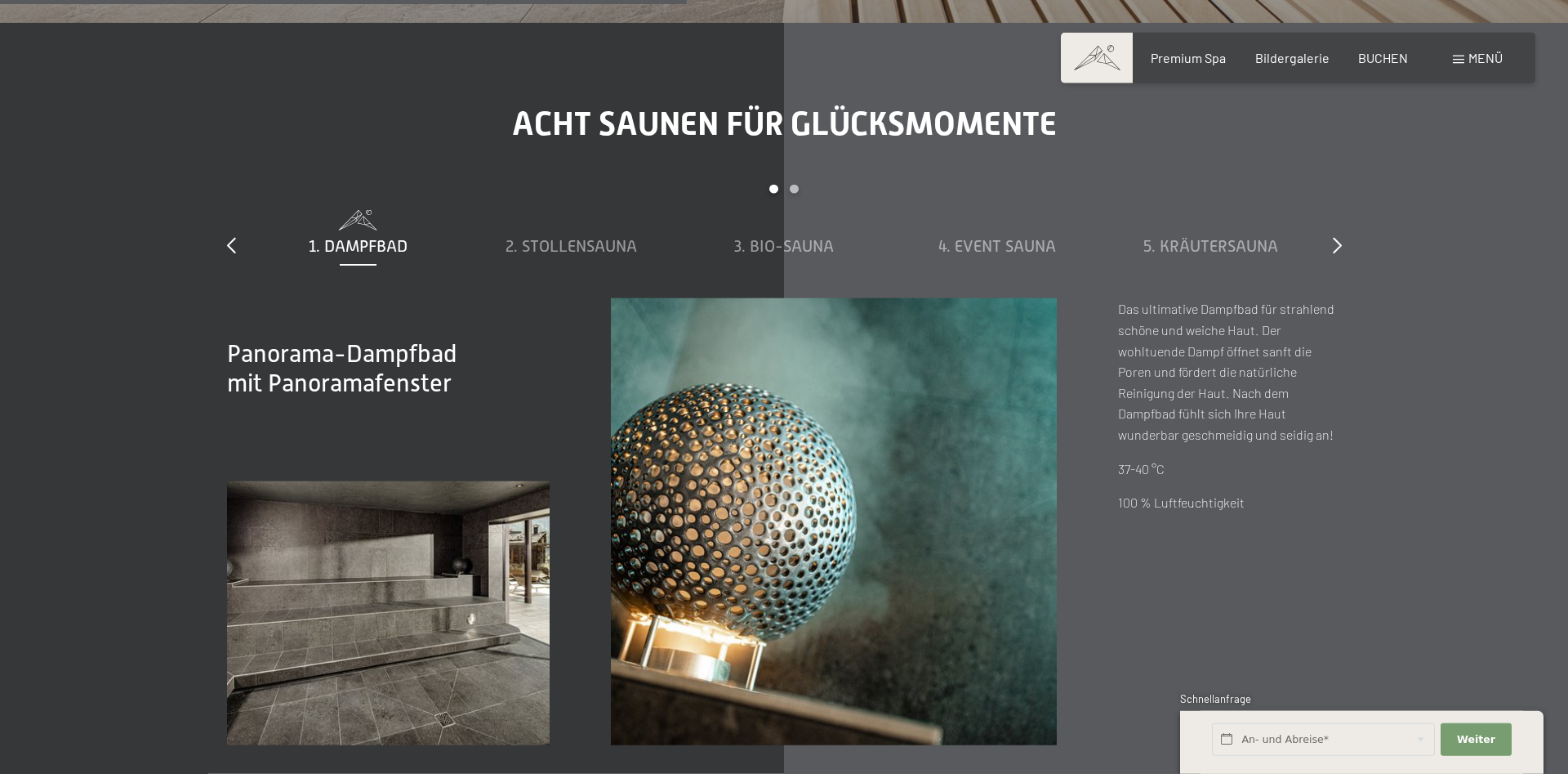
scroll to position [5750, 0]
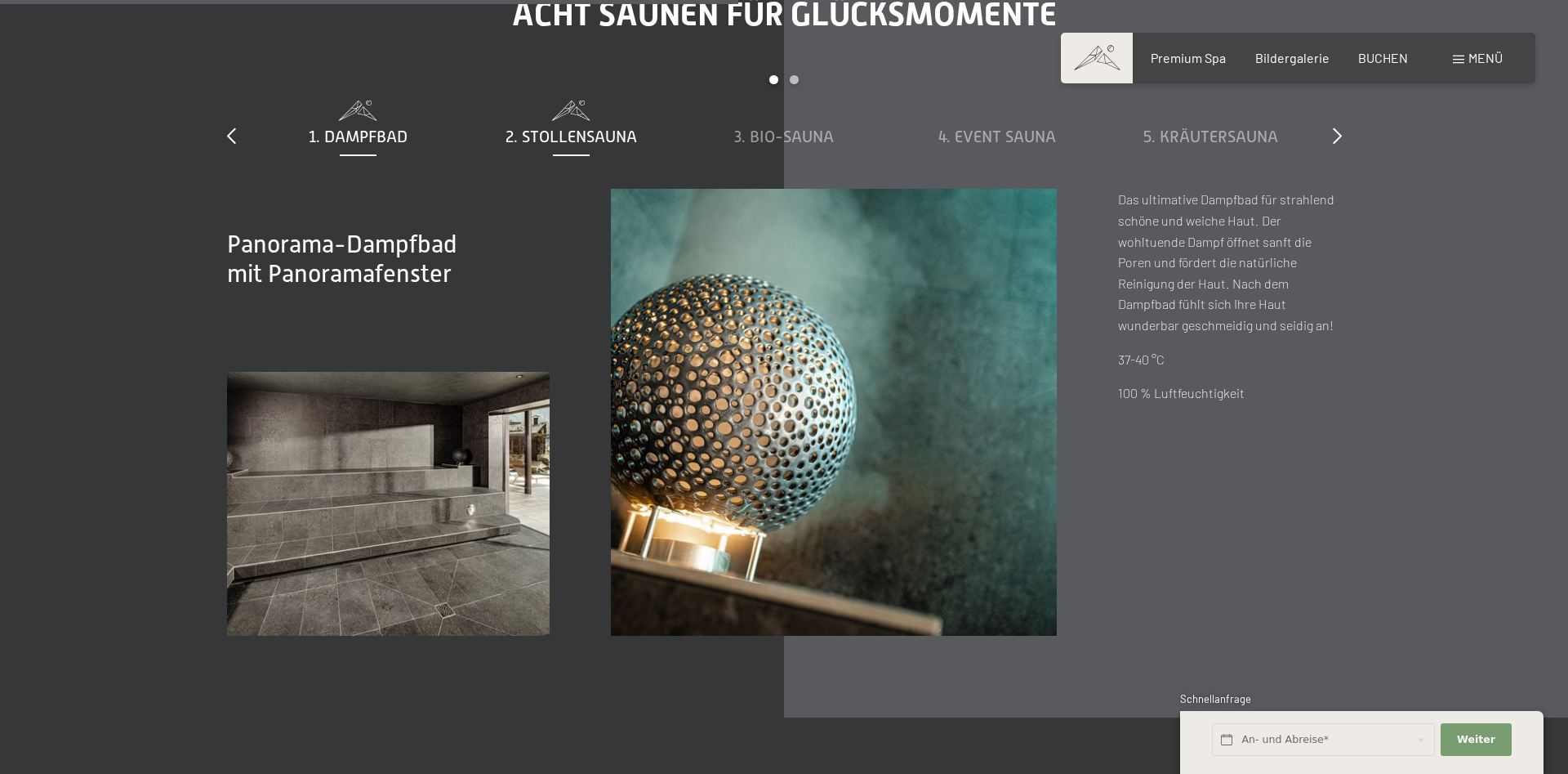
click at [568, 133] on span "2. Stollensauna" at bounding box center [570, 136] width 131 height 18
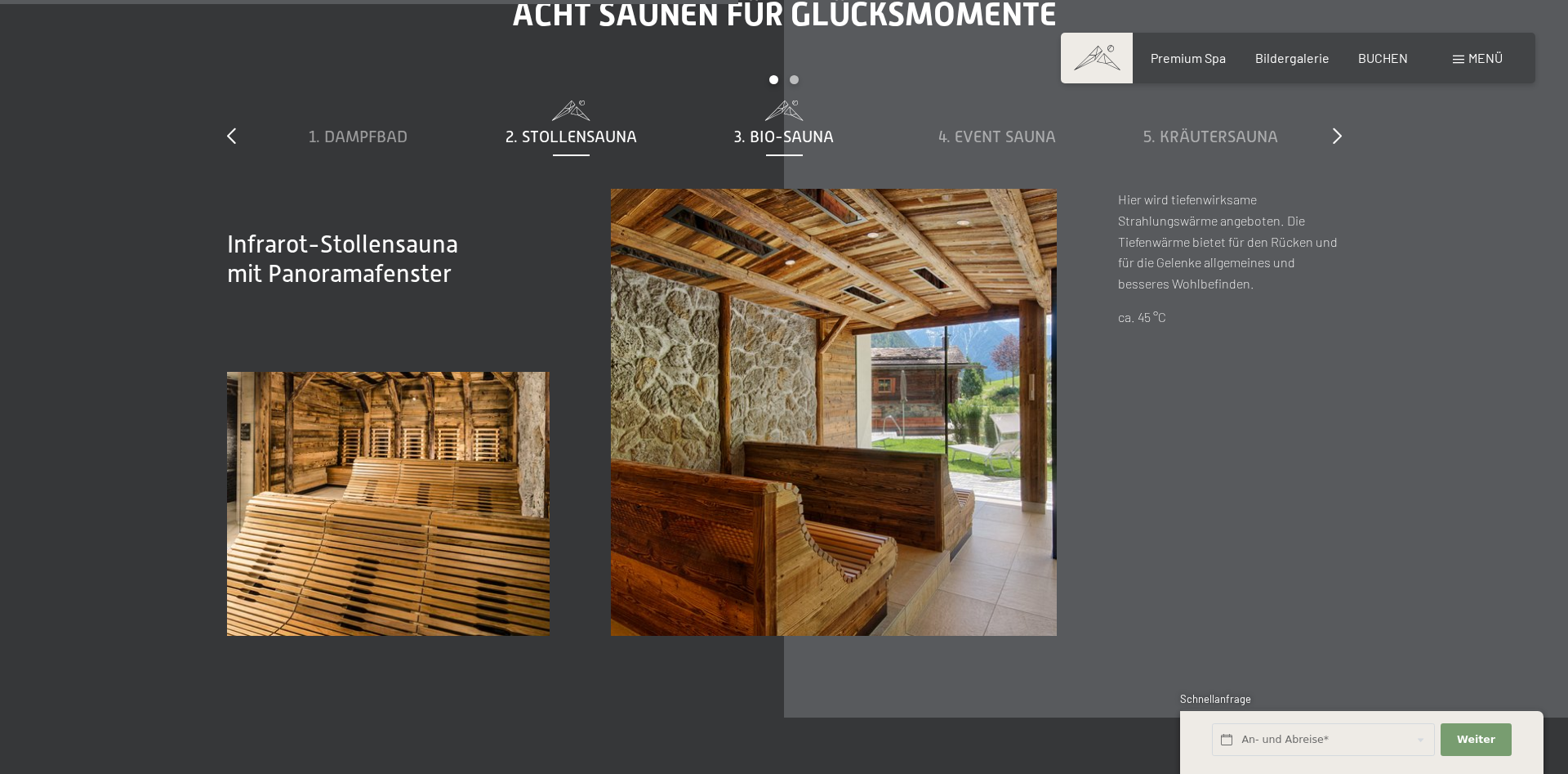
click at [790, 137] on span "3. Bio-Sauna" at bounding box center [784, 136] width 100 height 18
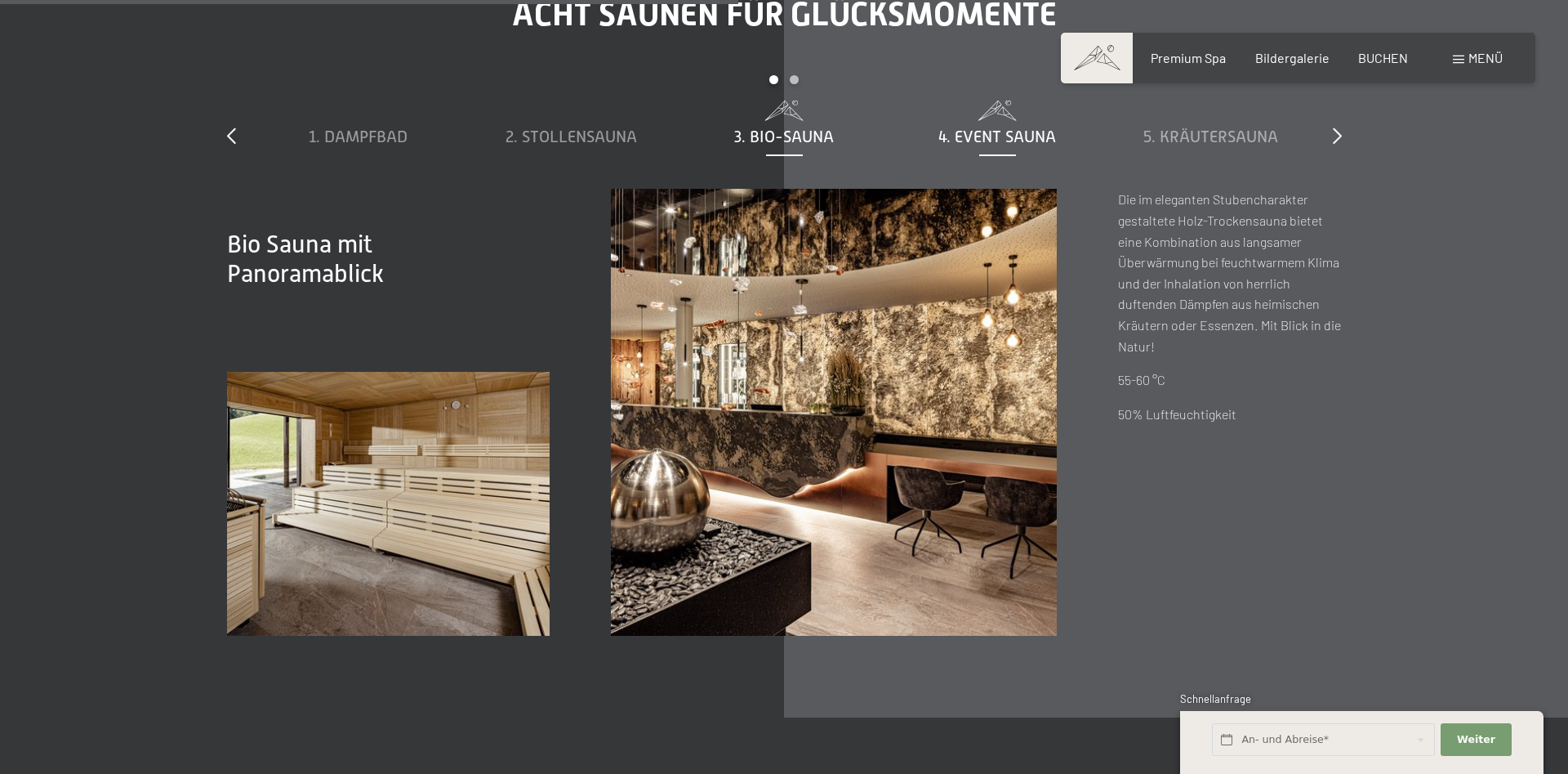
click at [986, 143] on span "4. Event Sauna" at bounding box center [997, 136] width 117 height 18
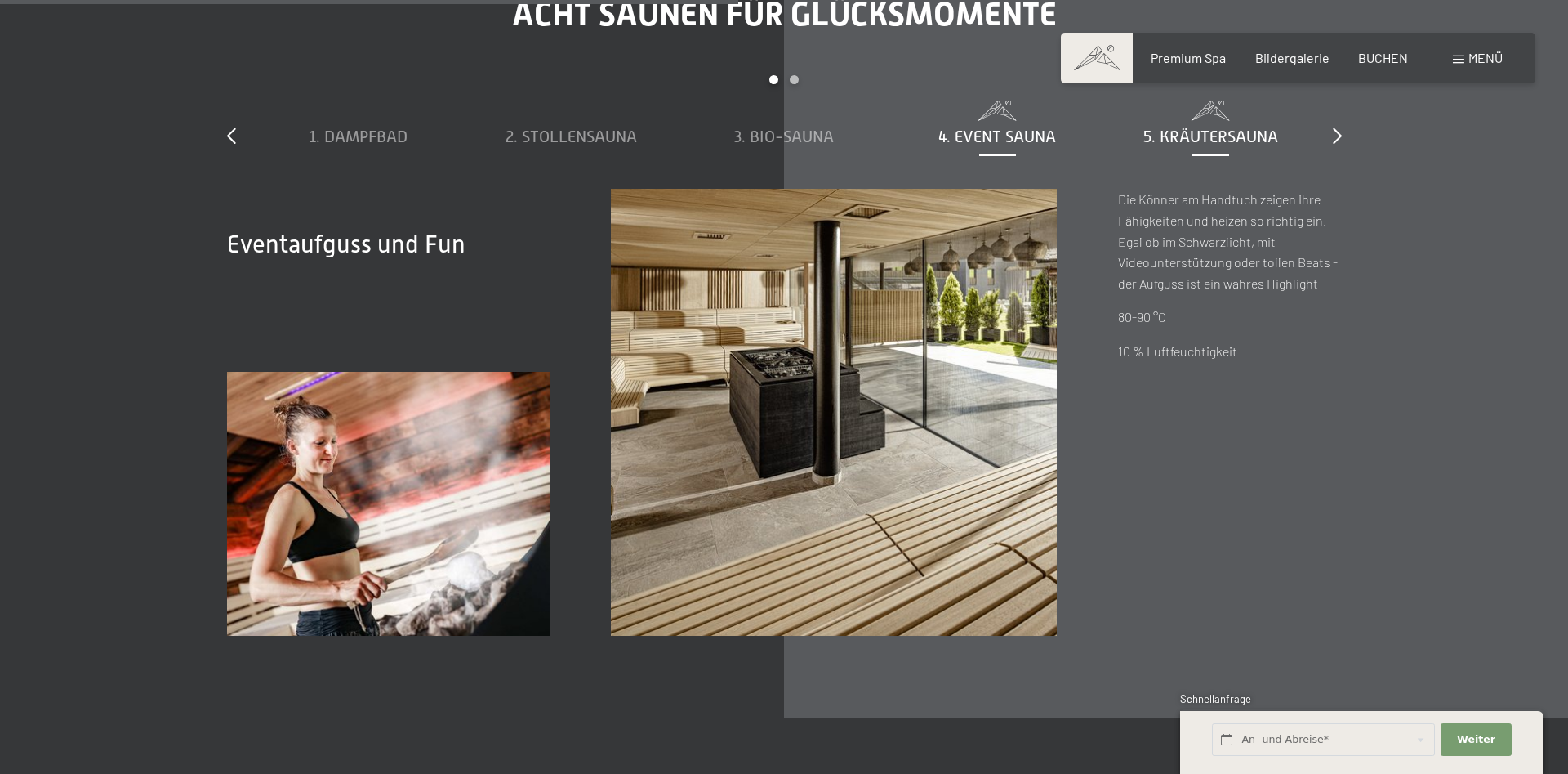
click at [1216, 131] on span "5. Kräutersauna" at bounding box center [1210, 136] width 135 height 18
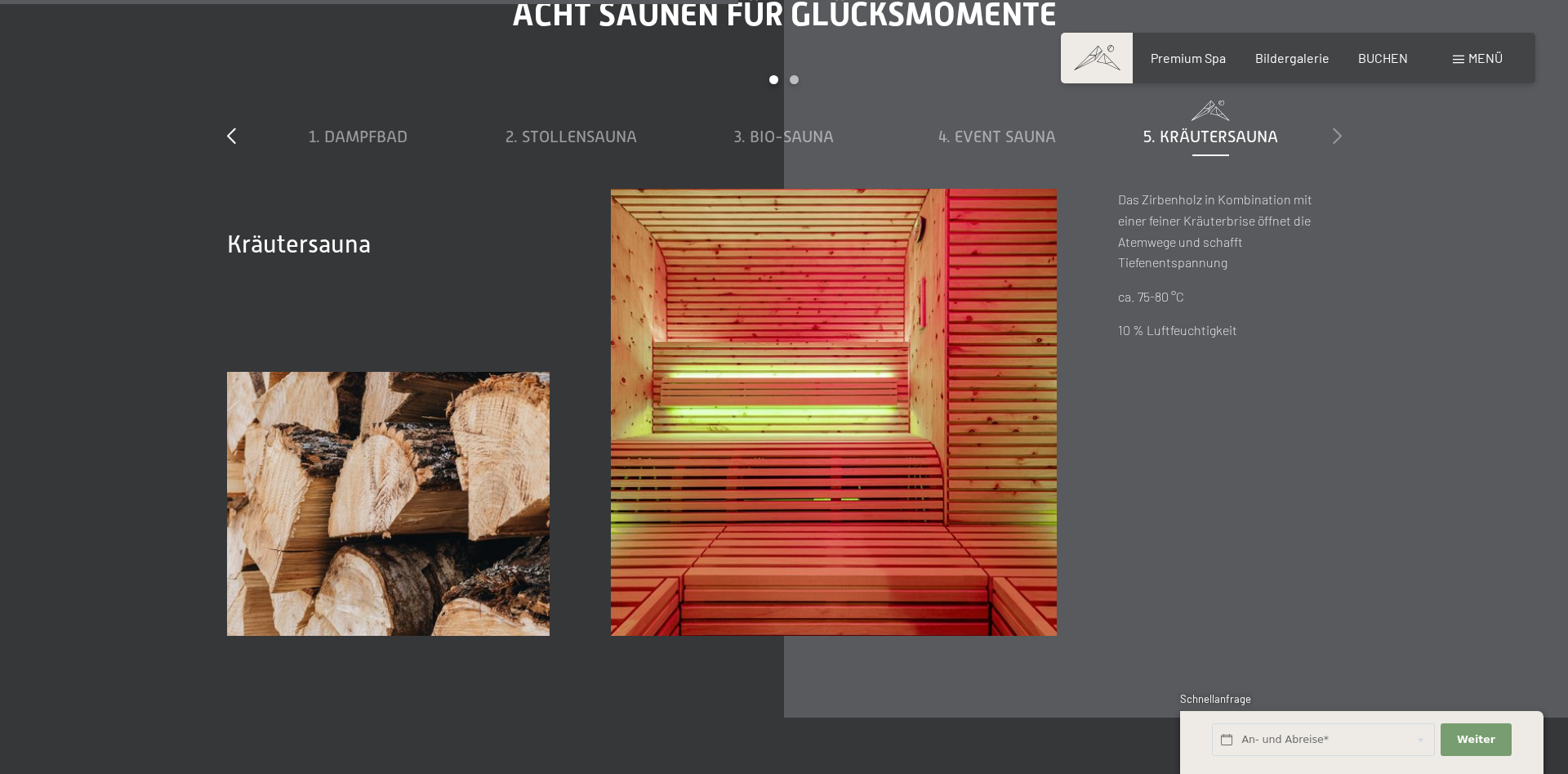
click at [1333, 137] on div "slide 1 to 5 of 8 1. Dampfbad 2. Stollensauna 3. Bio-Sauna 4. Event Sauna 5. Kr…" at bounding box center [784, 132] width 1115 height 114
click at [1341, 138] on div "Acht Saunen für Glücksmomente slide 1 to 5 of 8 1. Dampfbad 2. Stollensauna 3. …" at bounding box center [784, 314] width 1237 height 639
drag, startPoint x: 1263, startPoint y: 135, endPoint x: 688, endPoint y: 141, distance: 575.0
click at [688, 141] on span "5. Kräutersauna" at bounding box center [721, 136] width 135 height 18
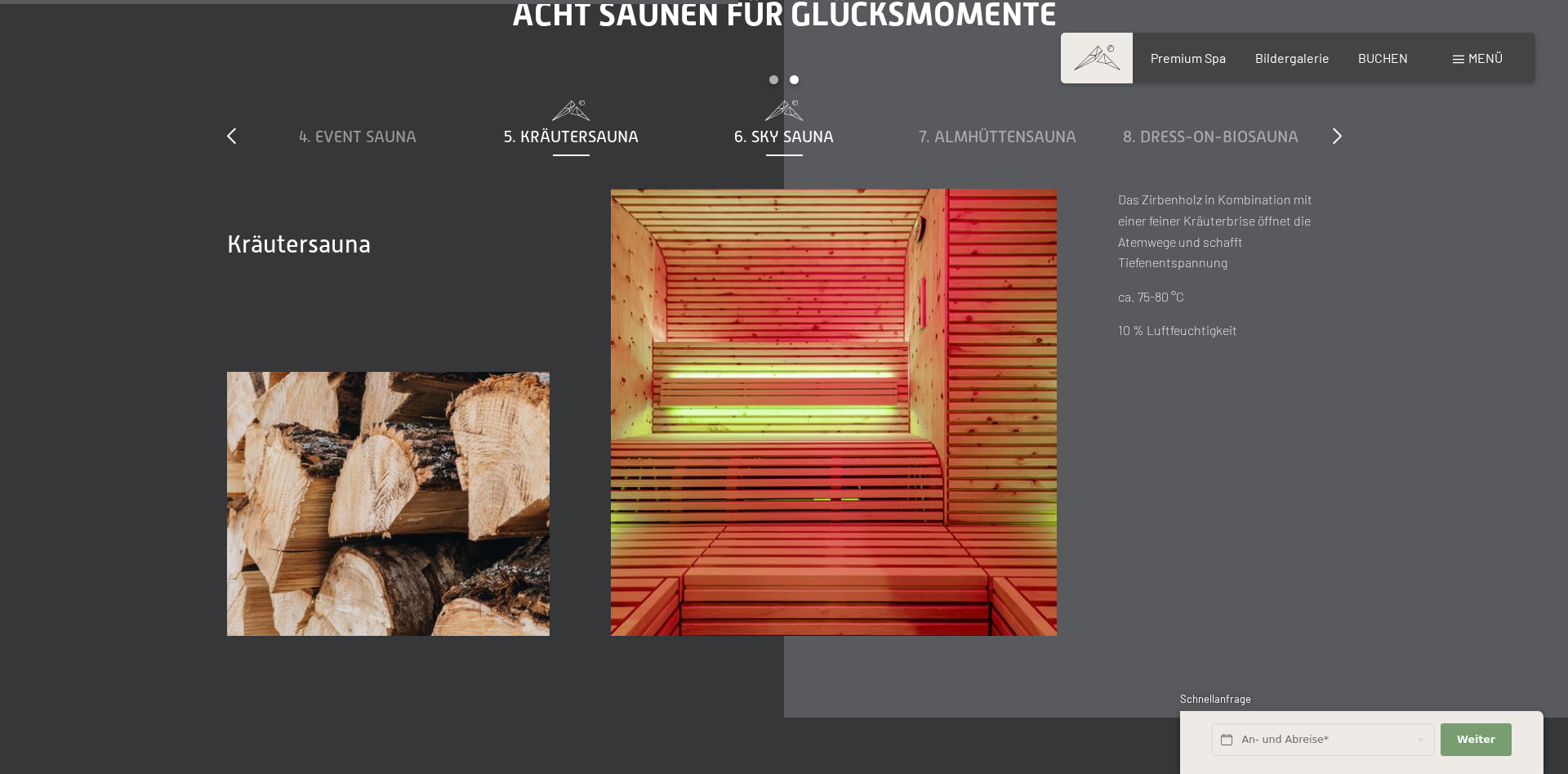
click at [751, 138] on span "6. Sky Sauna" at bounding box center [784, 136] width 100 height 18
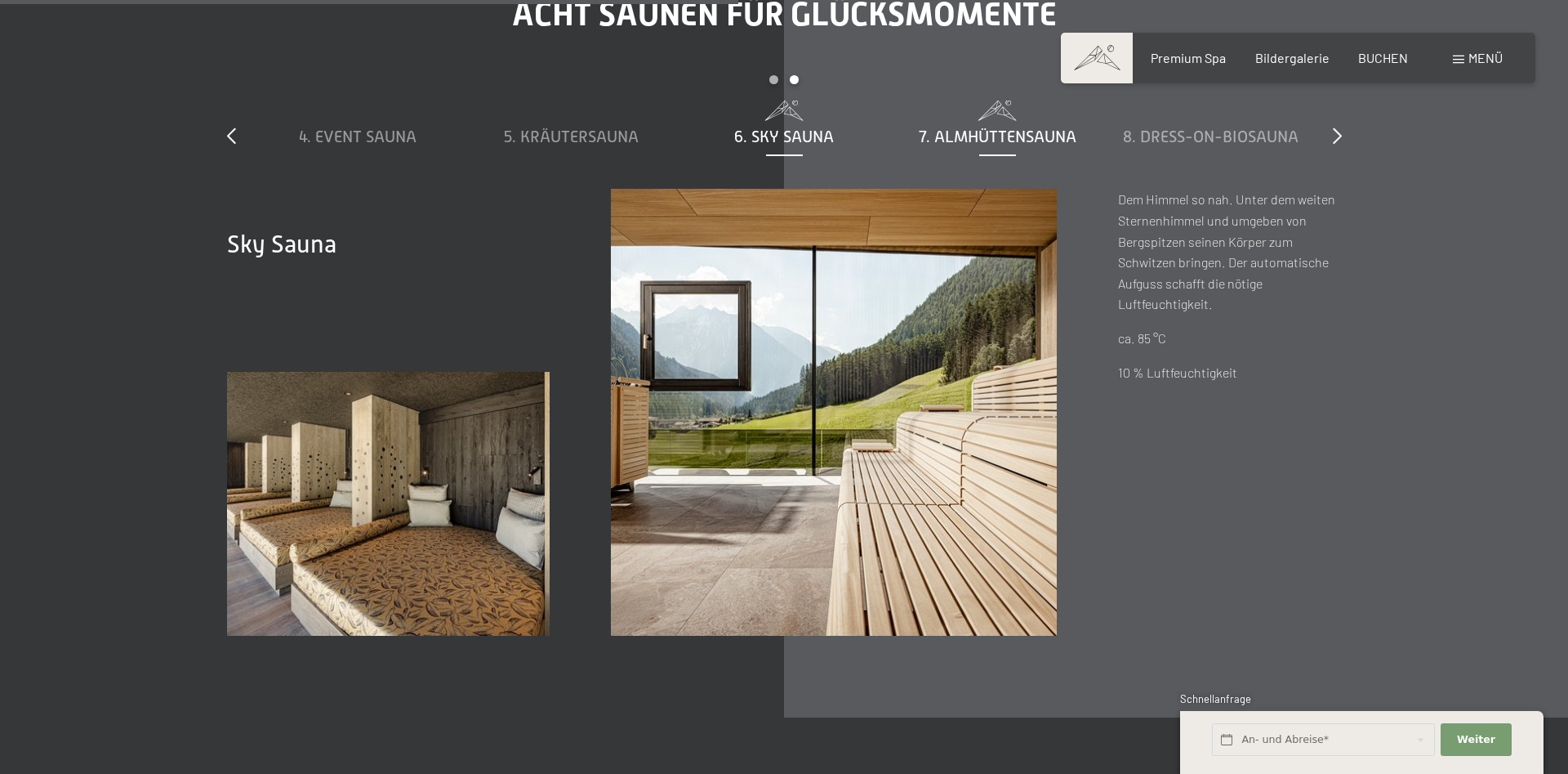
click at [989, 136] on span "7. Almhüttensauna" at bounding box center [998, 136] width 158 height 18
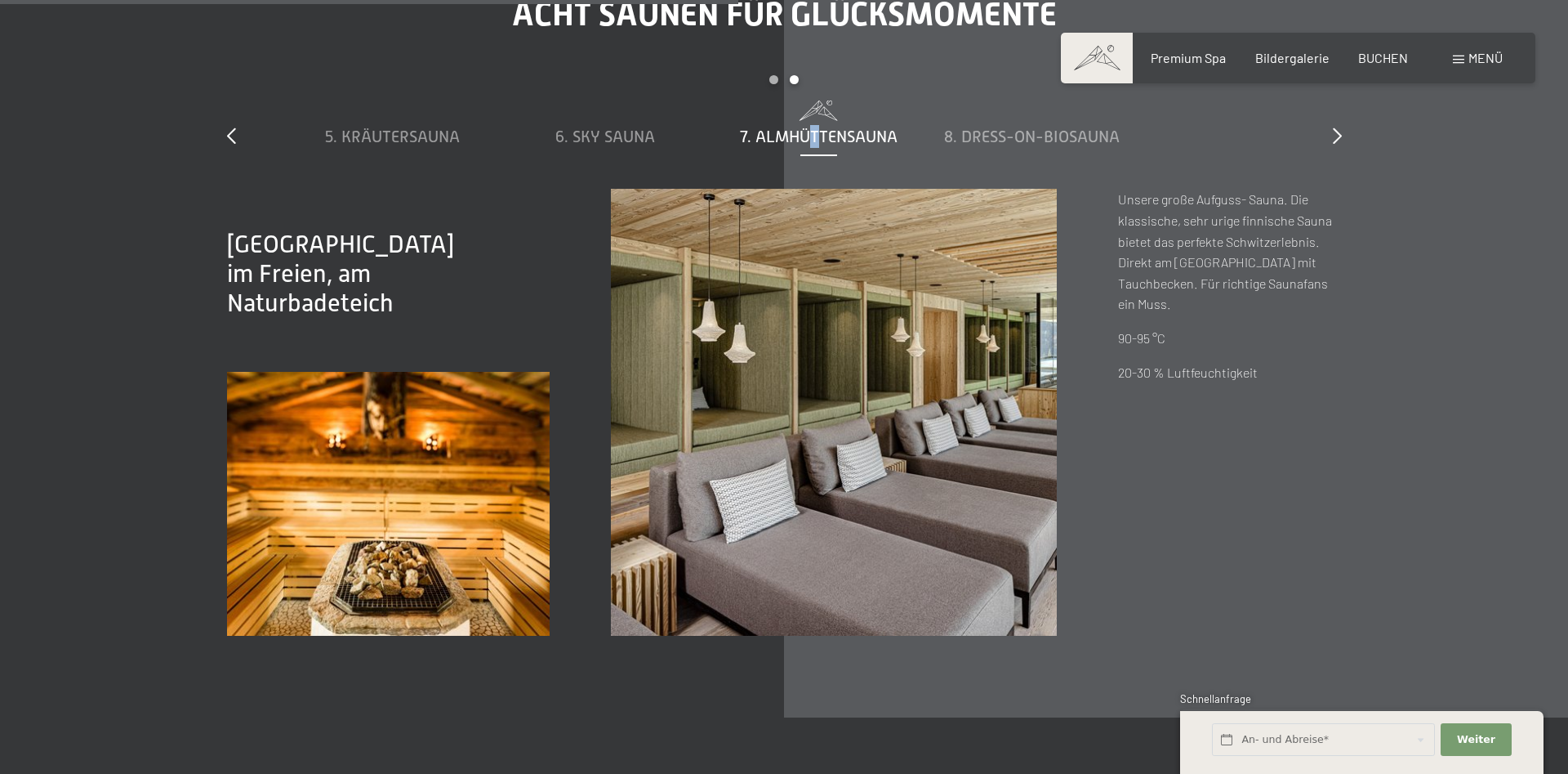
drag, startPoint x: 985, startPoint y: 136, endPoint x: 824, endPoint y: 144, distance: 161.2
click at [824, 144] on span "7. Almhüttensauna" at bounding box center [819, 136] width 158 height 18
click at [1174, 137] on span "8. Dress-on-Biosauna" at bounding box center [1210, 136] width 175 height 18
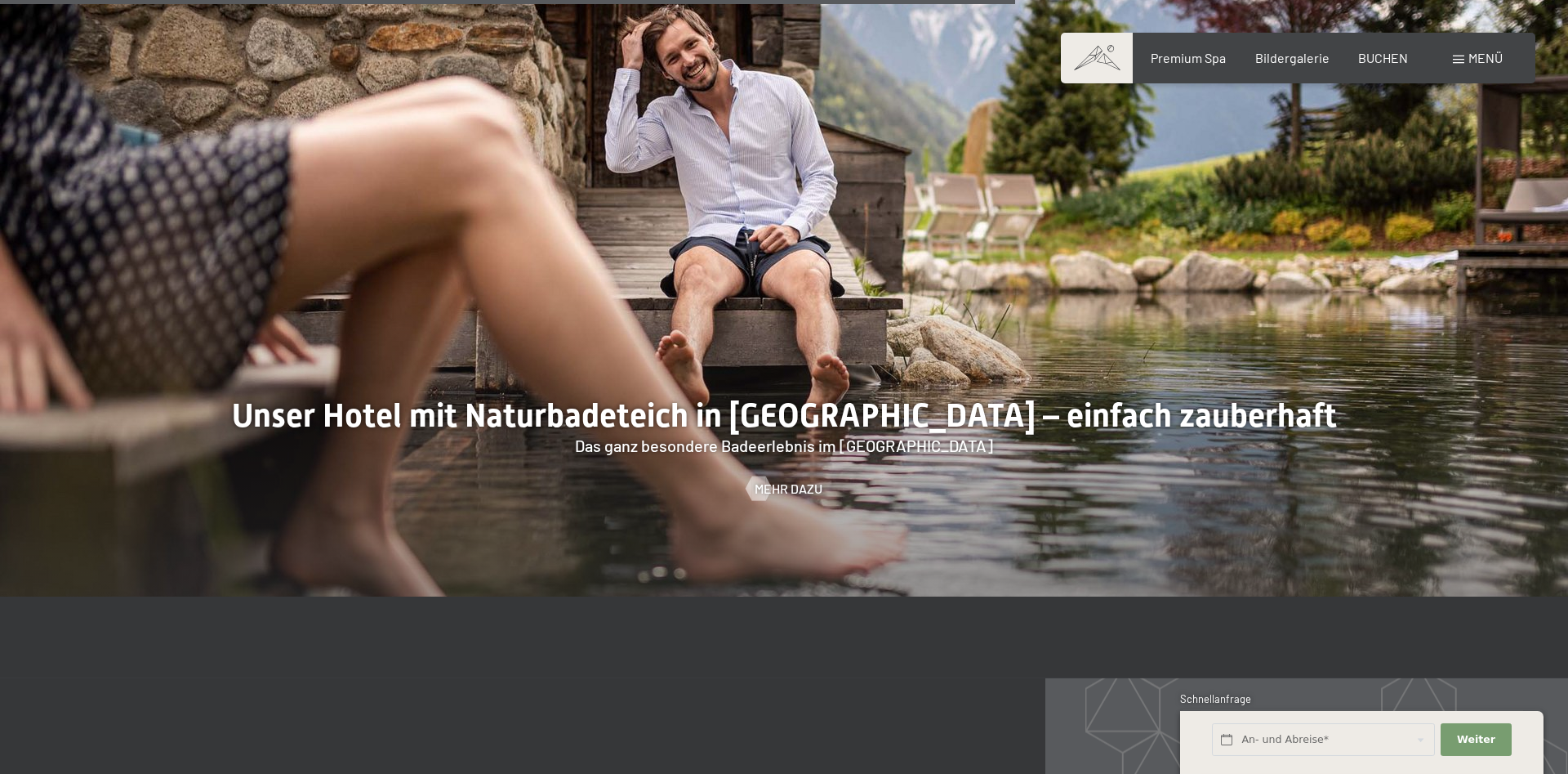
scroll to position [6750, 0]
